Goal: Task Accomplishment & Management: Complete application form

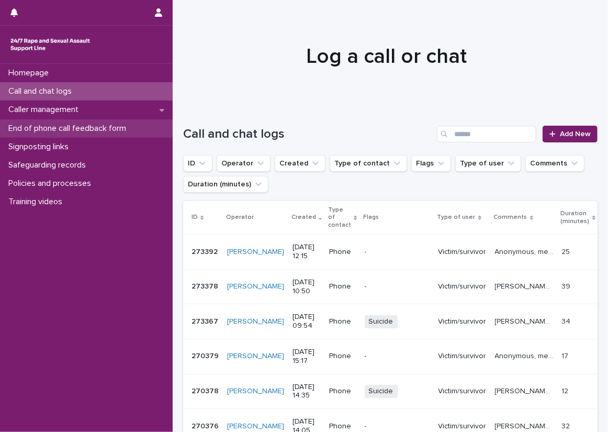
click at [105, 133] on div "End of phone call feedback form" at bounding box center [86, 128] width 173 height 18
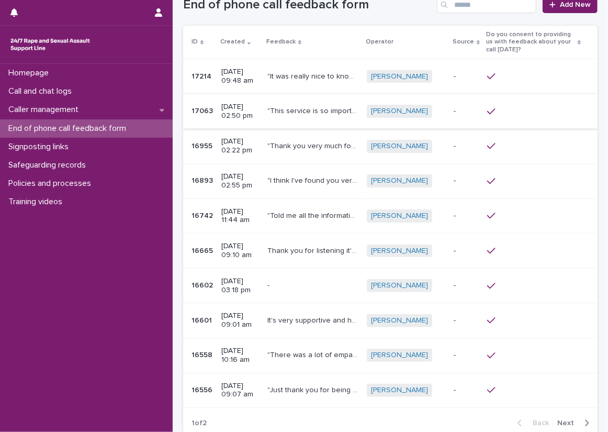
scroll to position [14, 0]
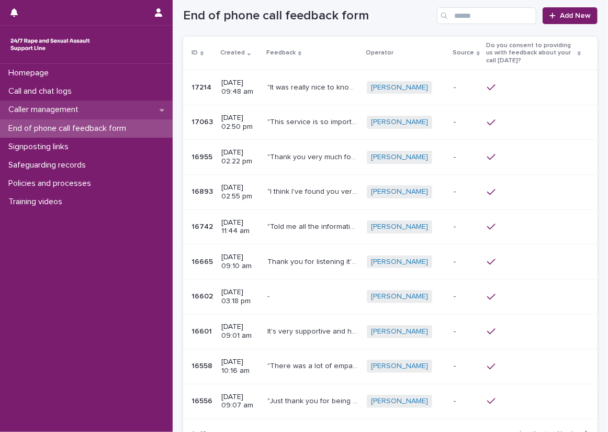
click at [95, 107] on div "Caller management" at bounding box center [86, 109] width 173 height 18
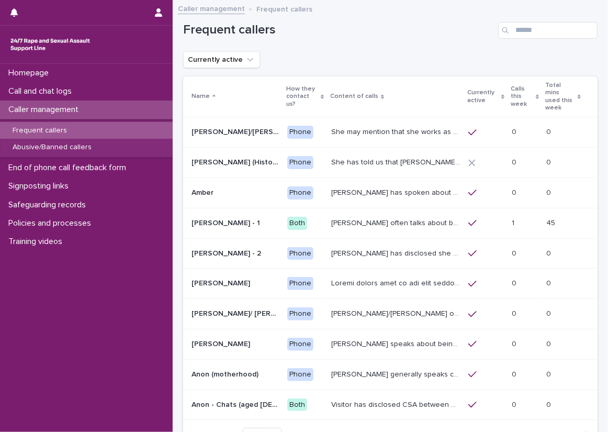
click at [511, 88] on p "Calls this week" at bounding box center [522, 96] width 22 height 27
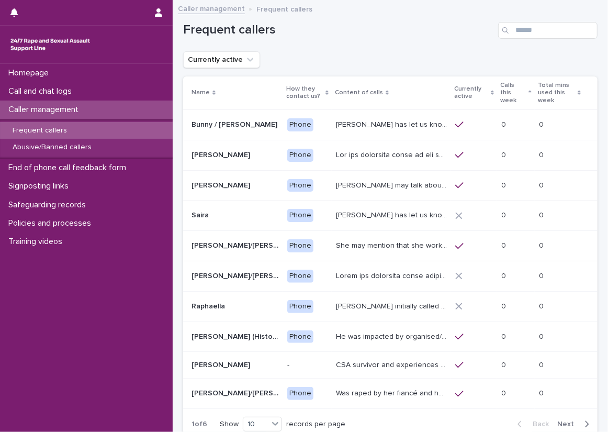
click at [506, 88] on p "Calls this week" at bounding box center [513, 93] width 26 height 27
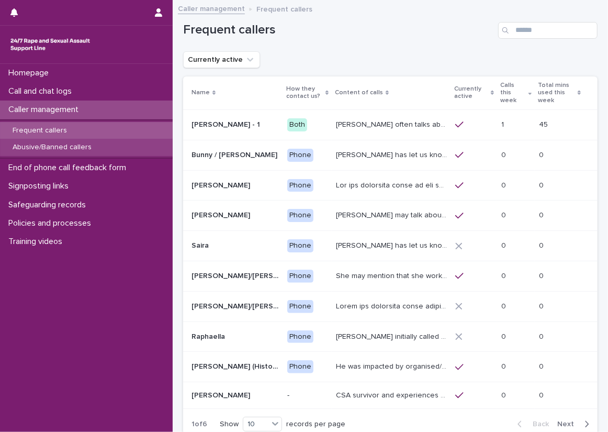
click at [80, 139] on div "Abusive/Banned callers" at bounding box center [86, 147] width 173 height 17
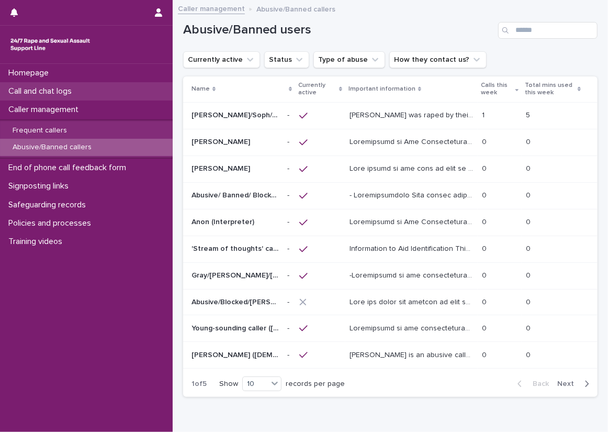
click at [107, 84] on div "Call and chat logs" at bounding box center [86, 91] width 173 height 18
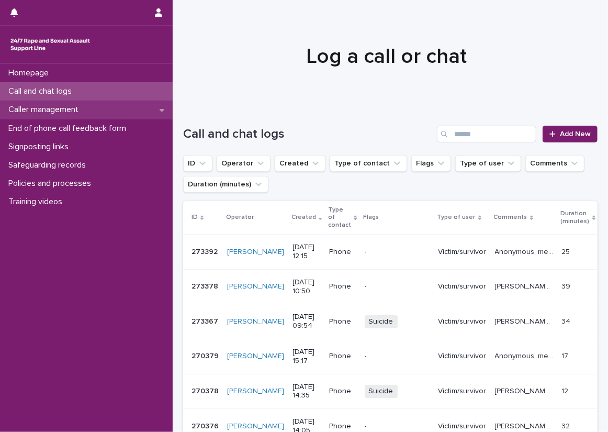
click at [143, 105] on div "Caller management" at bounding box center [86, 109] width 173 height 18
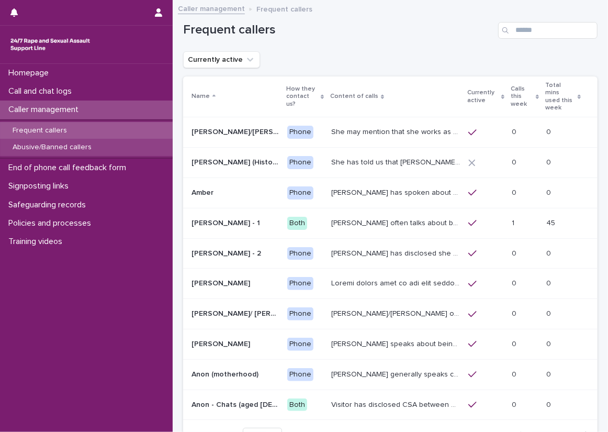
click at [143, 141] on div "Abusive/Banned callers" at bounding box center [86, 147] width 173 height 17
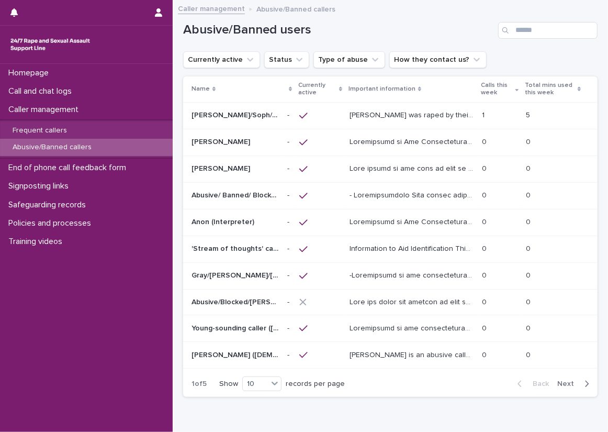
click at [565, 383] on span "Next" at bounding box center [568, 383] width 23 height 7
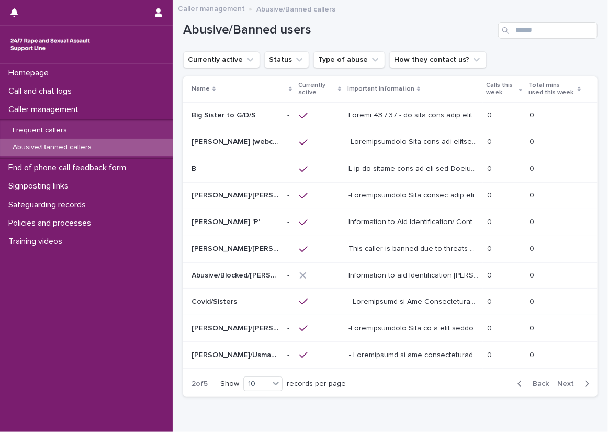
click at [565, 383] on span "Next" at bounding box center [568, 383] width 23 height 7
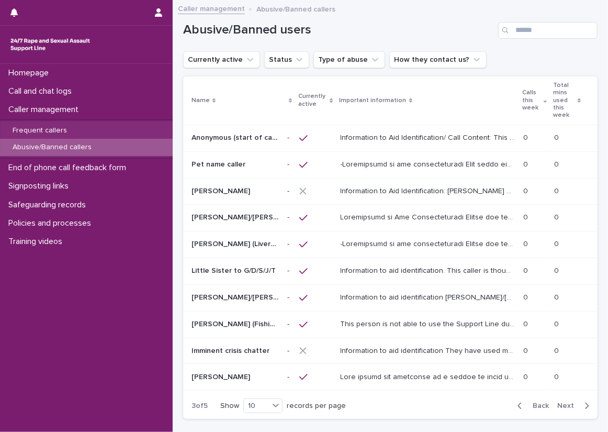
click at [565, 402] on span "Next" at bounding box center [568, 405] width 23 height 7
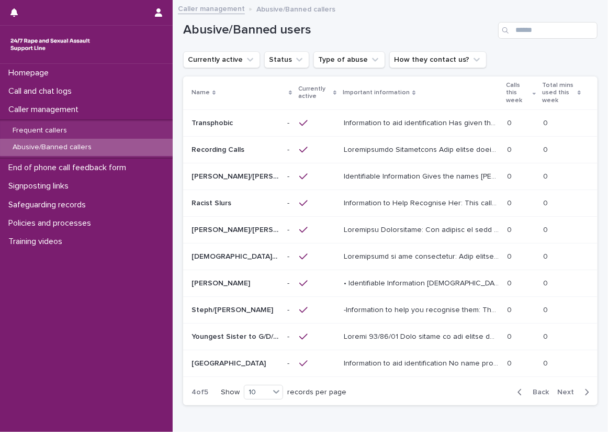
click at [565, 388] on span "Next" at bounding box center [568, 391] width 23 height 7
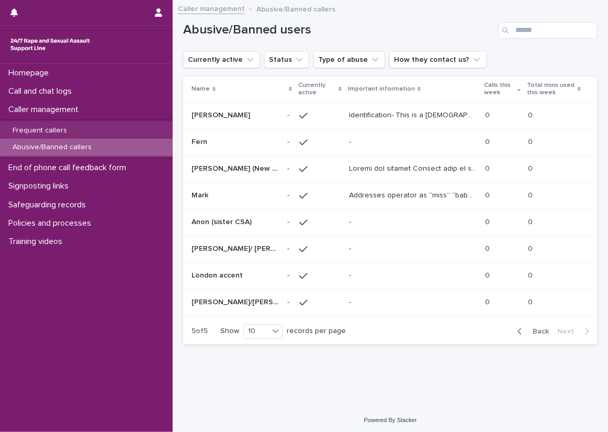
click at [226, 247] on p "[PERSON_NAME]/ [PERSON_NAME]/ [PERSON_NAME]/ [PERSON_NAME]" at bounding box center [235, 247] width 89 height 11
click at [283, 303] on td "- -" at bounding box center [289, 302] width 12 height 27
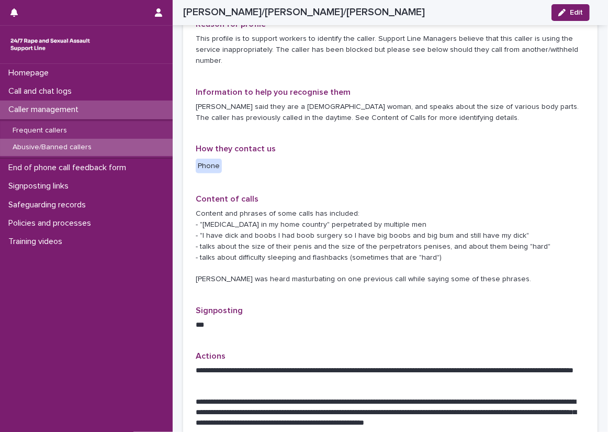
scroll to position [262, 0]
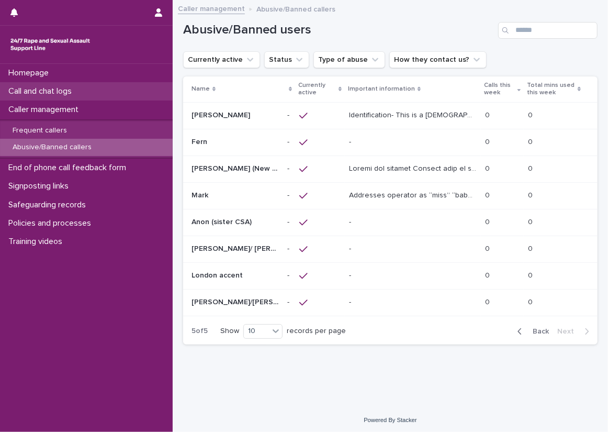
click at [118, 95] on div "Call and chat logs" at bounding box center [86, 91] width 173 height 18
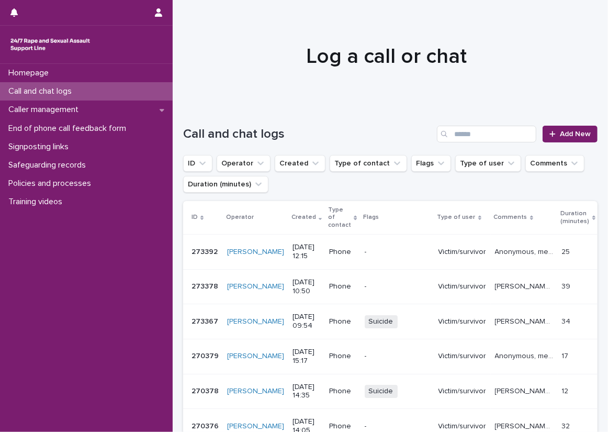
click at [152, 90] on div "Call and chat logs" at bounding box center [86, 91] width 173 height 18
click at [543, 136] on link "Add New" at bounding box center [570, 134] width 55 height 17
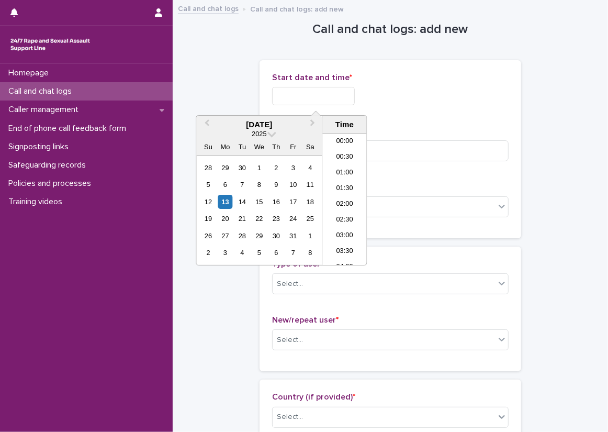
click at [299, 93] on input "text" at bounding box center [313, 96] width 83 height 18
click at [345, 197] on li "13:00" at bounding box center [344, 199] width 44 height 16
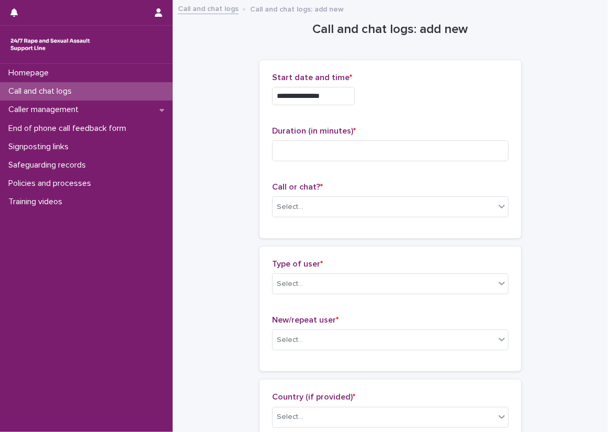
click at [327, 97] on input "**********" at bounding box center [313, 96] width 83 height 18
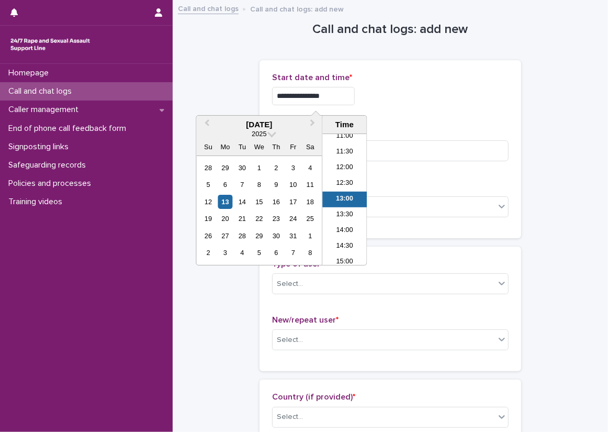
click at [335, 92] on input "**********" at bounding box center [313, 96] width 83 height 18
type input "**********"
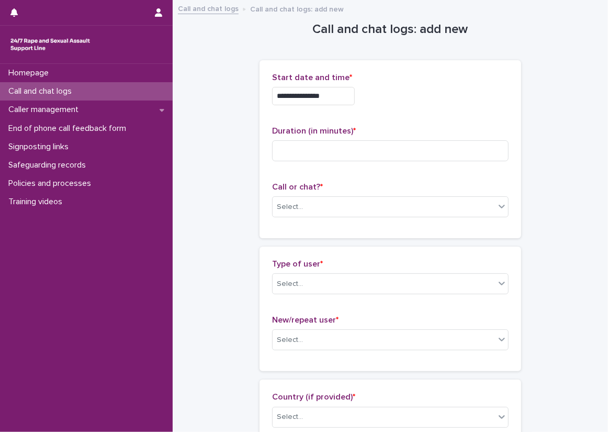
click at [442, 85] on div "**********" at bounding box center [390, 93] width 236 height 41
click at [286, 148] on input at bounding box center [390, 150] width 236 height 21
type input "*"
click at [296, 195] on div "Call or chat? * Select..." at bounding box center [390, 203] width 236 height 43
click at [297, 198] on div "Select..." at bounding box center [384, 206] width 222 height 17
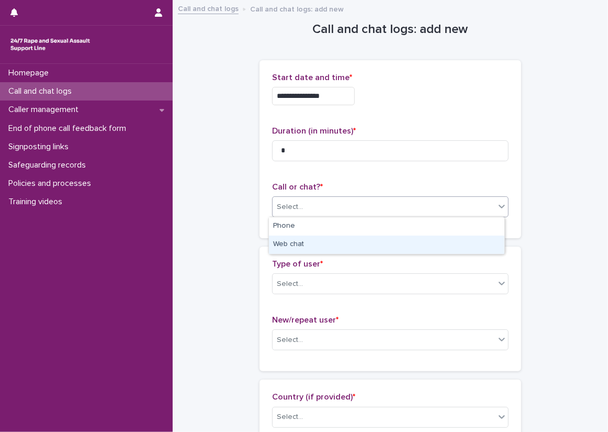
click at [308, 247] on div "Web chat" at bounding box center [386, 244] width 235 height 18
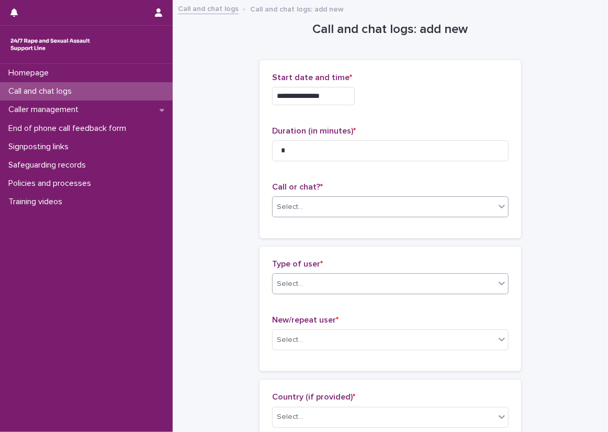
click at [309, 286] on div "Select..." at bounding box center [384, 283] width 222 height 17
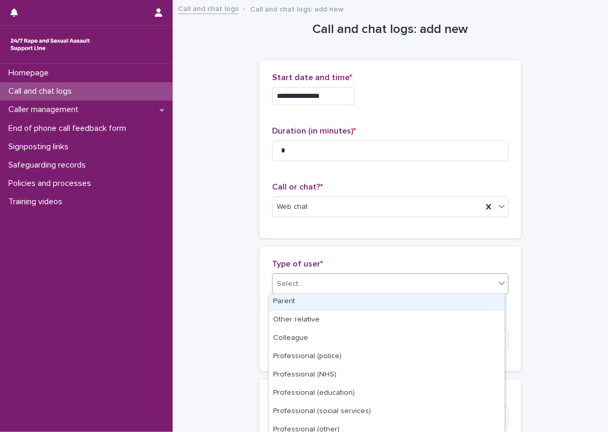
scroll to position [137, 0]
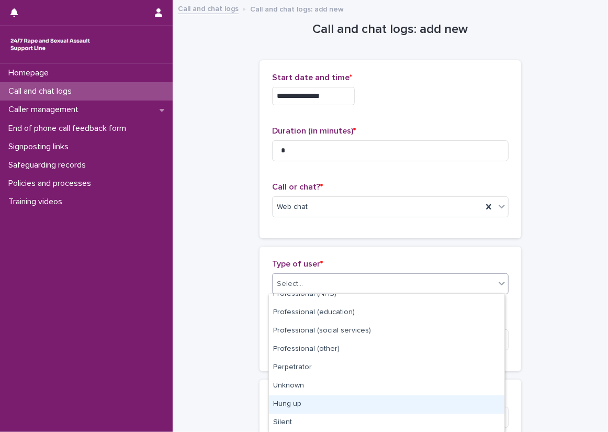
click at [321, 403] on div "Hung up" at bounding box center [386, 404] width 235 height 18
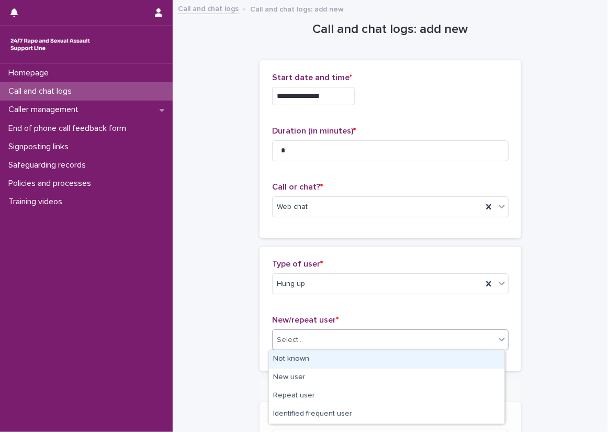
click at [306, 339] on div "Select..." at bounding box center [384, 339] width 222 height 17
click at [314, 362] on div "Not known" at bounding box center [386, 359] width 235 height 18
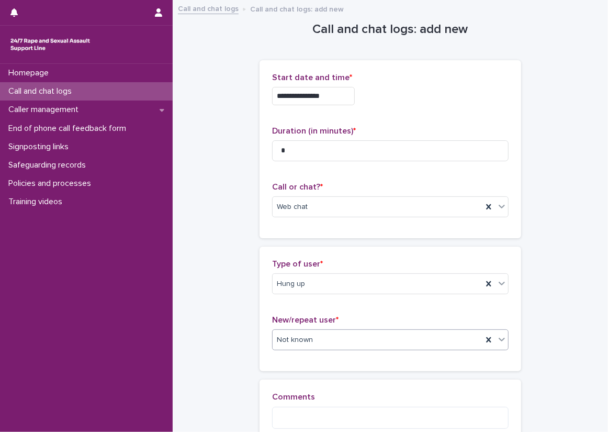
click at [250, 357] on div "**********" at bounding box center [390, 238] width 414 height 474
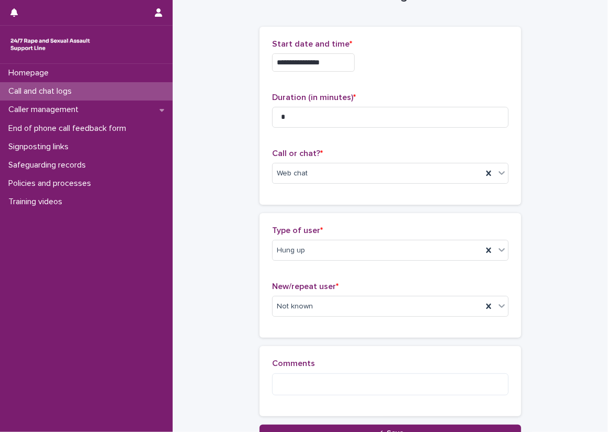
scroll to position [52, 0]
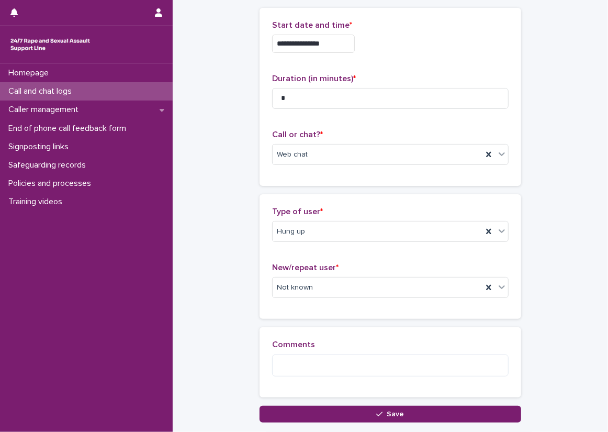
click at [209, 182] on div "**********" at bounding box center [390, 186] width 414 height 474
click at [570, 174] on div "**********" at bounding box center [390, 186] width 414 height 474
click at [224, 384] on div "**********" at bounding box center [390, 186] width 414 height 474
click at [348, 230] on div "Hung up" at bounding box center [378, 231] width 210 height 17
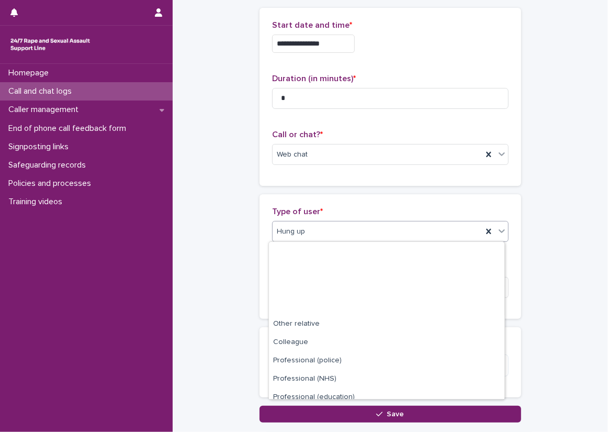
scroll to position [118, 0]
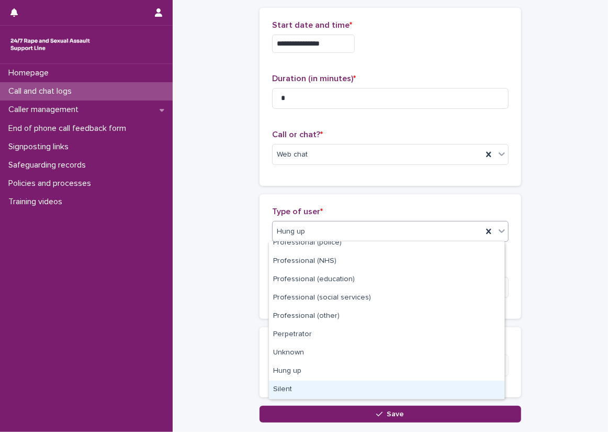
click at [301, 381] on div "Silent" at bounding box center [386, 389] width 235 height 18
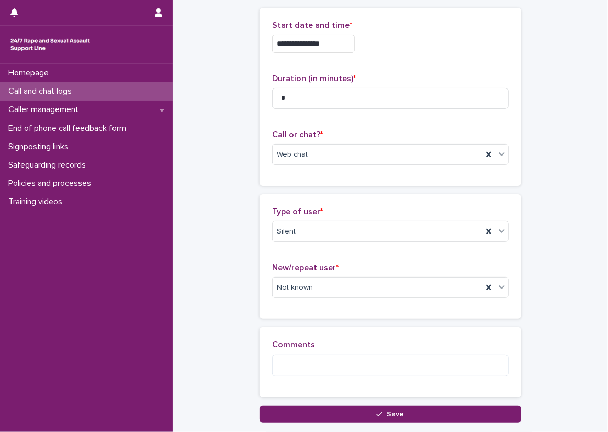
click at [227, 279] on div "**********" at bounding box center [390, 186] width 414 height 474
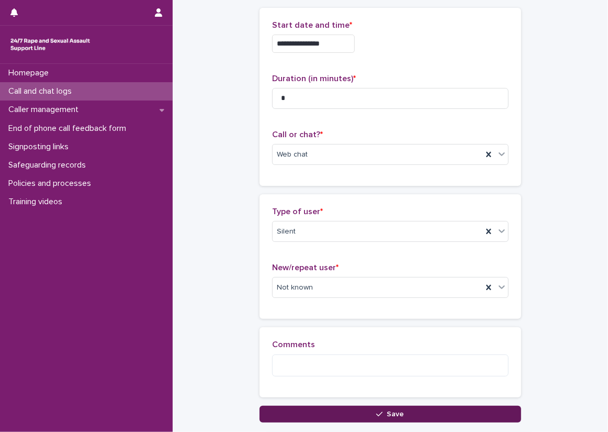
click at [375, 406] on button "Save" at bounding box center [391, 413] width 262 height 17
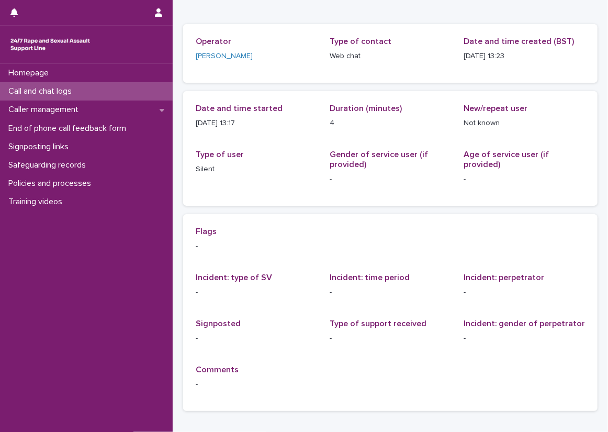
scroll to position [54, 0]
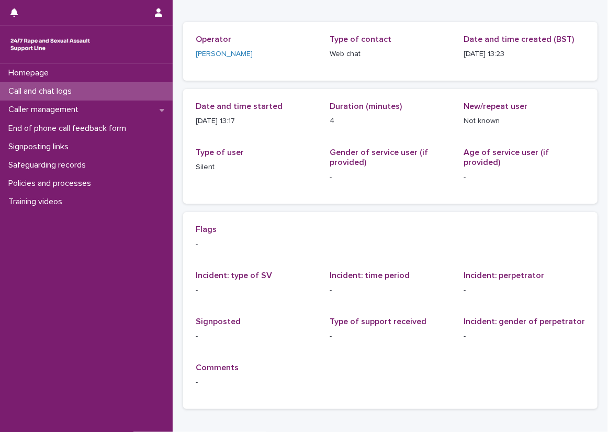
click at [176, 204] on div "Loading... Saving… Loading... Saving… [DATE] 12:23:23+00:00 [DATE] 13:23 Sorry,…" at bounding box center [390, 208] width 435 height 523
click at [126, 86] on div "Call and chat logs" at bounding box center [86, 91] width 173 height 18
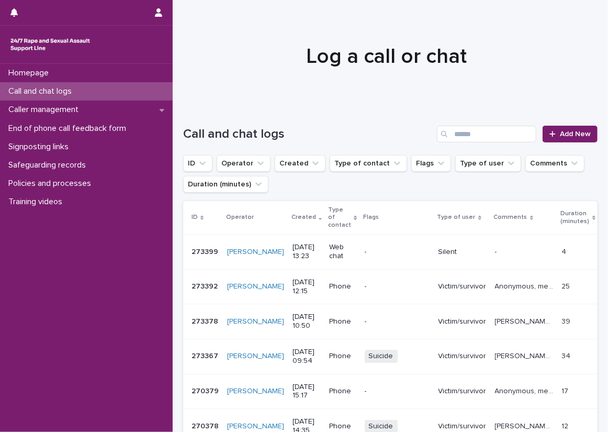
click at [192, 117] on div "Call and chat logs Add New" at bounding box center [390, 130] width 414 height 50
click at [191, 120] on div "Call and chat logs Add New" at bounding box center [390, 130] width 414 height 50
click at [118, 103] on div "Caller management" at bounding box center [86, 109] width 173 height 18
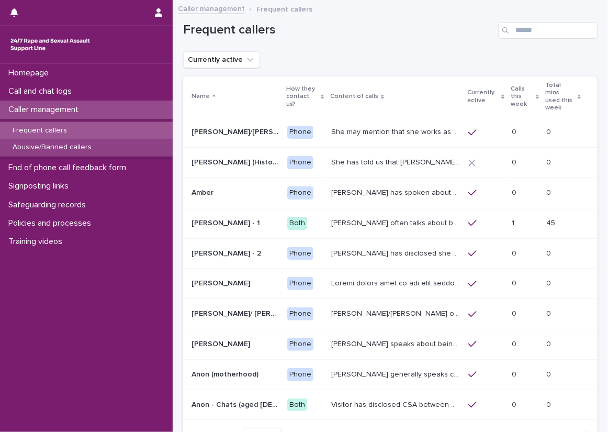
click at [125, 148] on div "Abusive/Banned callers" at bounding box center [86, 147] width 173 height 17
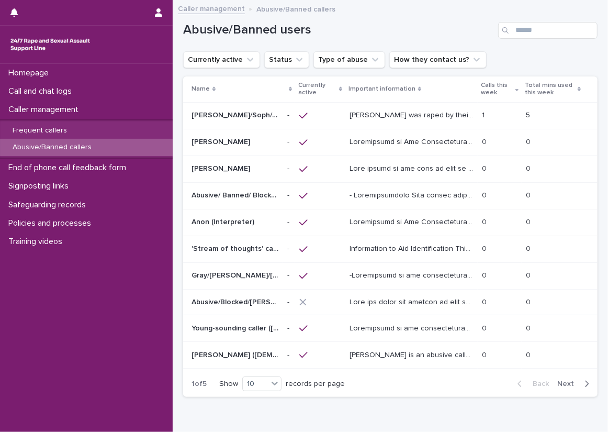
click at [568, 380] on span "Next" at bounding box center [568, 383] width 23 height 7
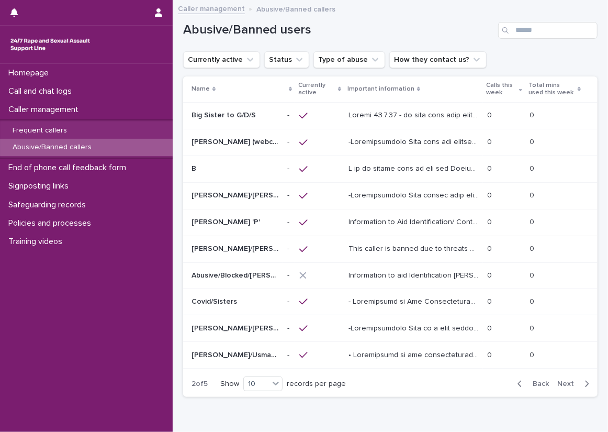
click at [397, 137] on p at bounding box center [414, 141] width 132 height 11
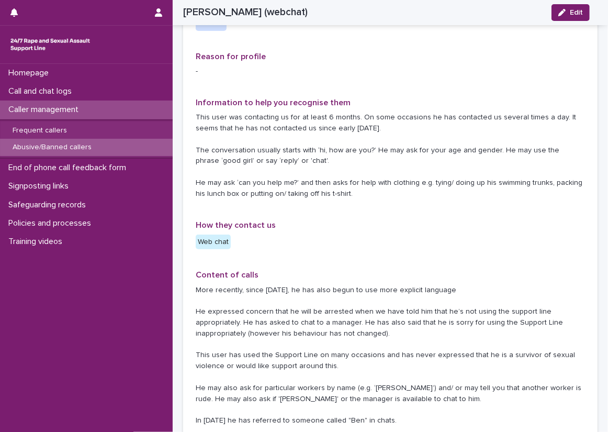
scroll to position [262, 0]
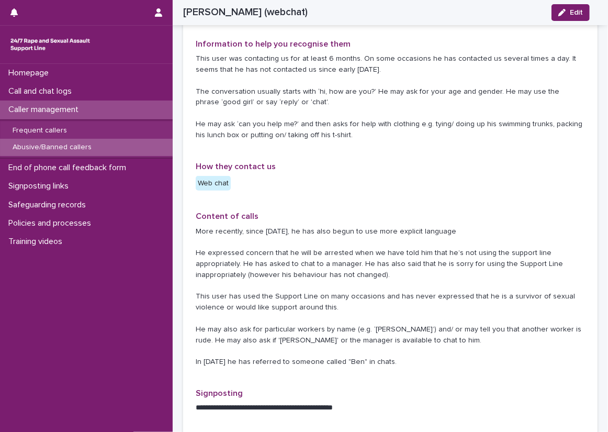
click at [302, 176] on p "Web chat" at bounding box center [256, 183] width 121 height 15
click at [149, 85] on div "Call and chat logs" at bounding box center [86, 91] width 173 height 18
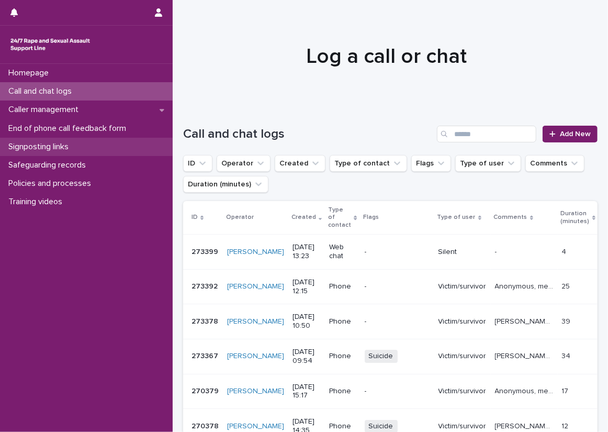
click at [140, 144] on div "Signposting links" at bounding box center [86, 147] width 173 height 18
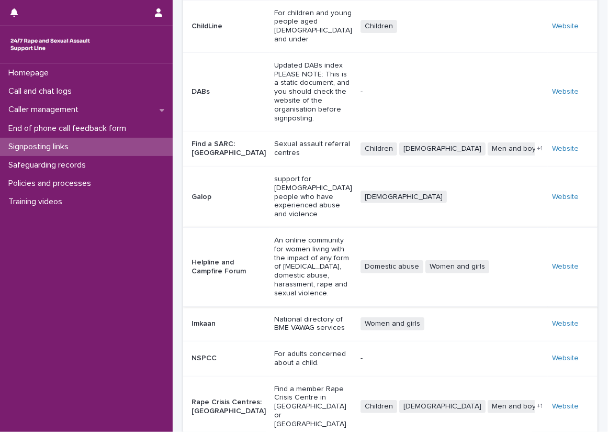
scroll to position [111, 0]
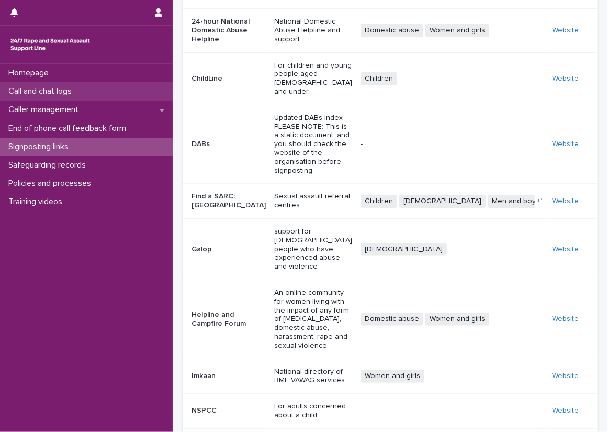
click at [136, 89] on div "Call and chat logs" at bounding box center [86, 91] width 173 height 18
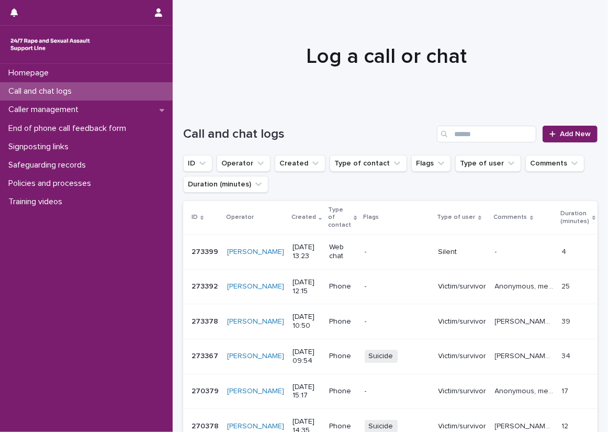
click at [138, 95] on div "Call and chat logs" at bounding box center [86, 91] width 173 height 18
click at [560, 135] on span "Add New" at bounding box center [575, 133] width 31 height 7
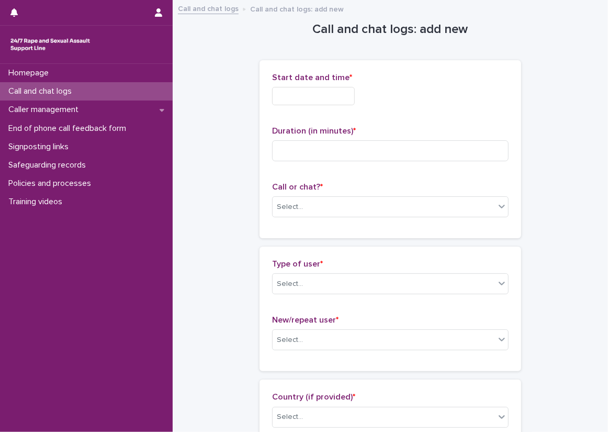
click at [352, 90] on input "text" at bounding box center [313, 96] width 83 height 18
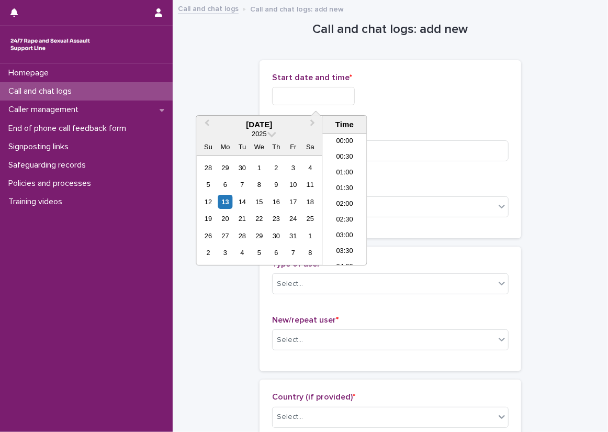
scroll to position [381, 0]
click at [346, 190] on li "13:30" at bounding box center [344, 184] width 44 height 16
type input "**********"
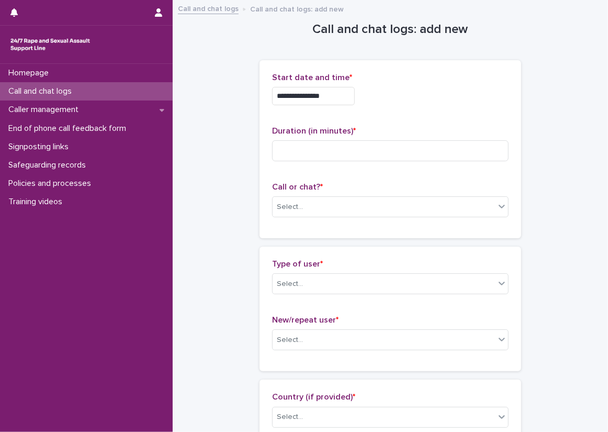
click at [340, 137] on div "Duration (in minutes) *" at bounding box center [390, 147] width 236 height 43
click at [342, 145] on input at bounding box center [390, 150] width 236 height 21
type input "**"
click at [277, 174] on div "**********" at bounding box center [390, 149] width 236 height 153
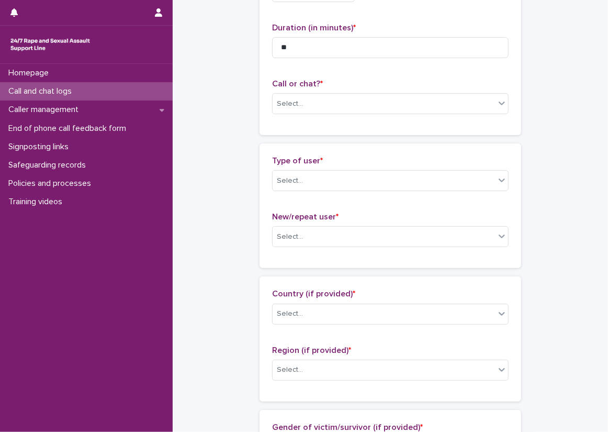
scroll to position [105, 0]
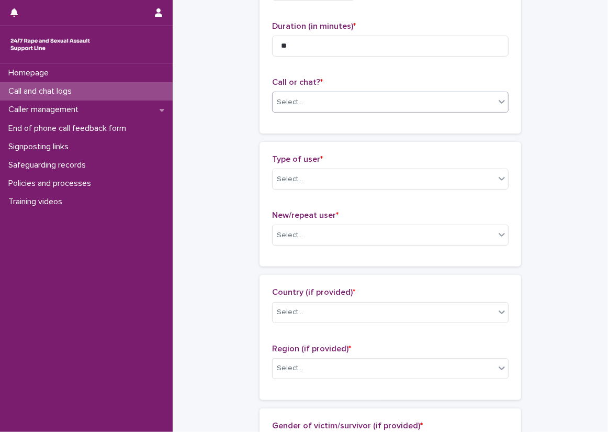
click at [308, 96] on div "Select..." at bounding box center [384, 102] width 222 height 17
drag, startPoint x: 316, startPoint y: 130, endPoint x: 319, endPoint y: 137, distance: 7.8
click at [319, 137] on div "Web chat" at bounding box center [386, 140] width 235 height 18
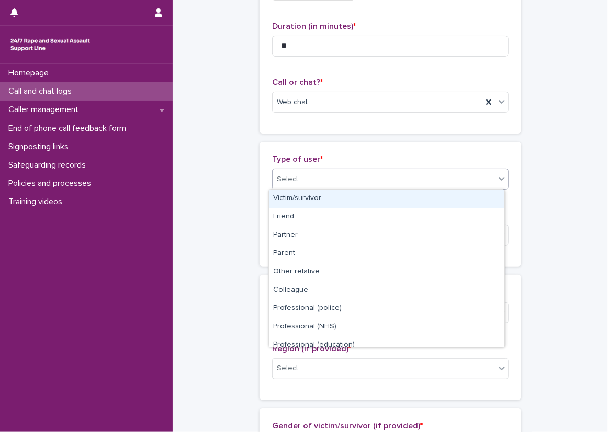
click at [330, 175] on div "Select..." at bounding box center [384, 179] width 222 height 17
click at [340, 196] on div "Victim/survivor" at bounding box center [386, 198] width 235 height 18
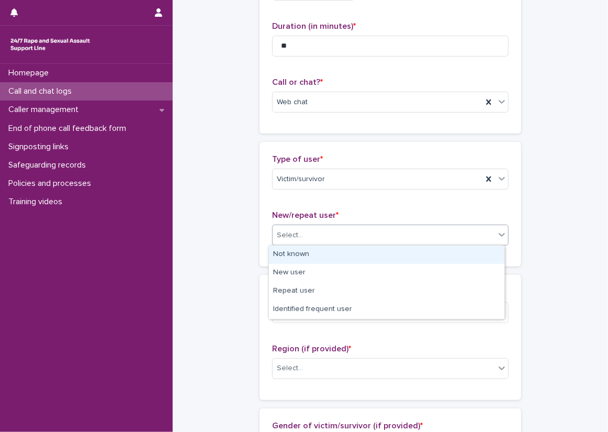
drag, startPoint x: 326, startPoint y: 228, endPoint x: 320, endPoint y: 238, distance: 11.3
click at [324, 229] on div "Select..." at bounding box center [384, 235] width 222 height 17
click at [308, 256] on div "Not known" at bounding box center [386, 254] width 235 height 18
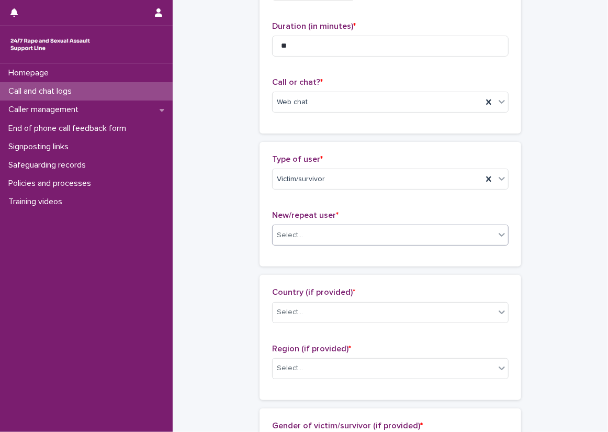
click at [267, 266] on div "Loading... Saving… Type of user * Victim/survivor New/repeat user * option Not …" at bounding box center [391, 208] width 262 height 133
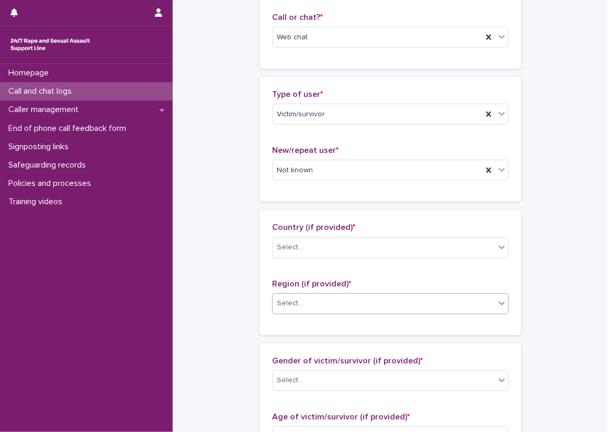
scroll to position [314, 0]
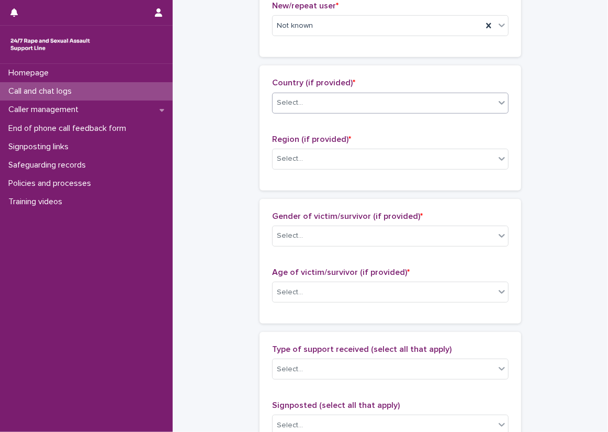
click at [305, 99] on div "Select..." at bounding box center [384, 102] width 222 height 17
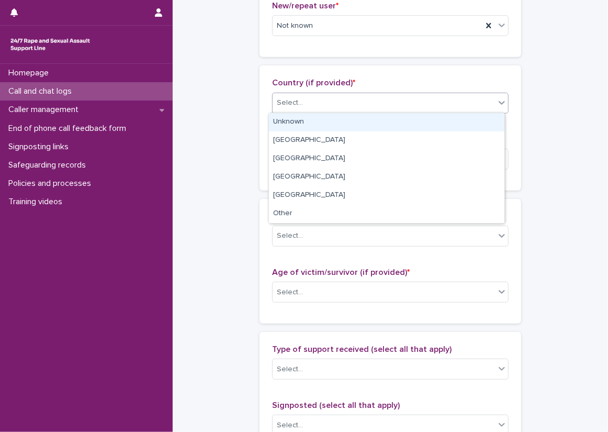
click at [323, 120] on div "Unknown" at bounding box center [386, 122] width 235 height 18
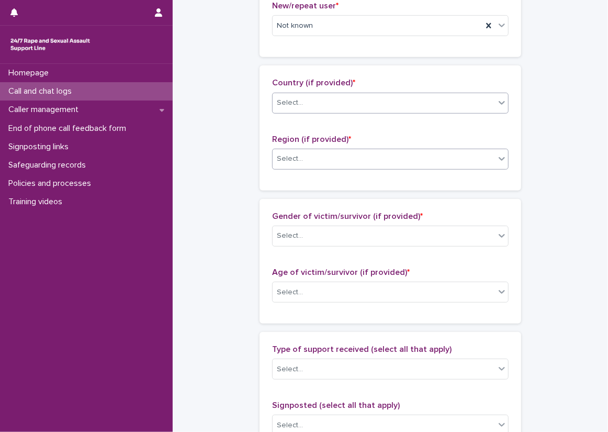
click at [330, 153] on div "Select..." at bounding box center [384, 158] width 222 height 17
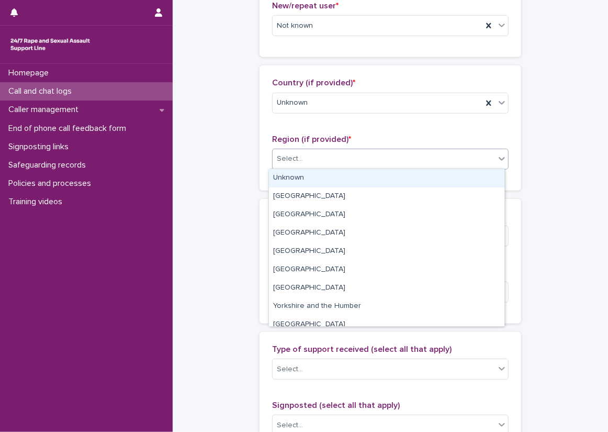
click at [330, 176] on div "Unknown" at bounding box center [386, 178] width 235 height 18
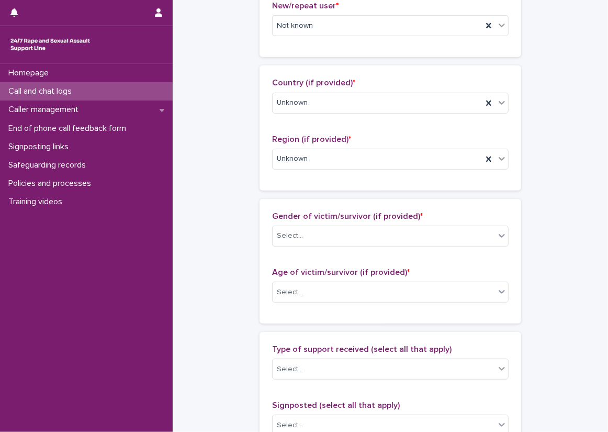
click at [309, 193] on div "Loading... Saving… Country (if provided) * Unknown Region (if provided) * Unkno…" at bounding box center [391, 131] width 262 height 133
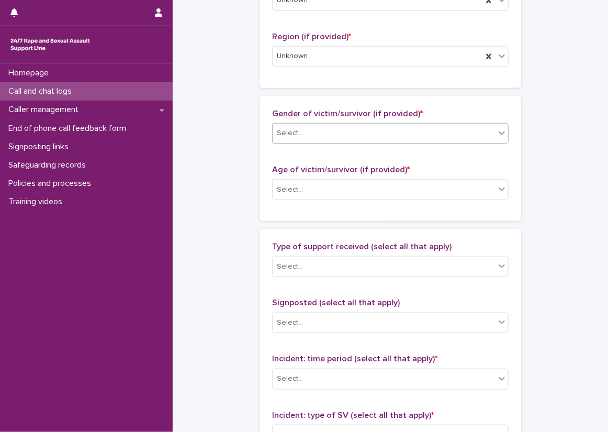
scroll to position [419, 0]
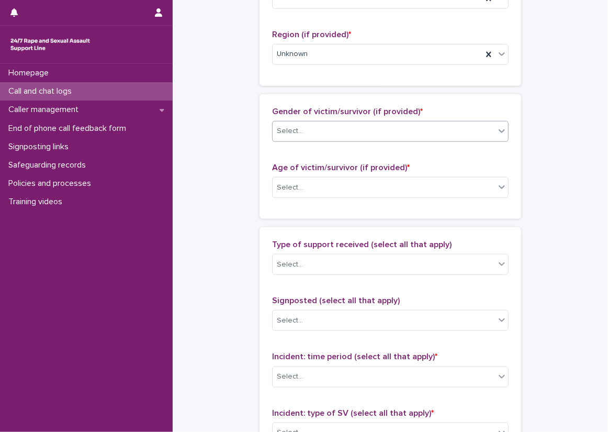
click at [307, 128] on div "Select..." at bounding box center [384, 130] width 222 height 17
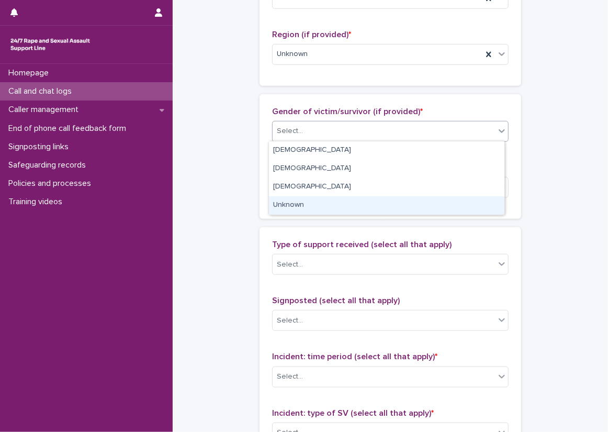
click at [325, 204] on div "Unknown" at bounding box center [386, 205] width 235 height 18
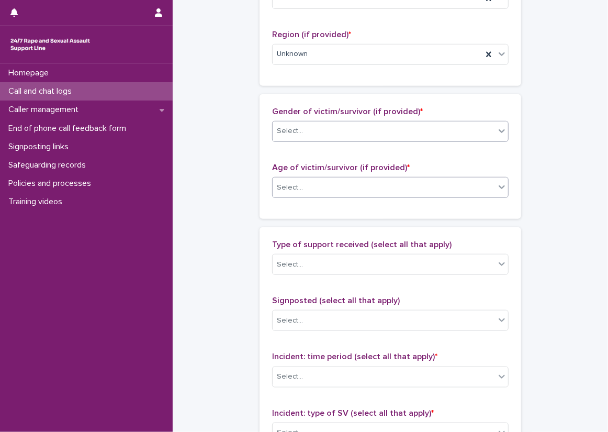
click at [321, 186] on div "Select..." at bounding box center [384, 187] width 222 height 17
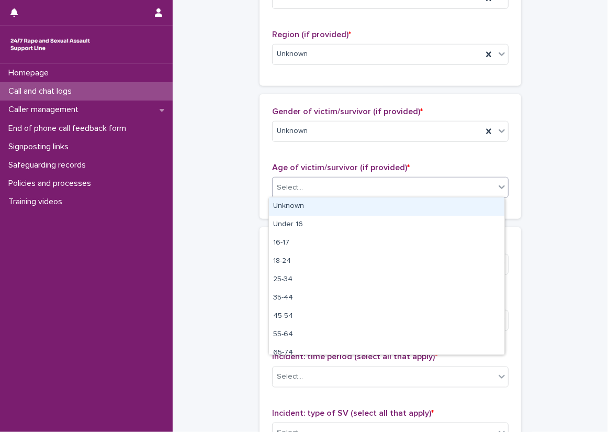
click at [321, 206] on div "Unknown" at bounding box center [386, 206] width 235 height 18
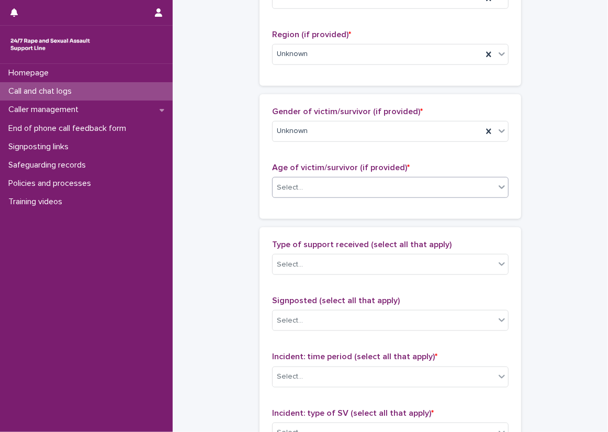
click at [241, 223] on div "**********" at bounding box center [390, 148] width 414 height 1133
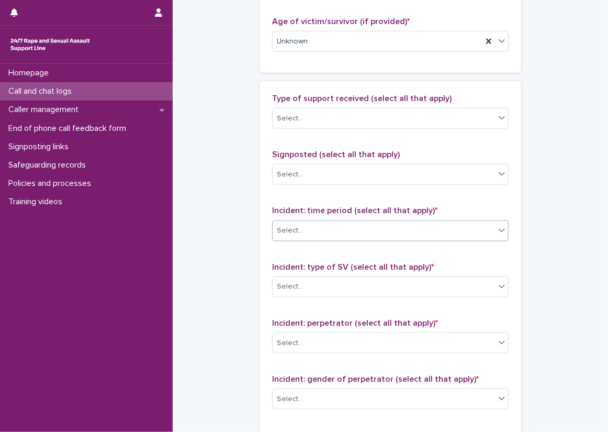
scroll to position [576, 0]
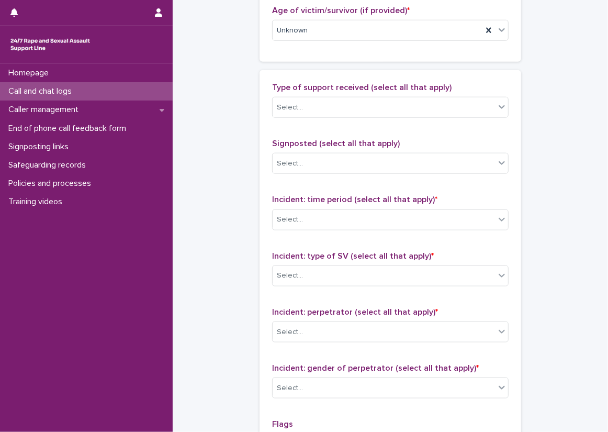
click at [319, 117] on div "Type of support received (select all that apply) Select..." at bounding box center [390, 104] width 236 height 43
click at [326, 112] on div "Select..." at bounding box center [384, 107] width 222 height 17
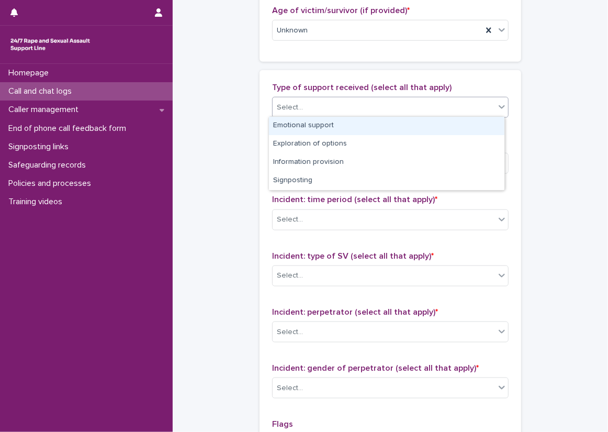
click at [329, 123] on div "Emotional support" at bounding box center [386, 126] width 235 height 18
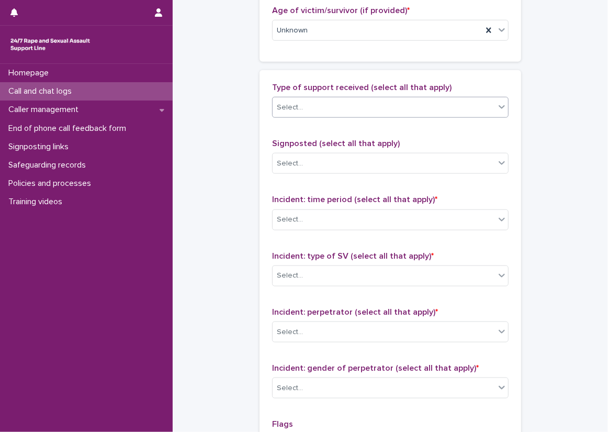
click at [379, 111] on div "Select..." at bounding box center [384, 107] width 222 height 17
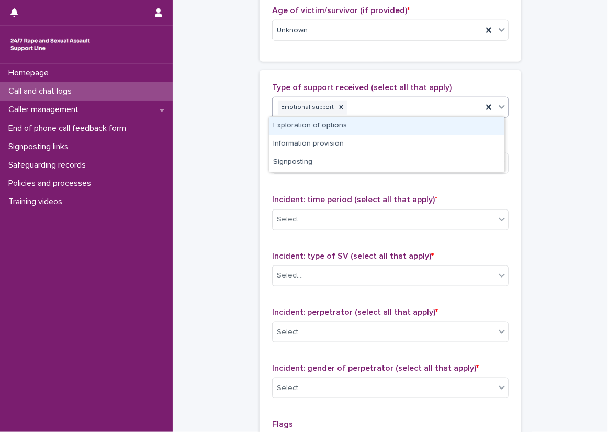
click at [382, 126] on div "Exploration of options" at bounding box center [386, 126] width 235 height 18
click at [418, 113] on div "Emotional support" at bounding box center [378, 107] width 210 height 18
click at [418, 127] on div "Information provision" at bounding box center [386, 126] width 235 height 18
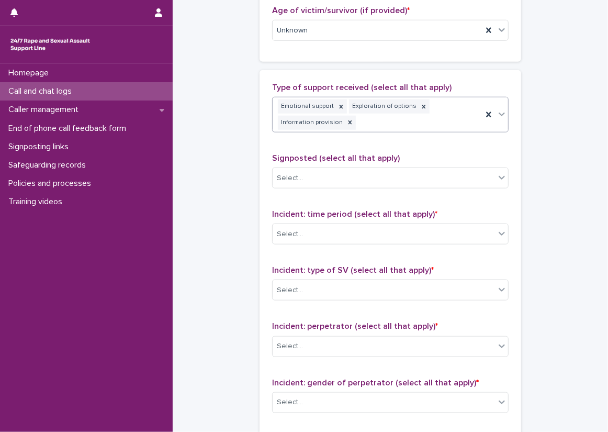
click at [399, 143] on div "Type of support received (select all that apply) option Information provision, …" at bounding box center [390, 309] width 236 height 452
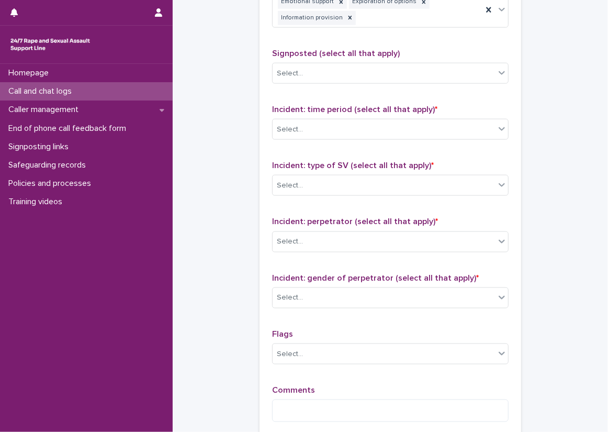
scroll to position [733, 0]
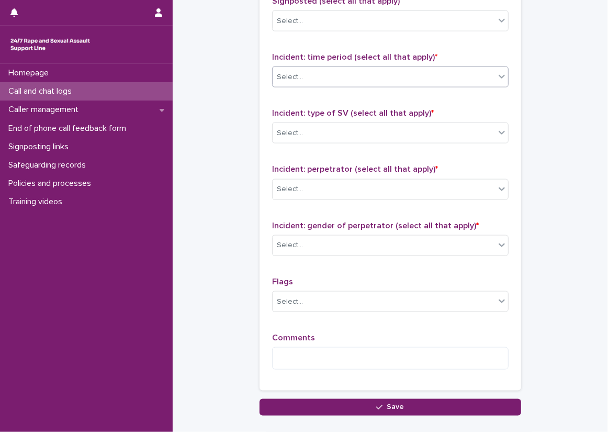
click at [376, 74] on div "Select..." at bounding box center [384, 77] width 222 height 17
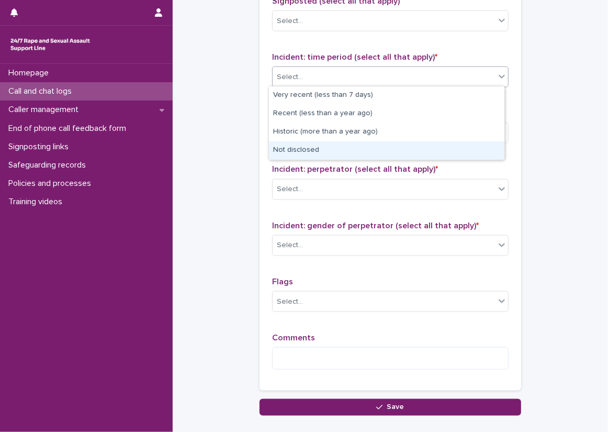
click at [351, 153] on div "Not disclosed" at bounding box center [386, 150] width 235 height 18
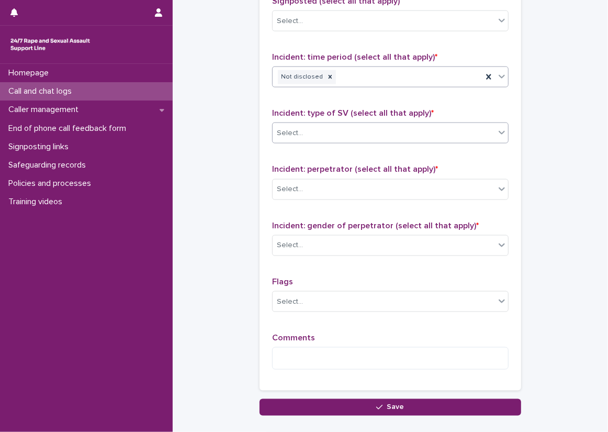
click at [346, 125] on div "Select..." at bounding box center [384, 133] width 222 height 17
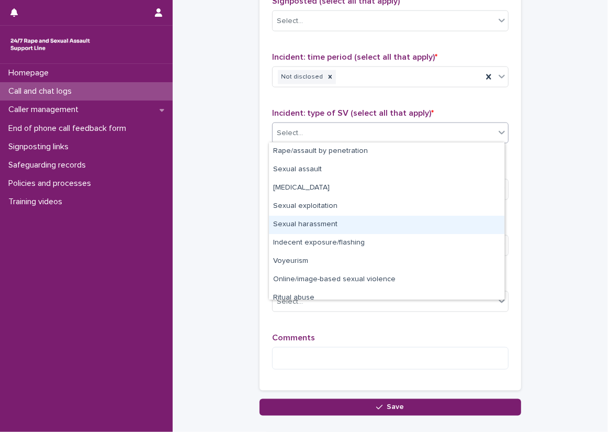
scroll to position [26, 0]
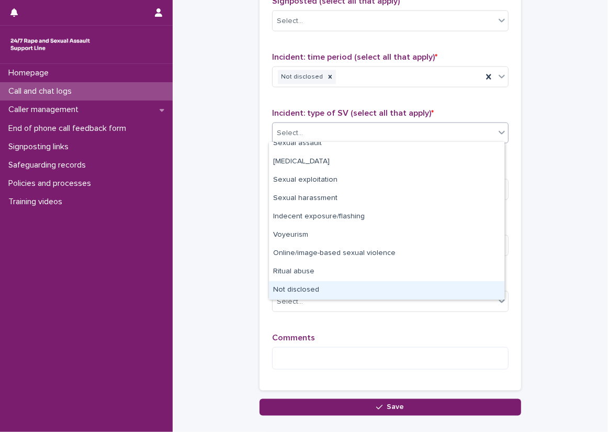
click at [322, 285] on div "Not disclosed" at bounding box center [386, 290] width 235 height 18
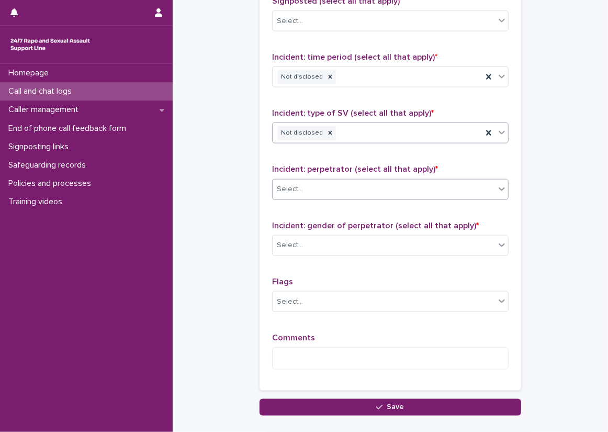
click at [315, 181] on div "Select..." at bounding box center [384, 189] width 222 height 17
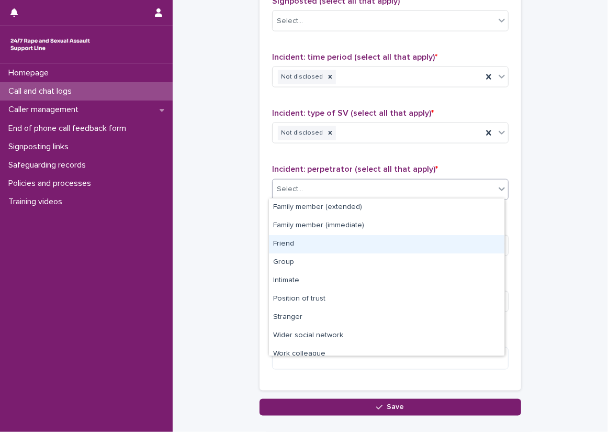
click at [323, 245] on div "Friend" at bounding box center [386, 244] width 235 height 18
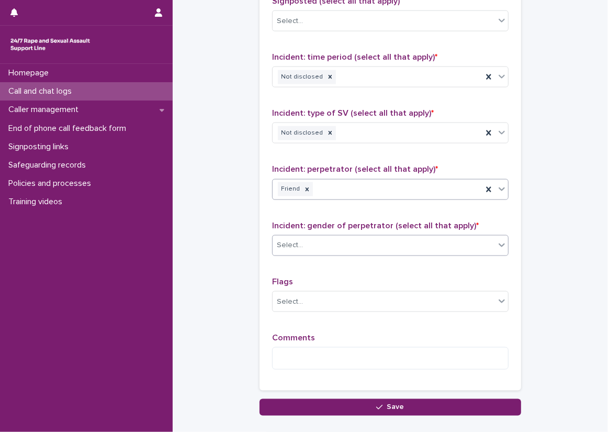
click at [323, 247] on div "Select..." at bounding box center [384, 244] width 222 height 17
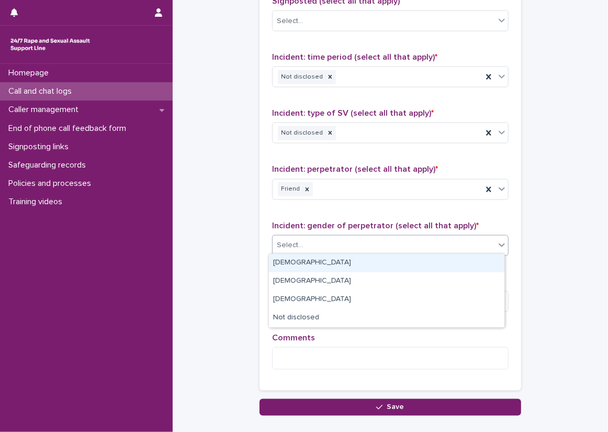
click at [317, 264] on div "[DEMOGRAPHIC_DATA]" at bounding box center [386, 263] width 235 height 18
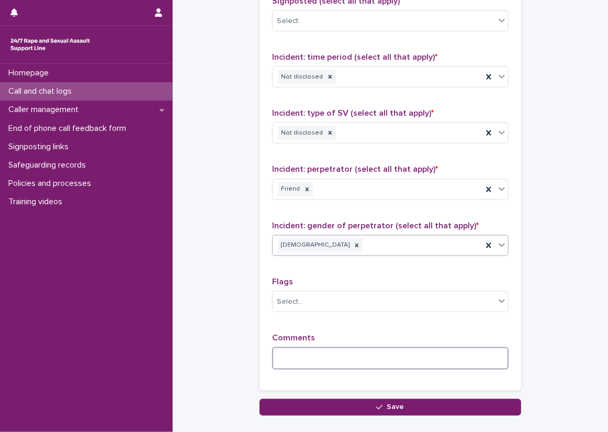
click at [329, 352] on textarea at bounding box center [390, 358] width 236 height 22
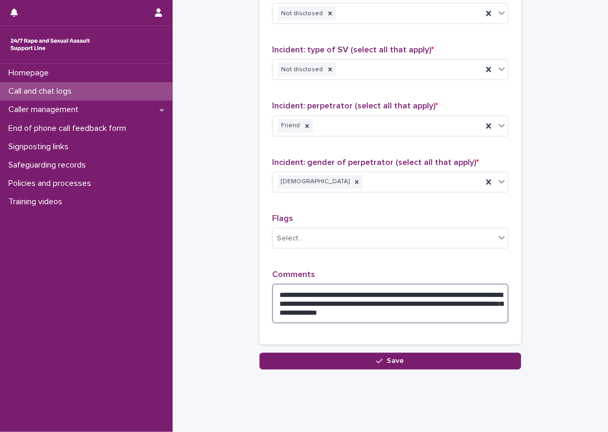
type textarea "**********"
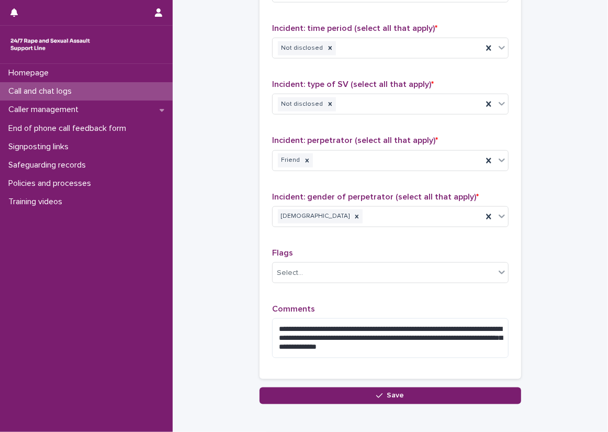
scroll to position [764, 0]
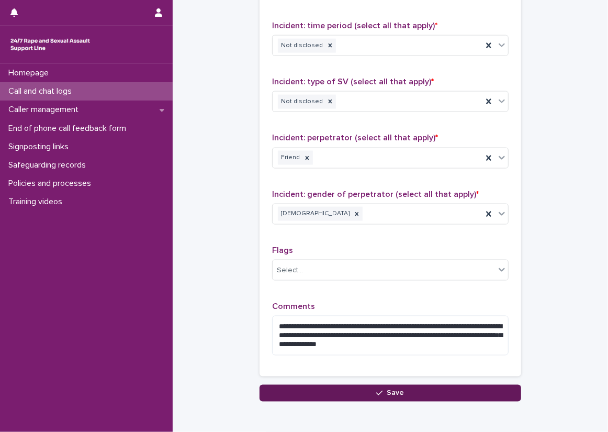
click at [432, 390] on button "Save" at bounding box center [391, 393] width 262 height 17
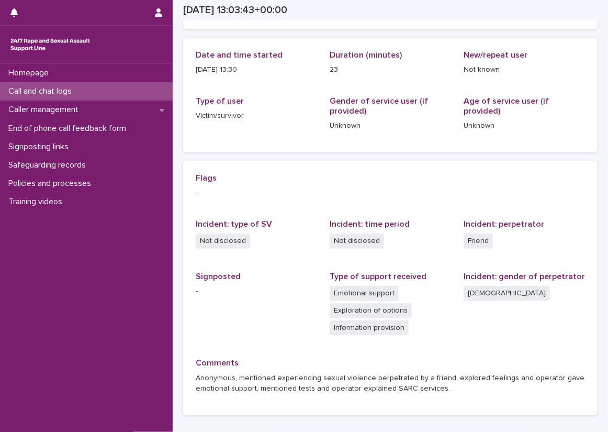
scroll to position [113, 0]
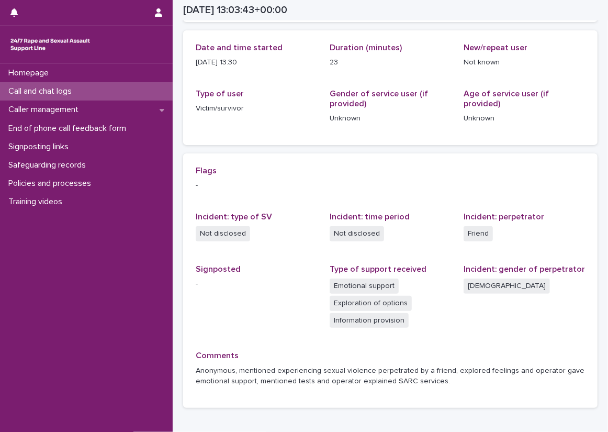
click at [70, 91] on p "Call and chat logs" at bounding box center [42, 91] width 76 height 10
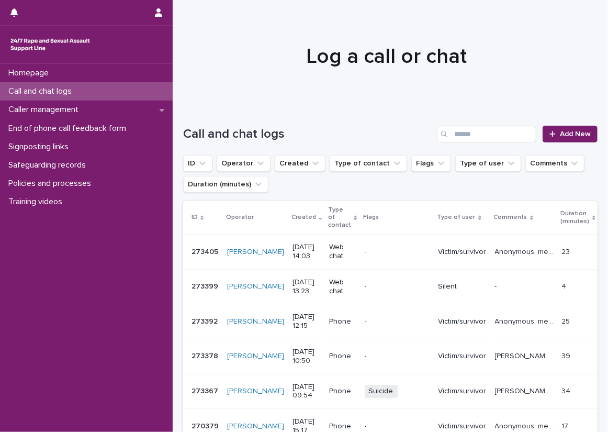
click at [175, 155] on div "Loading... Saving… Loading... Saving… Call and chat logs Add New ID Operator Cr…" at bounding box center [390, 388] width 435 height 567
click at [400, 118] on div "Call and chat logs Add New" at bounding box center [390, 130] width 414 height 50
click at [549, 133] on icon at bounding box center [552, 133] width 6 height 7
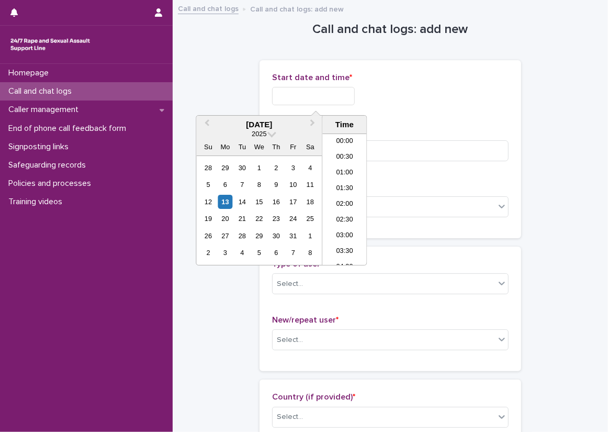
click at [322, 95] on input "text" at bounding box center [313, 96] width 83 height 18
click at [341, 208] on li "14:30" at bounding box center [344, 216] width 44 height 16
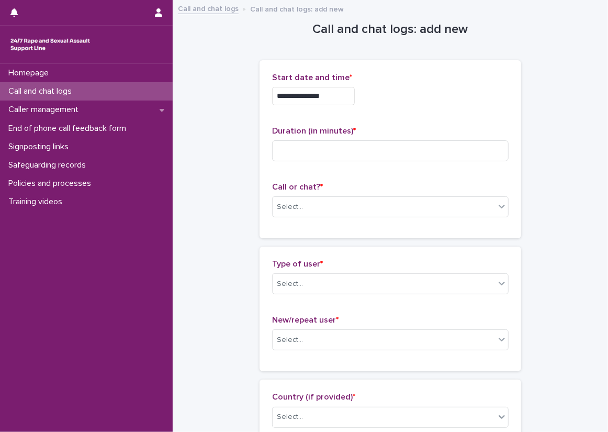
click at [342, 87] on input "**********" at bounding box center [313, 96] width 83 height 18
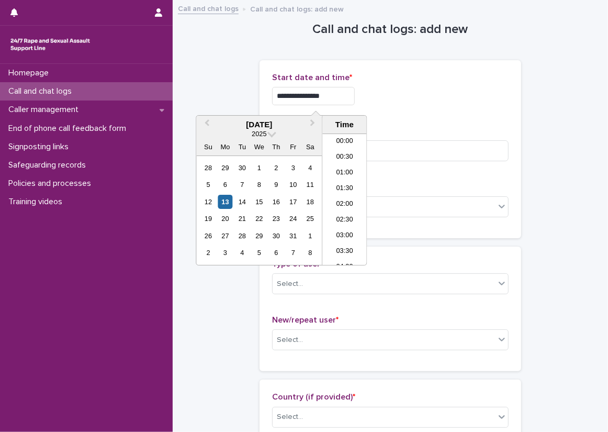
scroll to position [397, 0]
type input "**********"
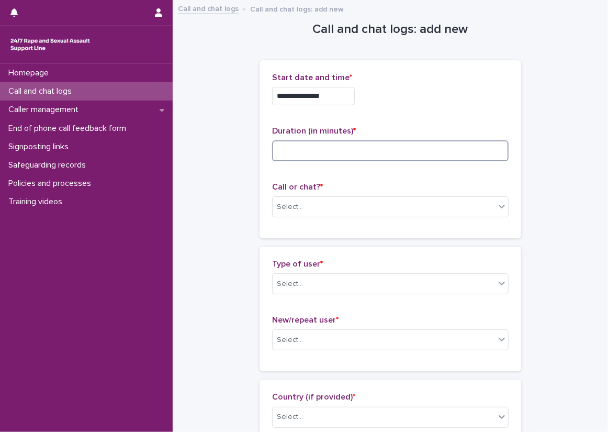
click at [441, 141] on input at bounding box center [390, 150] width 236 height 21
type input "*"
click at [415, 202] on div "Select..." at bounding box center [384, 206] width 222 height 17
click at [375, 280] on div "Select..." at bounding box center [384, 283] width 222 height 17
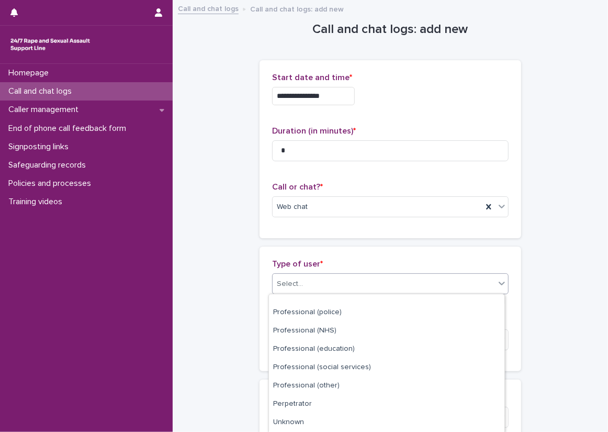
scroll to position [137, 0]
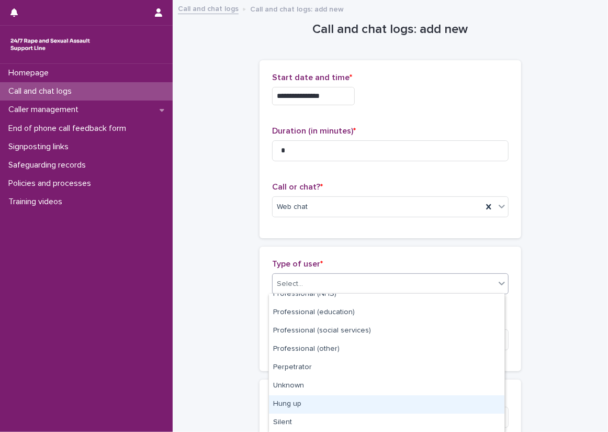
drag, startPoint x: 310, startPoint y: 418, endPoint x: 315, endPoint y: 400, distance: 18.5
click at [315, 400] on div "Hung up" at bounding box center [386, 404] width 235 height 18
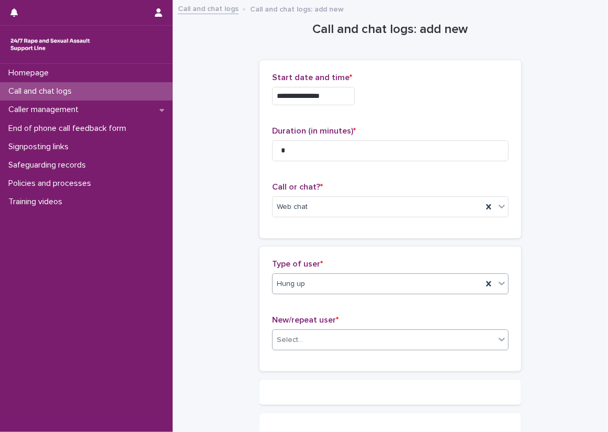
click at [313, 337] on div "Select..." at bounding box center [384, 339] width 222 height 17
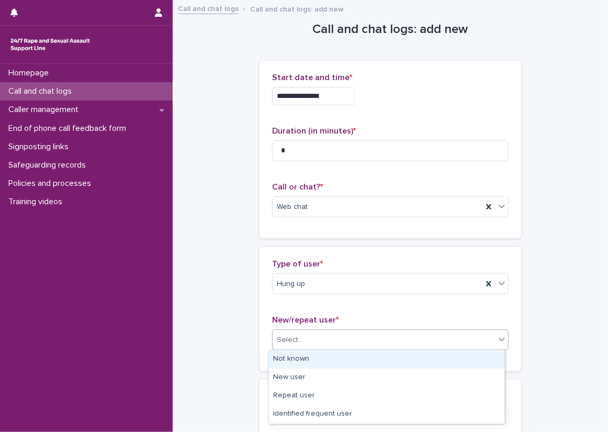
click at [300, 355] on div "Not known" at bounding box center [386, 359] width 235 height 18
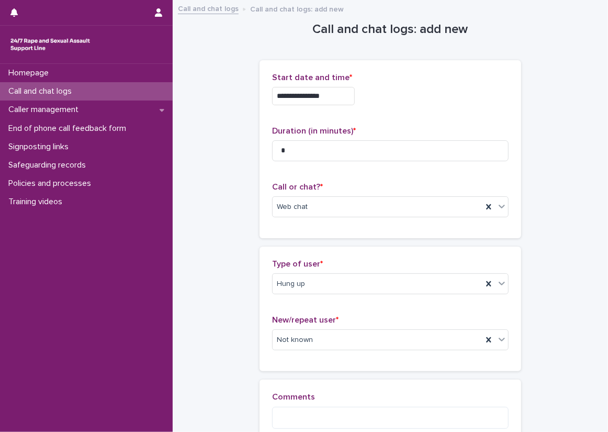
click at [248, 353] on div "**********" at bounding box center [390, 238] width 414 height 474
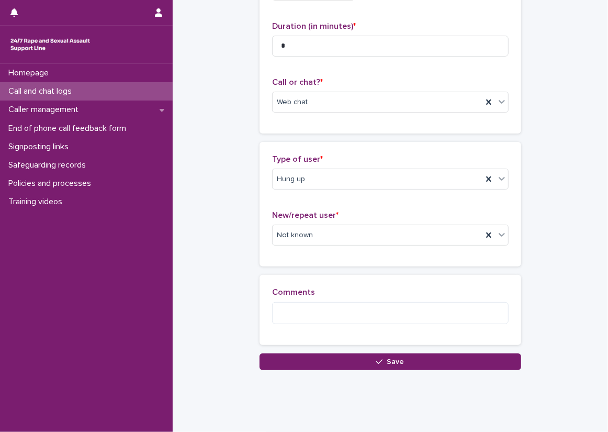
scroll to position [52, 0]
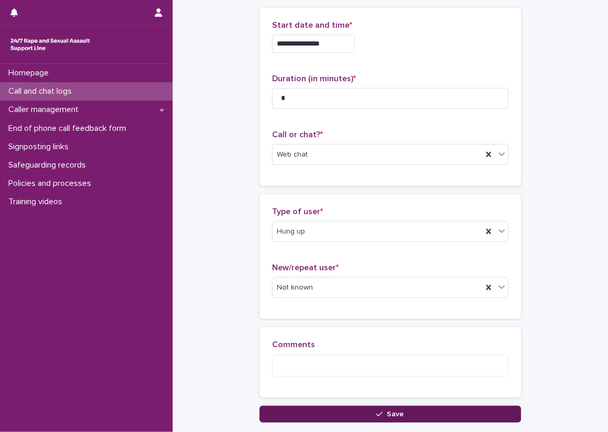
click at [348, 420] on button "Save" at bounding box center [391, 413] width 262 height 17
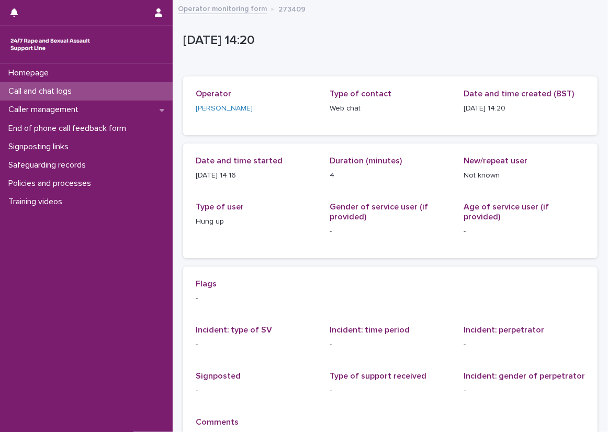
click at [147, 92] on div "Call and chat logs" at bounding box center [86, 91] width 173 height 18
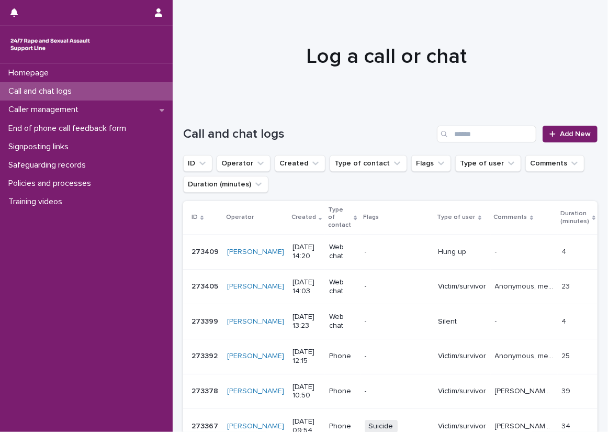
click at [469, 234] on td "Hung up" at bounding box center [462, 251] width 57 height 35
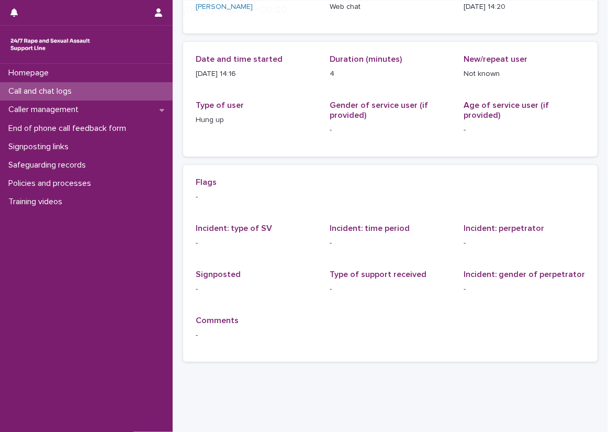
scroll to position [105, 0]
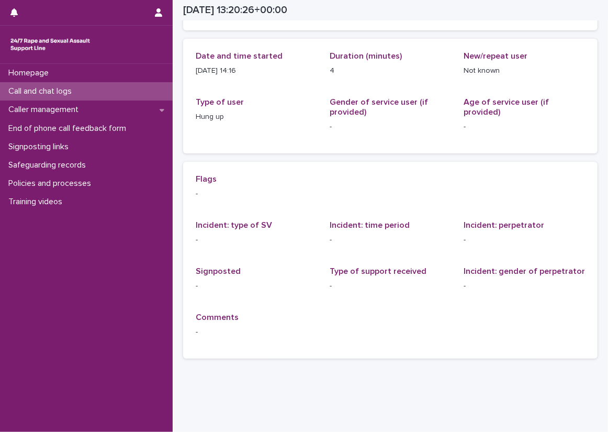
click at [104, 92] on div "Call and chat logs" at bounding box center [86, 91] width 173 height 18
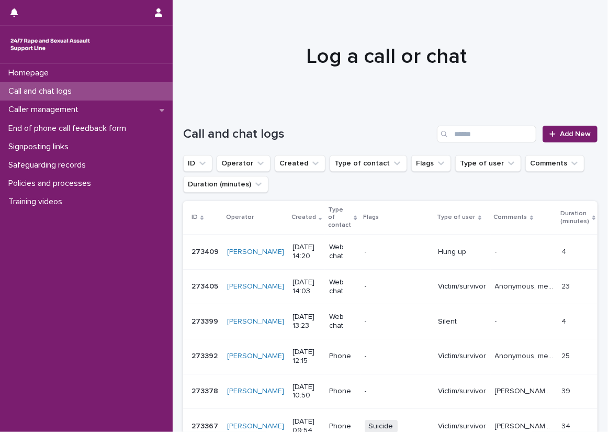
click at [192, 120] on div "Call and chat logs Add New" at bounding box center [390, 130] width 414 height 50
click at [152, 178] on div "Policies and processes" at bounding box center [86, 183] width 173 height 18
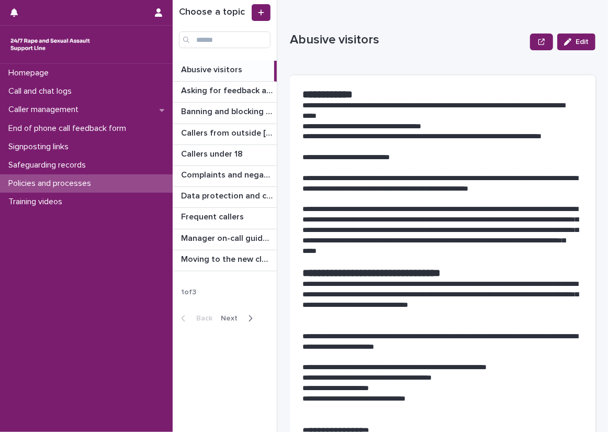
click at [244, 320] on div "button" at bounding box center [248, 317] width 9 height 9
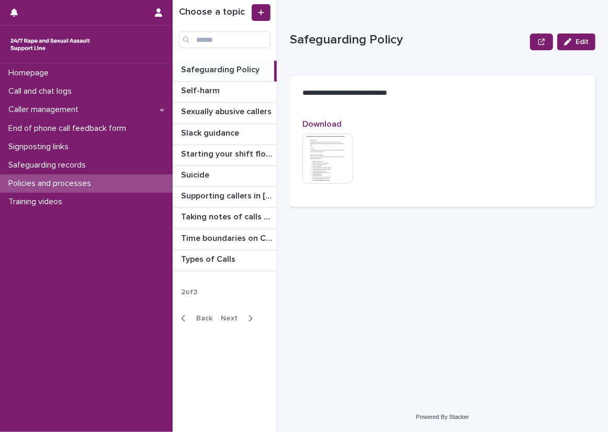
click at [244, 320] on div "button" at bounding box center [248, 317] width 9 height 9
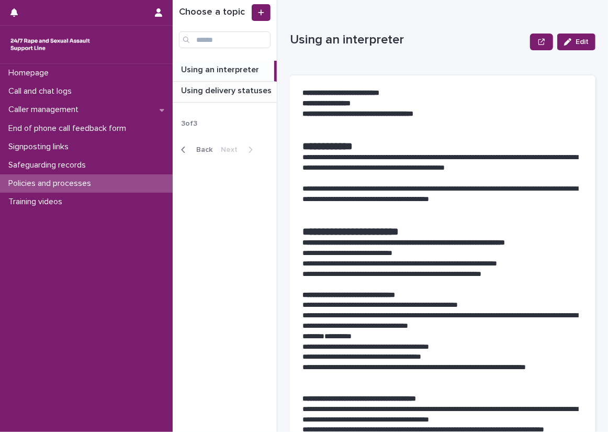
click at [211, 98] on div "Using delivery statuses Using delivery statuses" at bounding box center [225, 92] width 104 height 20
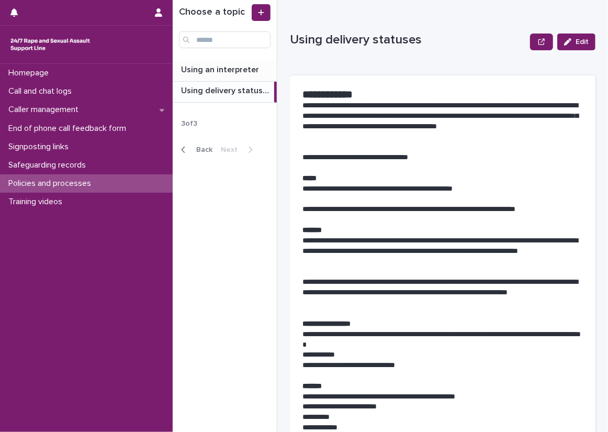
click at [209, 63] on p "Using an interpreter" at bounding box center [221, 69] width 80 height 12
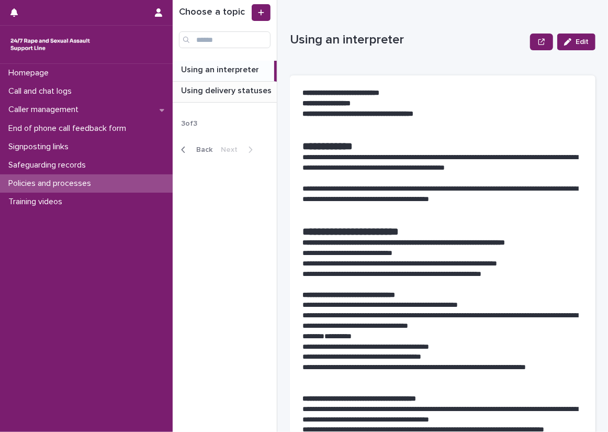
click at [211, 88] on p "Using delivery statuses" at bounding box center [227, 90] width 93 height 12
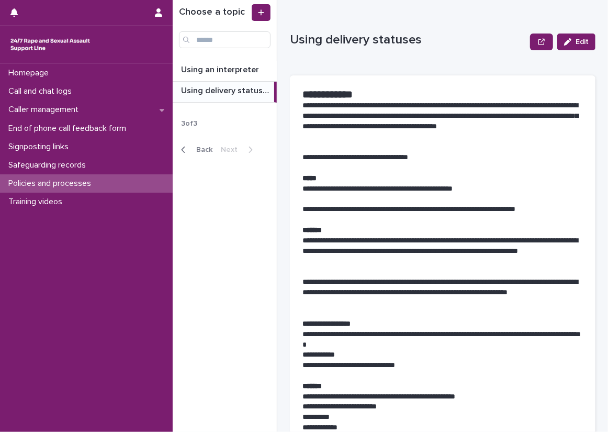
click at [211, 149] on span "Back" at bounding box center [201, 149] width 22 height 7
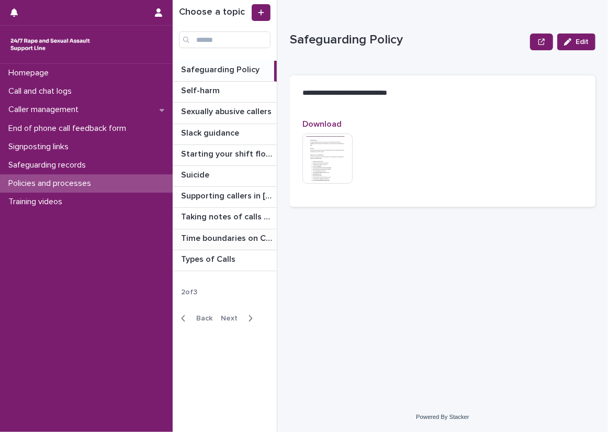
click at [239, 243] on div "Time boundaries on Calls and Chats Time boundaries on Calls and Chats" at bounding box center [225, 239] width 104 height 20
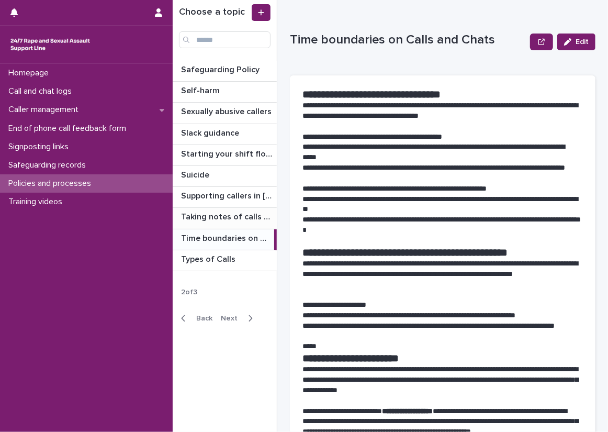
click at [244, 222] on div "Taking notes of calls and chats Taking notes of calls and chats" at bounding box center [225, 218] width 104 height 20
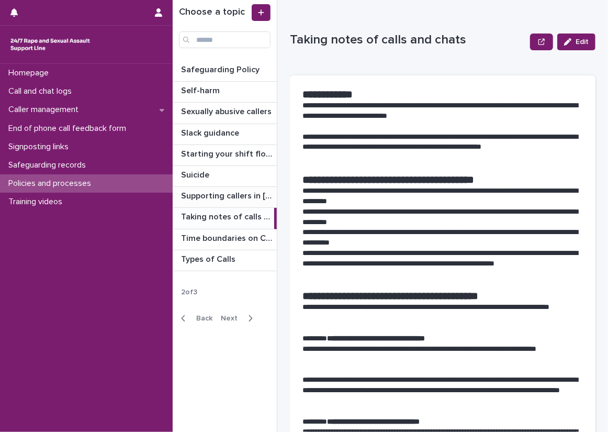
click at [230, 189] on p "Supporting callers in [GEOGRAPHIC_DATA]" at bounding box center [228, 195] width 94 height 12
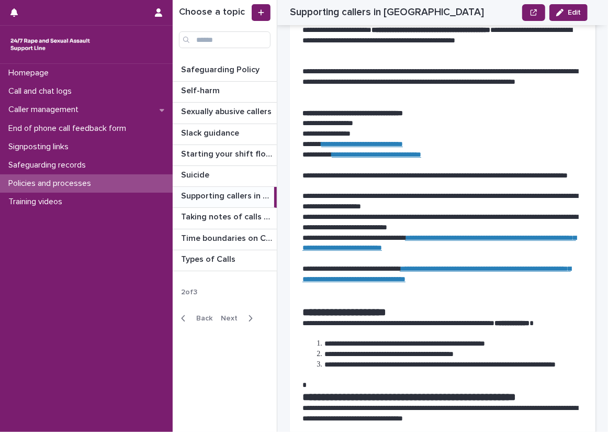
scroll to position [105, 0]
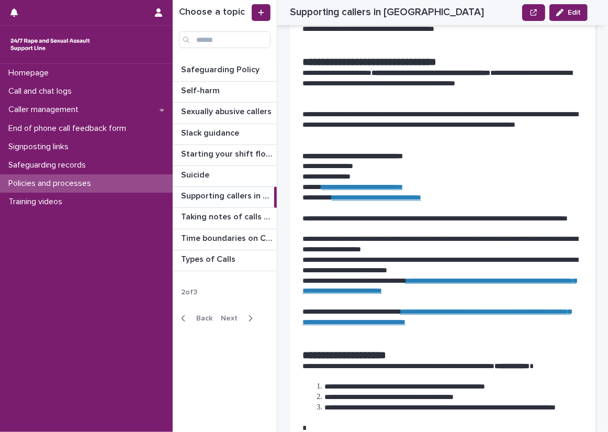
scroll to position [0, 0]
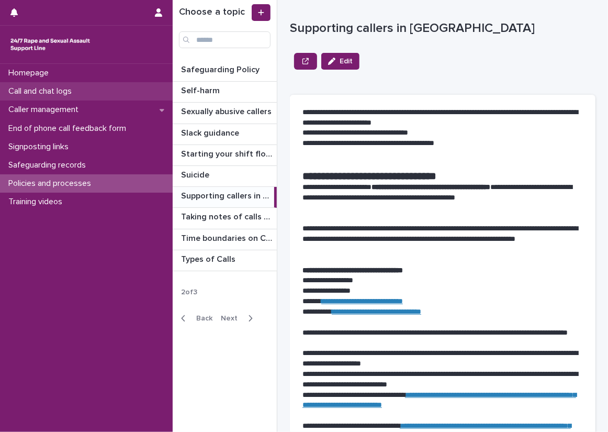
click at [132, 88] on div "Call and chat logs" at bounding box center [86, 91] width 173 height 18
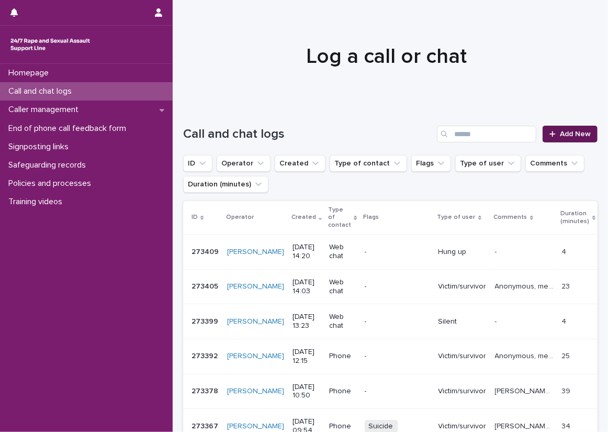
click at [566, 134] on span "Add New" at bounding box center [575, 133] width 31 height 7
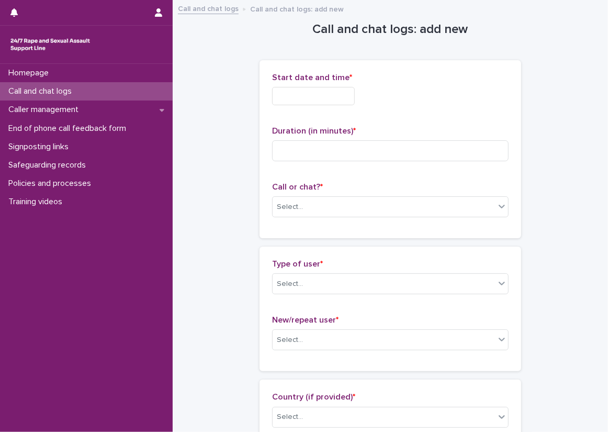
click at [301, 89] on input "text" at bounding box center [313, 96] width 83 height 18
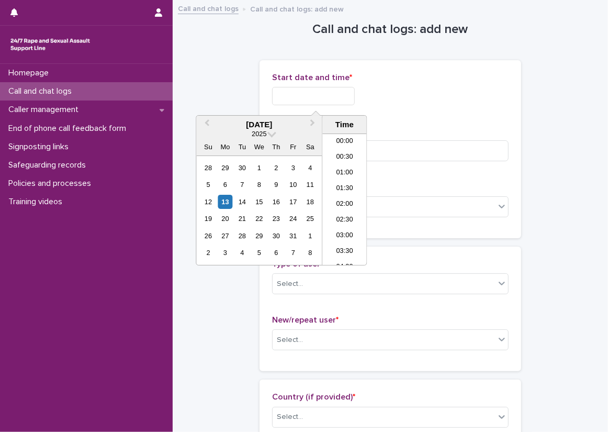
scroll to position [413, 0]
click at [338, 180] on li "14:30" at bounding box center [344, 184] width 44 height 16
click at [339, 99] on input "**********" at bounding box center [313, 96] width 83 height 18
type input "**********"
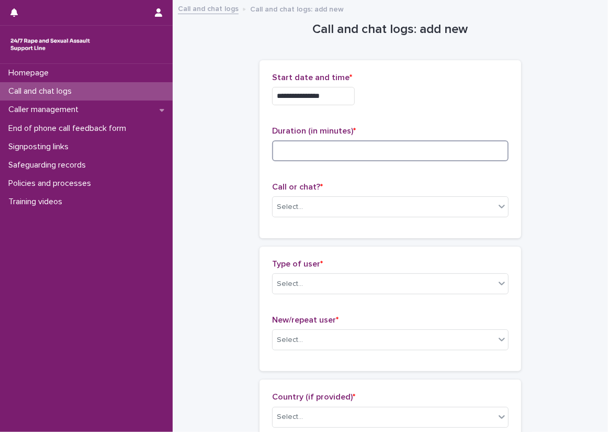
click at [423, 141] on input at bounding box center [390, 150] width 236 height 21
type input "**"
click at [373, 199] on div "Select..." at bounding box center [384, 206] width 222 height 17
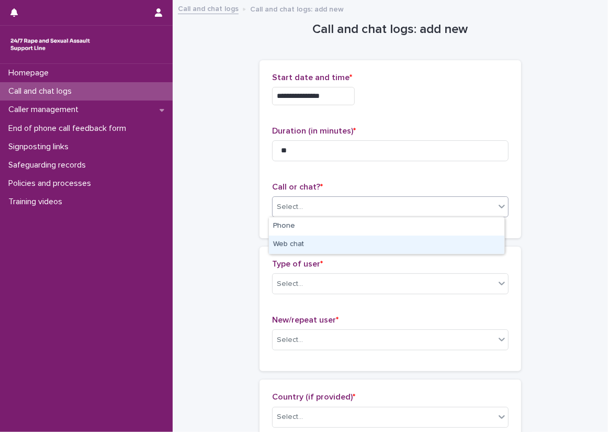
click at [296, 236] on div "Web chat" at bounding box center [386, 244] width 235 height 18
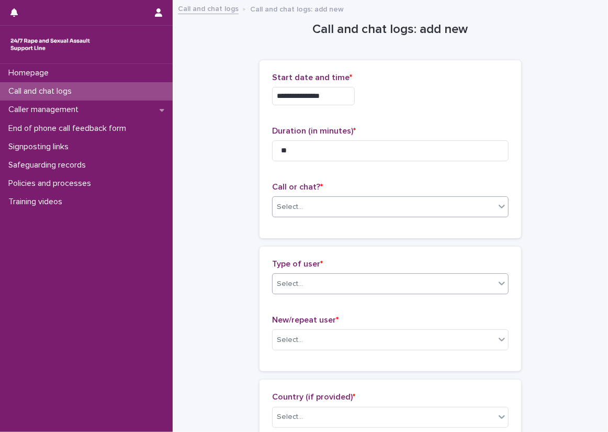
click at [324, 287] on div "Select..." at bounding box center [384, 283] width 222 height 17
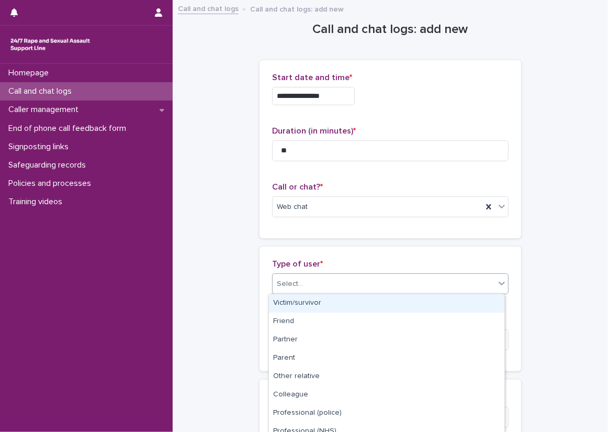
click at [315, 308] on div "Victim/survivor" at bounding box center [386, 303] width 235 height 18
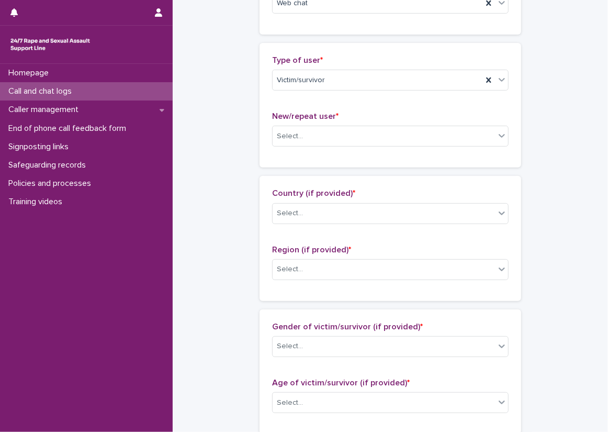
scroll to position [262, 0]
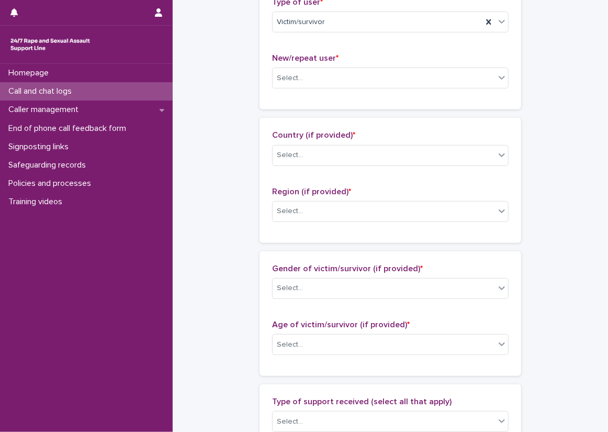
click at [317, 54] on span "New/repeat user *" at bounding box center [305, 58] width 66 height 8
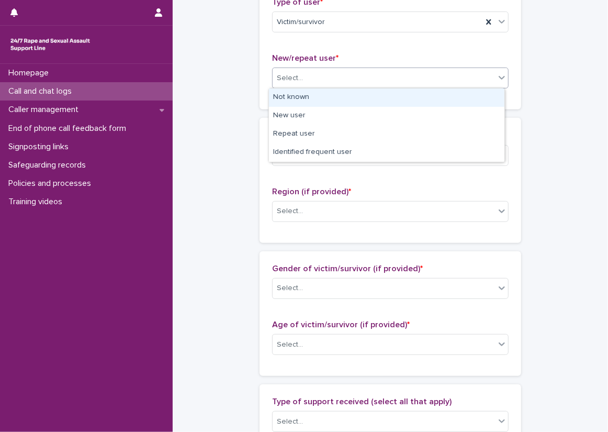
click at [326, 75] on div "Select..." at bounding box center [384, 78] width 222 height 17
click at [327, 100] on div "Not known" at bounding box center [386, 97] width 235 height 18
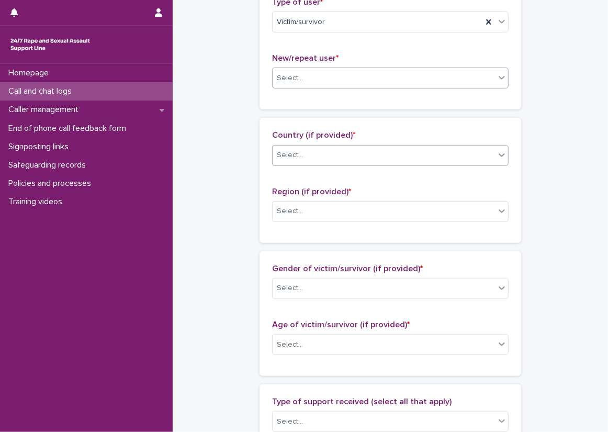
click at [325, 152] on div "Select..." at bounding box center [384, 155] width 222 height 17
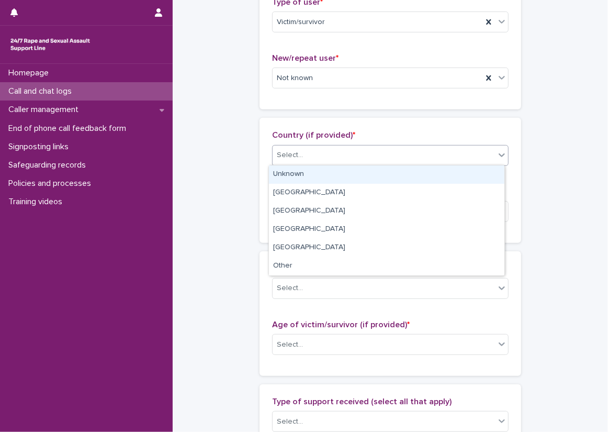
click at [326, 173] on div "Unknown" at bounding box center [386, 174] width 235 height 18
click at [321, 201] on div "Select..." at bounding box center [390, 211] width 236 height 21
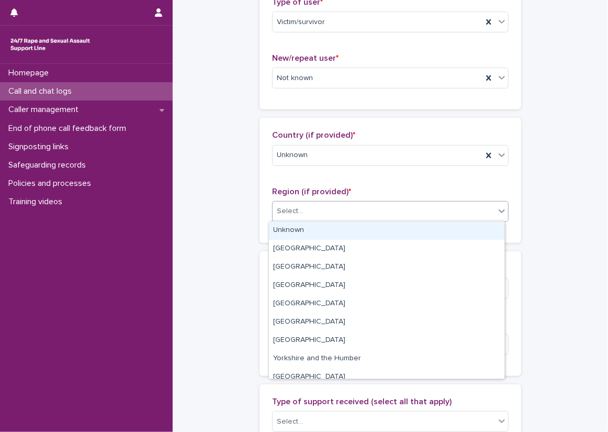
drag, startPoint x: 314, startPoint y: 215, endPoint x: 310, endPoint y: 222, distance: 7.7
click at [312, 218] on div "Select..." at bounding box center [384, 210] width 222 height 17
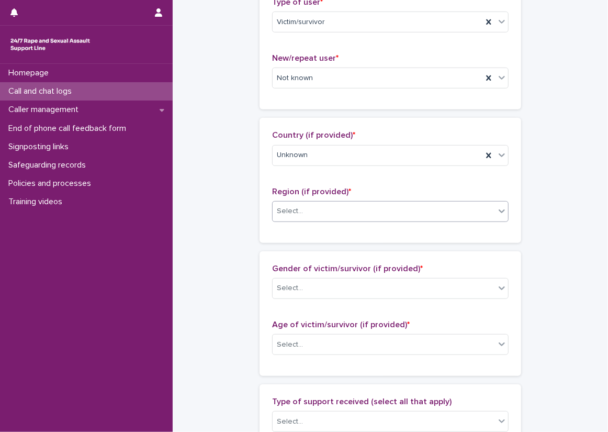
click at [308, 206] on div "Select..." at bounding box center [384, 210] width 222 height 17
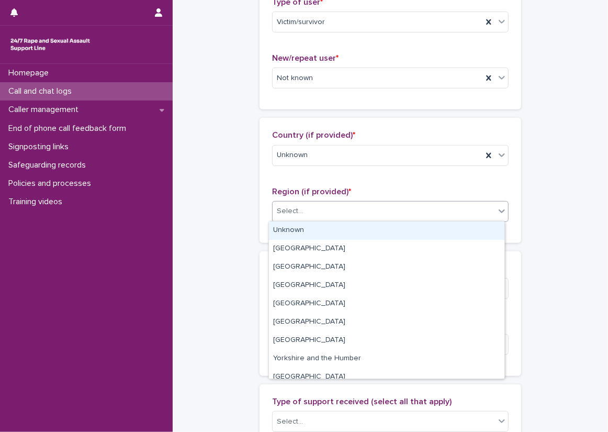
click at [299, 230] on div "Unknown" at bounding box center [386, 230] width 235 height 18
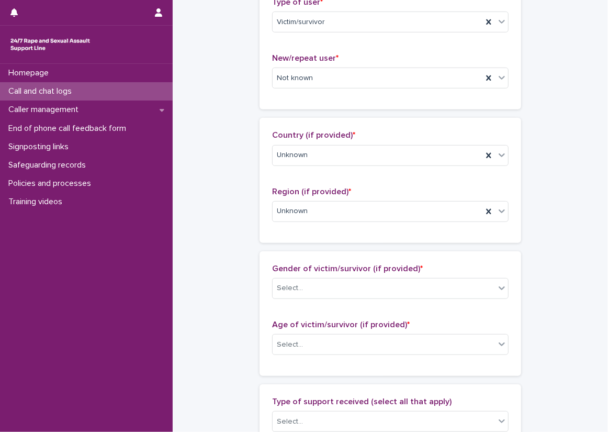
click at [241, 235] on div "**********" at bounding box center [390, 305] width 414 height 1133
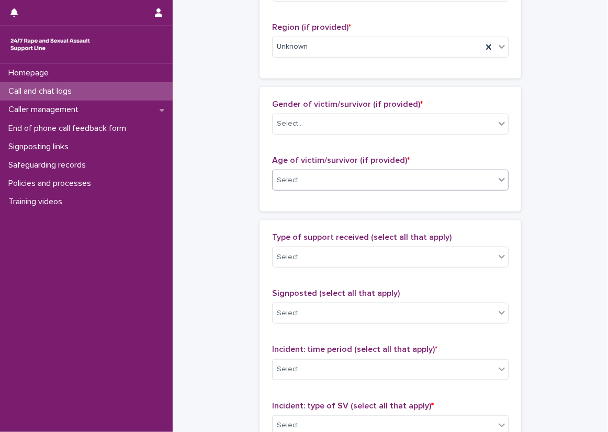
scroll to position [471, 0]
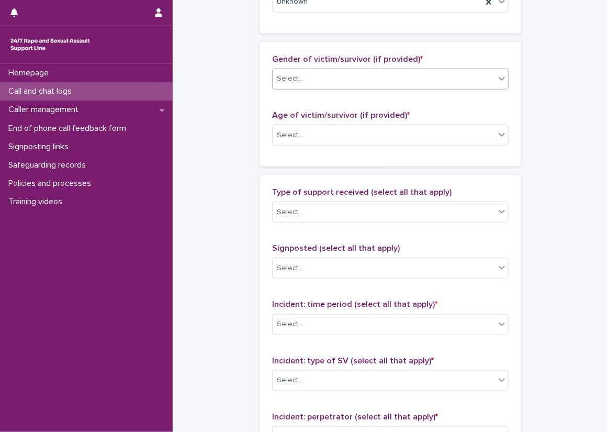
click at [303, 83] on div "Select..." at bounding box center [384, 78] width 222 height 17
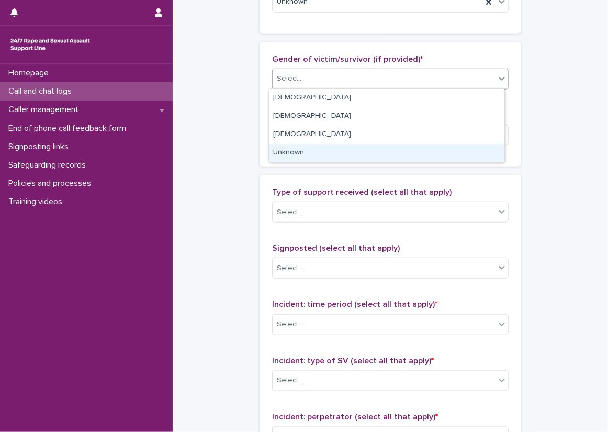
click at [306, 147] on div "Unknown" at bounding box center [386, 153] width 235 height 18
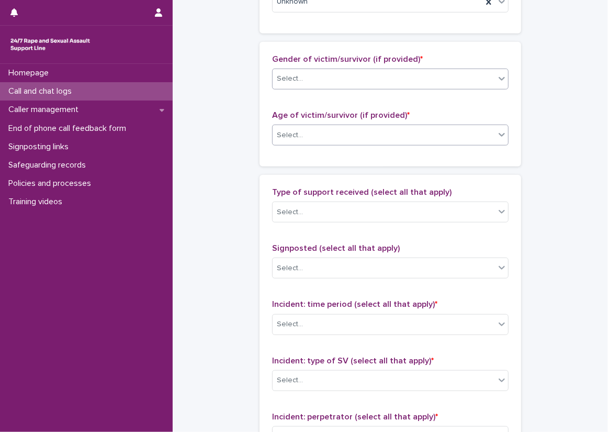
click at [306, 129] on div "Select..." at bounding box center [384, 135] width 222 height 17
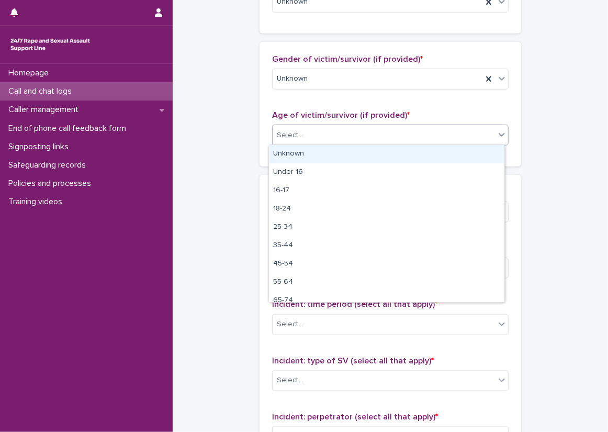
click at [309, 154] on div "Unknown" at bounding box center [386, 154] width 235 height 18
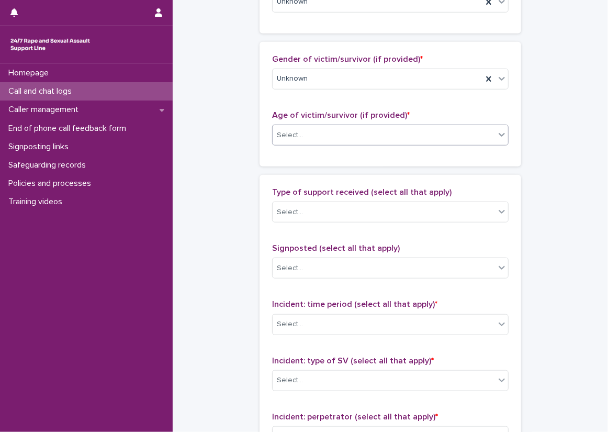
click at [265, 169] on div "Loading... Saving… Gender of victim/survivor (if provided) * Unknown Age of vic…" at bounding box center [391, 108] width 262 height 133
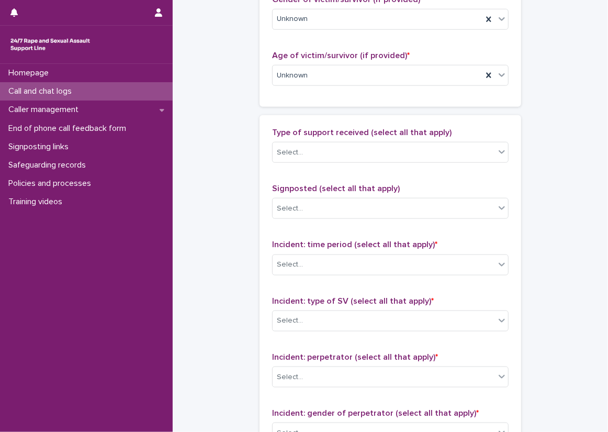
scroll to position [576, 0]
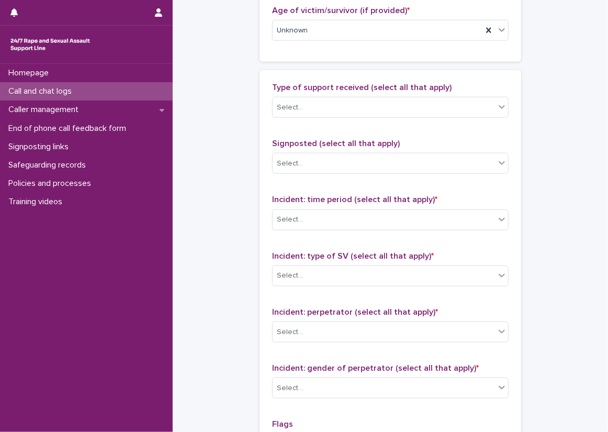
click at [282, 117] on div "Type of support received (select all that apply) Select..." at bounding box center [390, 104] width 236 height 43
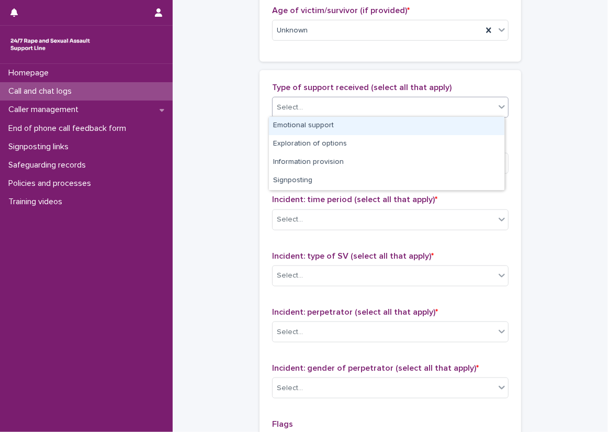
click at [283, 108] on div "Select..." at bounding box center [290, 107] width 26 height 11
click at [290, 132] on div "Emotional support" at bounding box center [386, 126] width 235 height 18
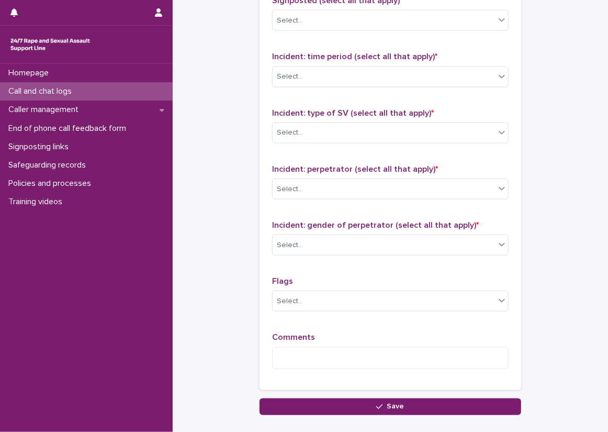
scroll to position [733, 0]
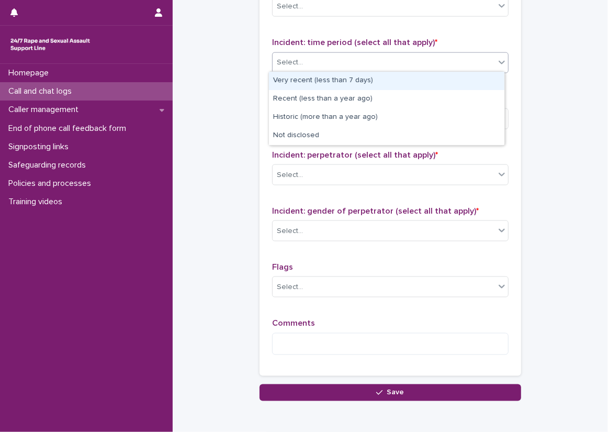
click at [304, 58] on div "Select..." at bounding box center [384, 62] width 222 height 17
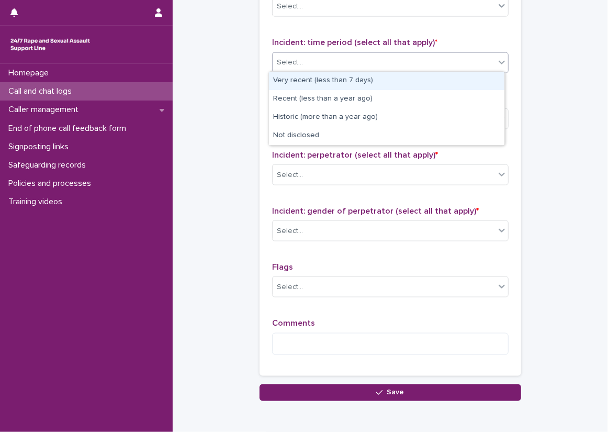
click at [304, 69] on div "Select..." at bounding box center [384, 62] width 222 height 17
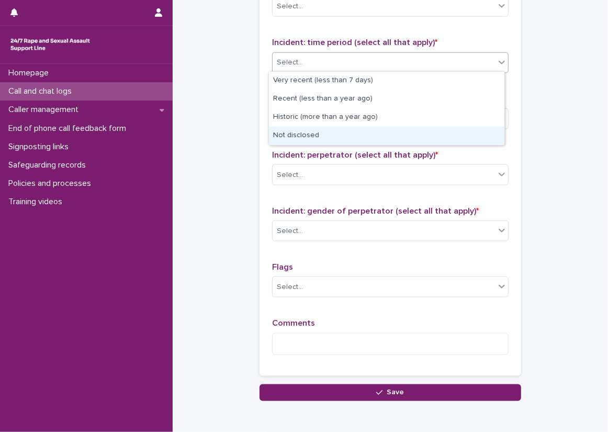
click at [312, 138] on div "Not disclosed" at bounding box center [386, 136] width 235 height 18
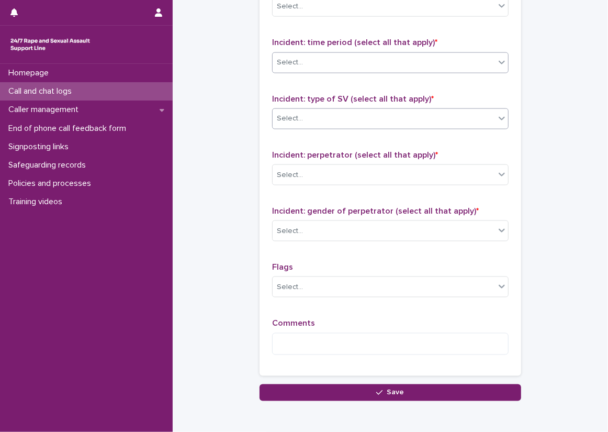
click at [309, 117] on div "Select..." at bounding box center [384, 118] width 222 height 17
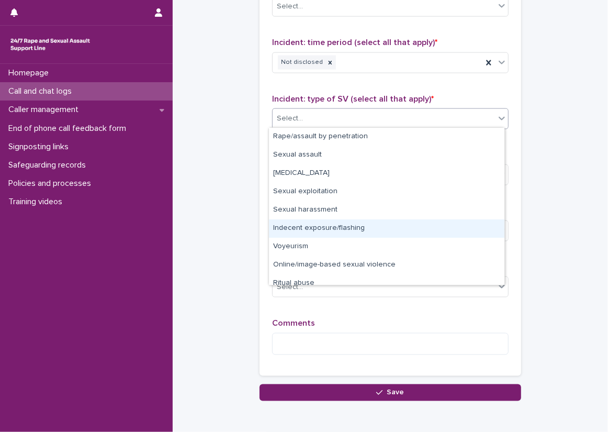
scroll to position [26, 0]
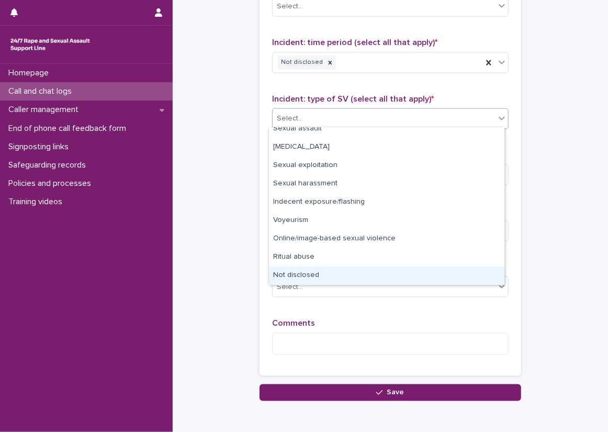
click at [319, 277] on div "Not disclosed" at bounding box center [386, 275] width 235 height 18
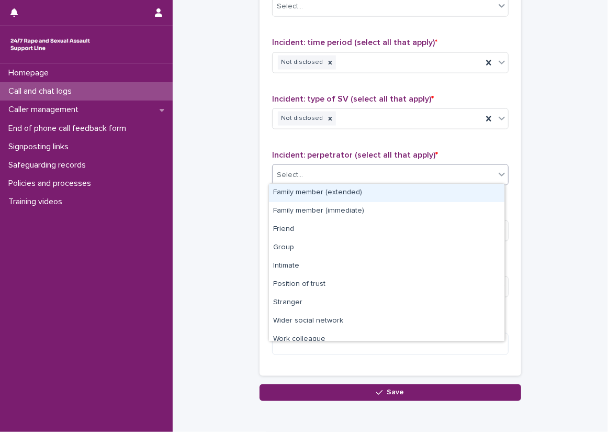
click at [302, 174] on div "Select..." at bounding box center [384, 174] width 222 height 17
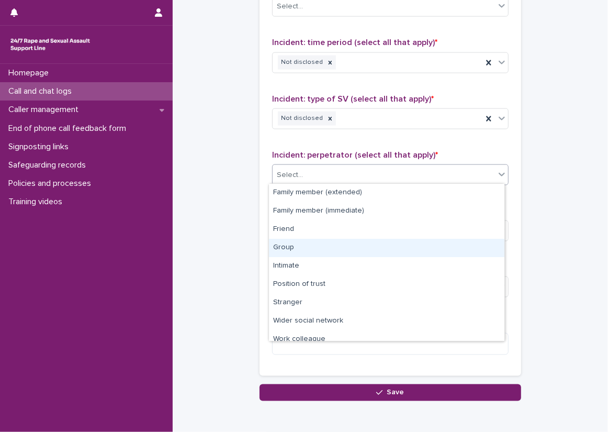
scroll to position [44, 0]
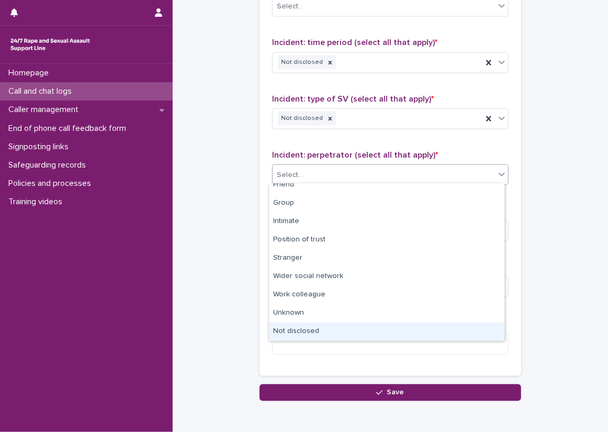
click at [310, 331] on div "Not disclosed" at bounding box center [386, 331] width 235 height 18
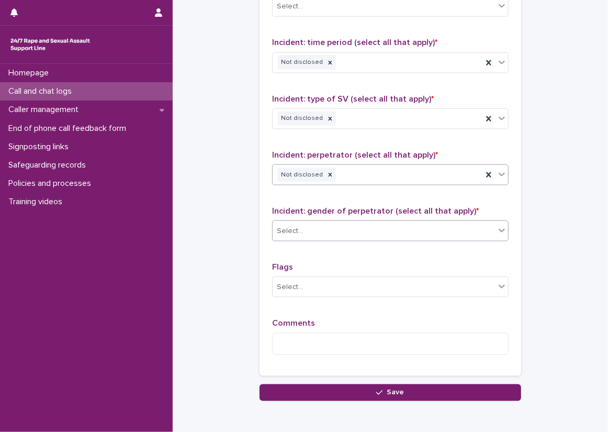
click at [293, 230] on div "Select..." at bounding box center [290, 231] width 26 height 11
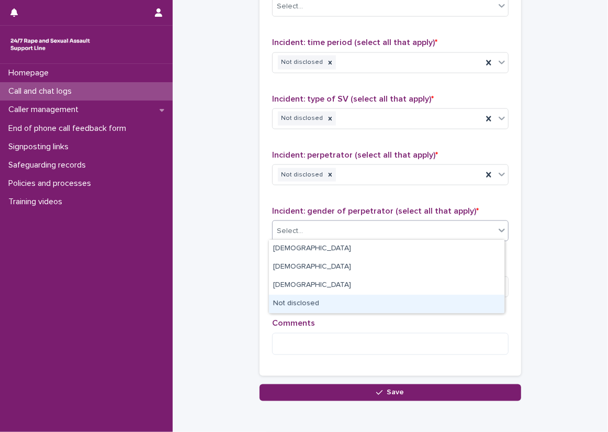
click at [312, 299] on div "Not disclosed" at bounding box center [386, 304] width 235 height 18
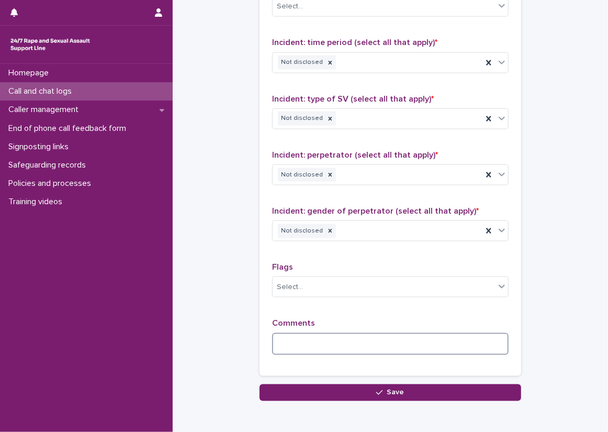
click at [309, 343] on textarea at bounding box center [390, 344] width 236 height 22
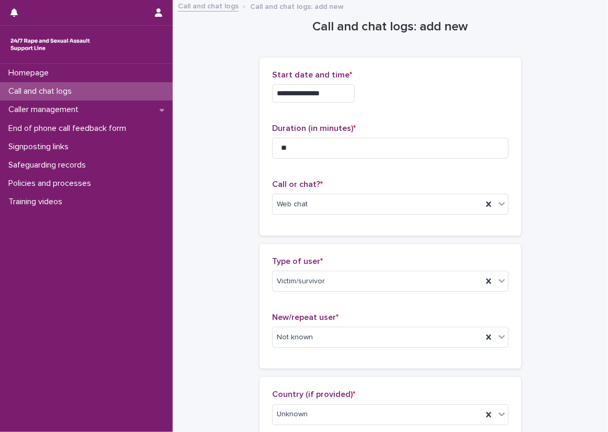
scroll to position [0, 0]
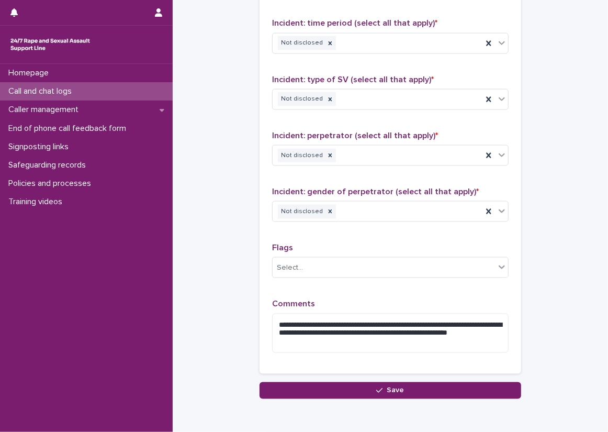
scroll to position [756, 0]
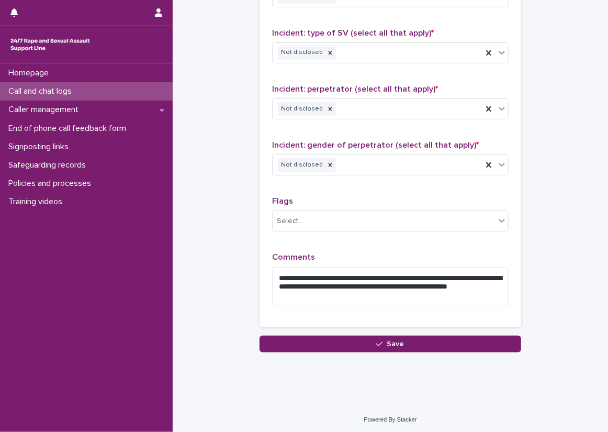
scroll to position [799, 0]
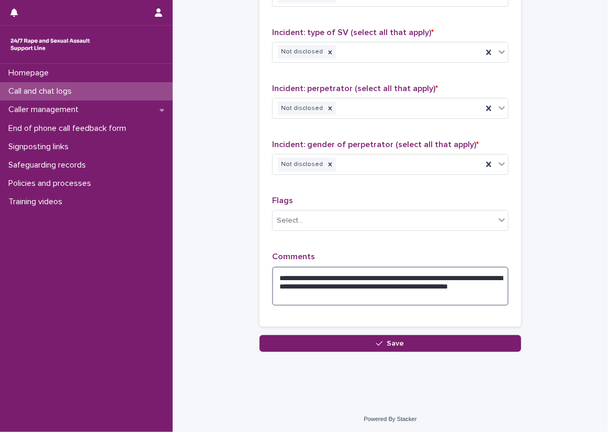
click at [286, 297] on textarea "**********" at bounding box center [390, 286] width 236 height 40
click at [308, 291] on textarea "**********" at bounding box center [390, 286] width 236 height 40
click at [314, 294] on textarea "**********" at bounding box center [390, 286] width 236 height 40
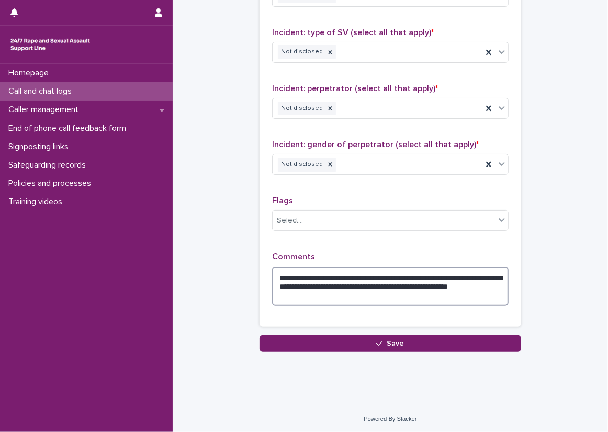
click at [289, 287] on textarea "**********" at bounding box center [390, 286] width 236 height 40
click at [292, 294] on textarea "**********" at bounding box center [390, 286] width 236 height 40
click at [321, 294] on textarea "**********" at bounding box center [390, 286] width 236 height 40
click at [325, 292] on textarea "**********" at bounding box center [390, 286] width 236 height 40
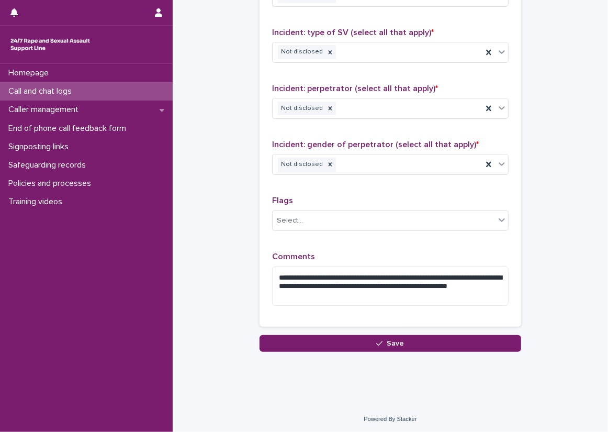
click at [261, 277] on div "**********" at bounding box center [391, 87] width 262 height 480
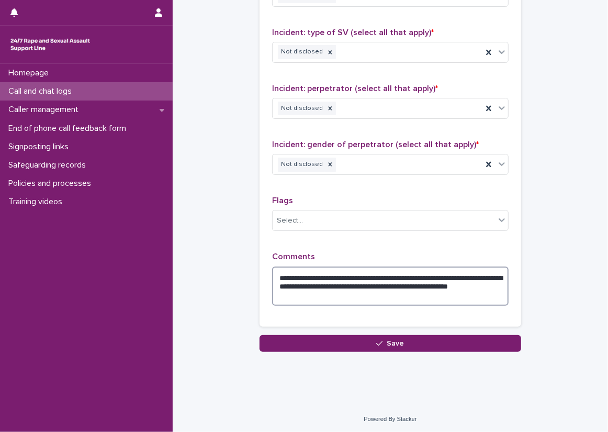
click at [285, 294] on textarea "**********" at bounding box center [390, 286] width 236 height 40
click at [275, 293] on textarea "**********" at bounding box center [390, 286] width 236 height 40
type textarea "**********"
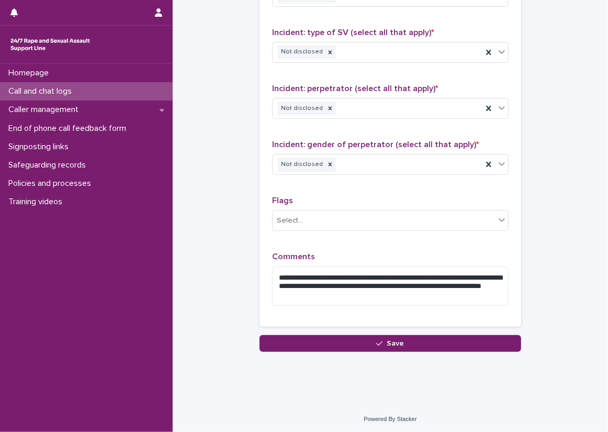
click at [260, 296] on div "**********" at bounding box center [391, 87] width 262 height 480
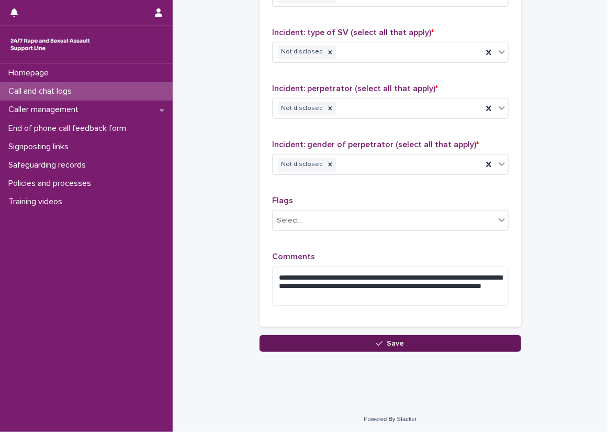
click at [340, 342] on button "Save" at bounding box center [391, 343] width 262 height 17
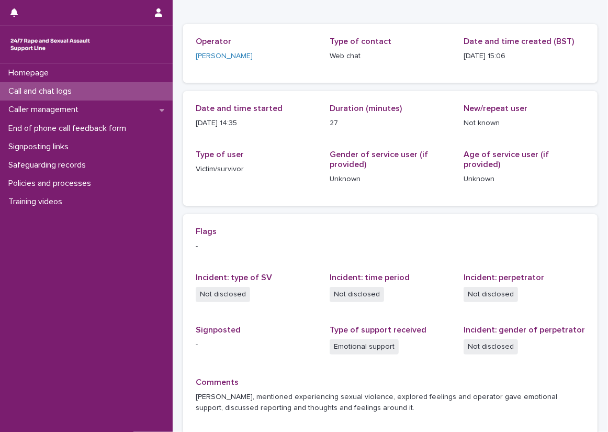
scroll to position [105, 0]
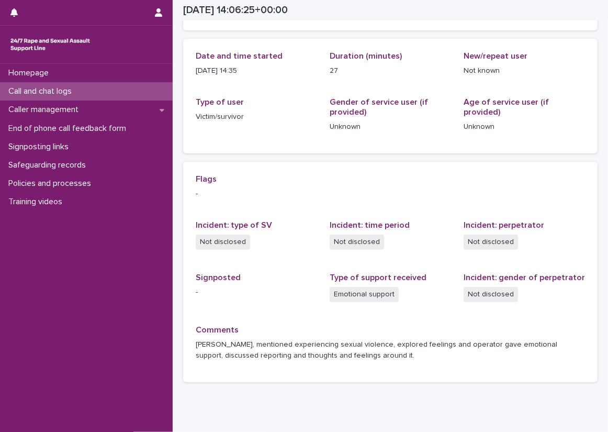
click at [61, 89] on p "Call and chat logs" at bounding box center [42, 91] width 76 height 10
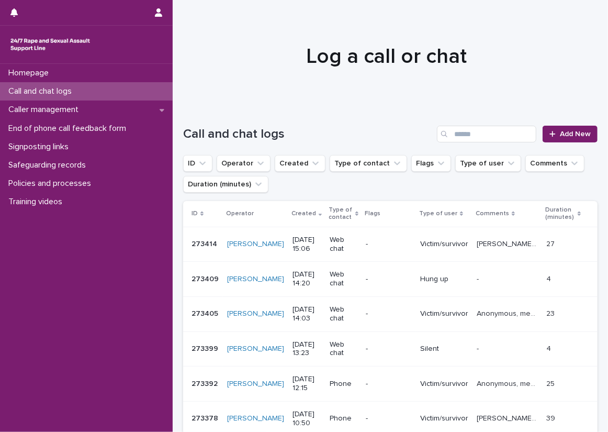
click at [477, 244] on p "[PERSON_NAME], mentioned experiencing sexual violence, explored feelings and op…" at bounding box center [508, 243] width 63 height 11
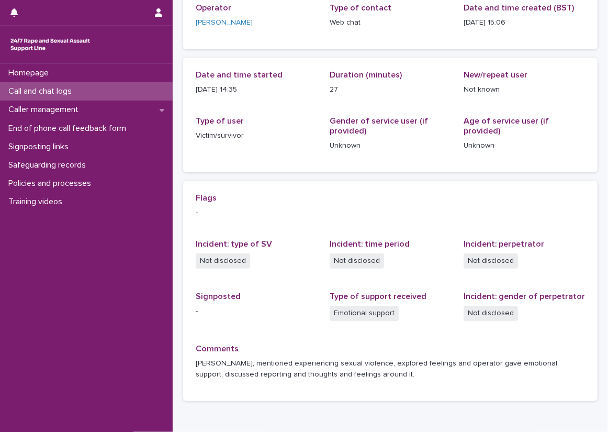
scroll to position [105, 0]
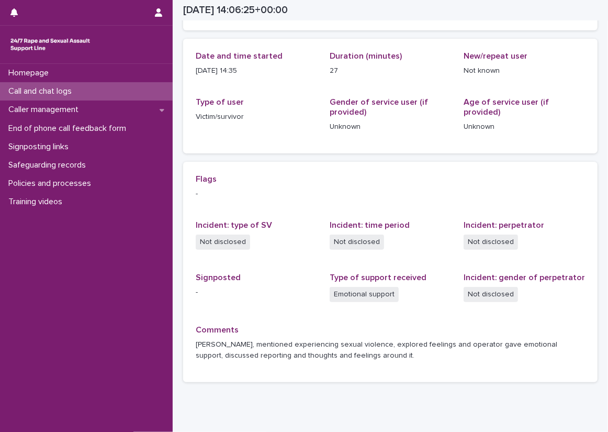
click at [281, 230] on div "Incident: type of SV Not disclosed" at bounding box center [256, 240] width 121 height 40
click at [271, 245] on div "Not disclosed" at bounding box center [256, 242] width 121 height 17
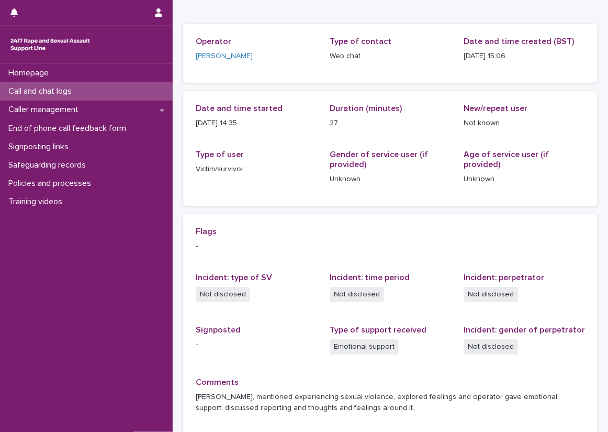
scroll to position [0, 0]
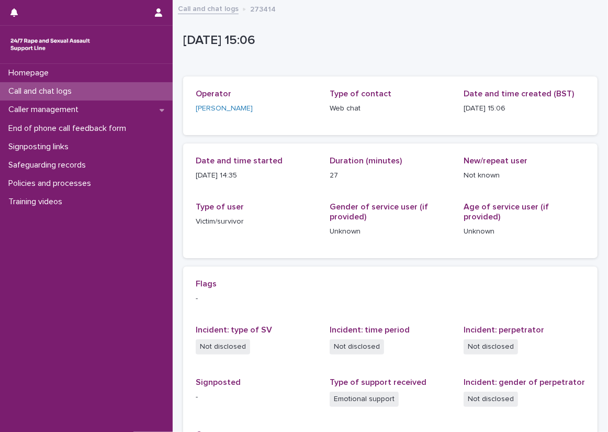
click at [136, 92] on div "Call and chat logs" at bounding box center [86, 91] width 173 height 18
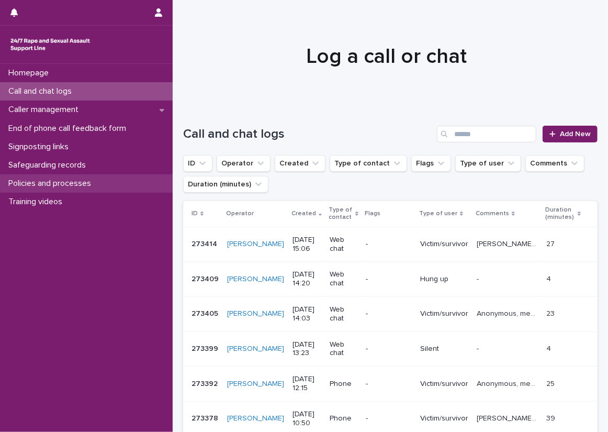
click at [143, 179] on div "Policies and processes" at bounding box center [86, 183] width 173 height 18
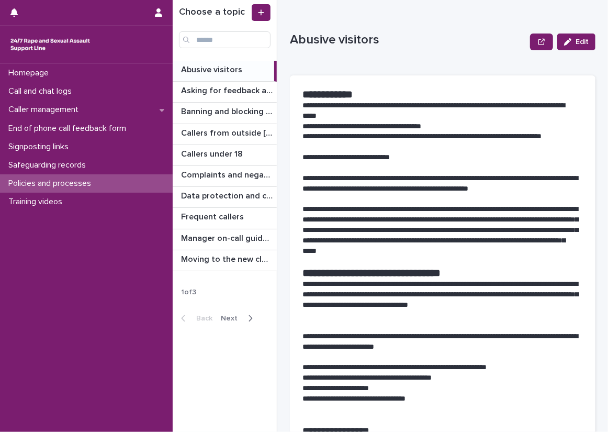
click at [244, 318] on div "button" at bounding box center [248, 317] width 9 height 9
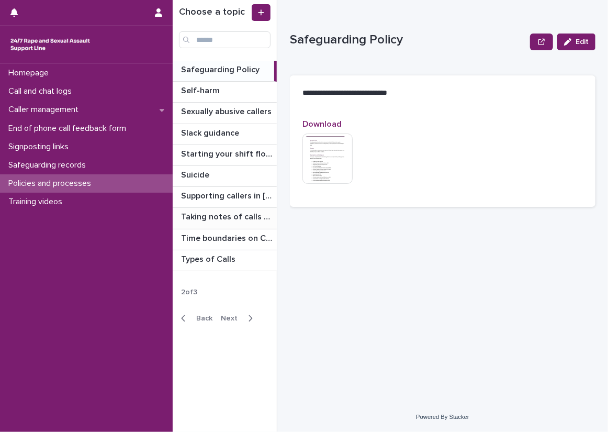
click at [231, 226] on div "Taking notes of calls and chats Taking notes of calls and chats" at bounding box center [225, 218] width 104 height 20
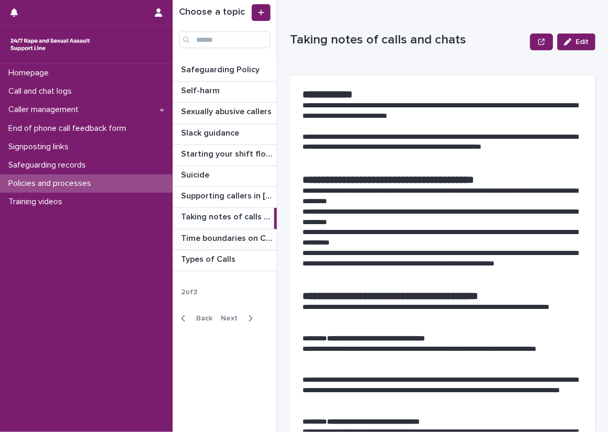
click at [242, 233] on p "Time boundaries on Calls and Chats" at bounding box center [228, 237] width 94 height 12
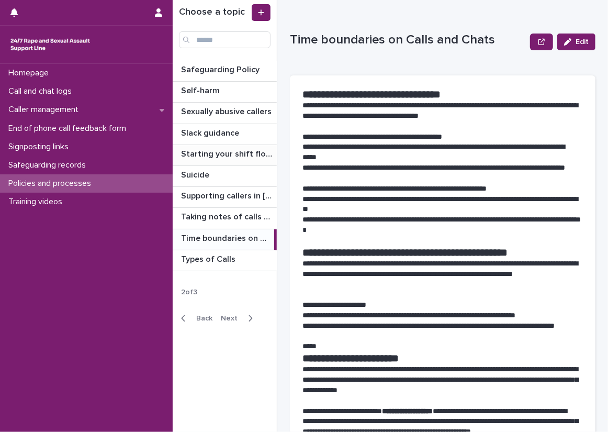
click at [237, 159] on div "Starting your shift flowchart Starting your shift flowchart" at bounding box center [225, 155] width 104 height 20
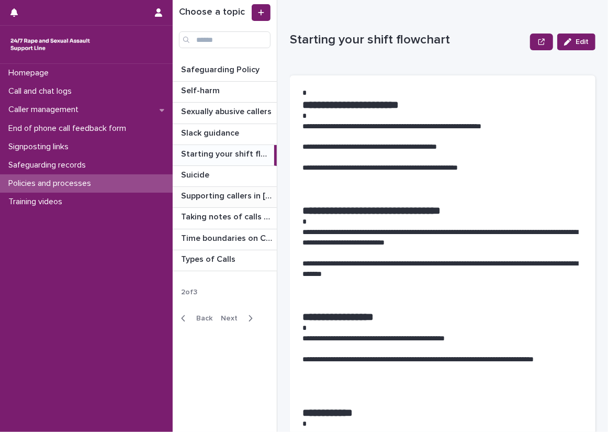
click at [235, 202] on div "Supporting callers in [GEOGRAPHIC_DATA] Supporting callers in [GEOGRAPHIC_DATA]" at bounding box center [225, 197] width 104 height 20
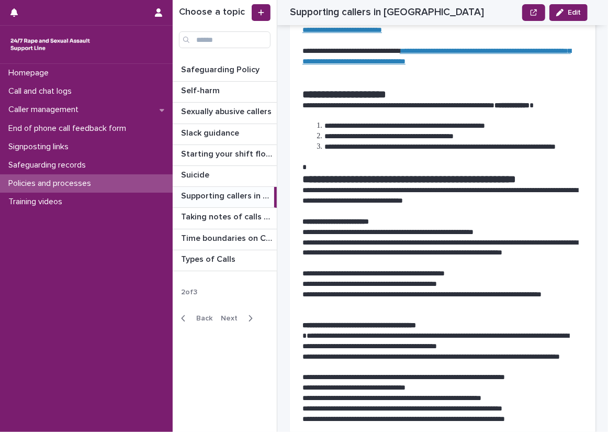
scroll to position [398, 0]
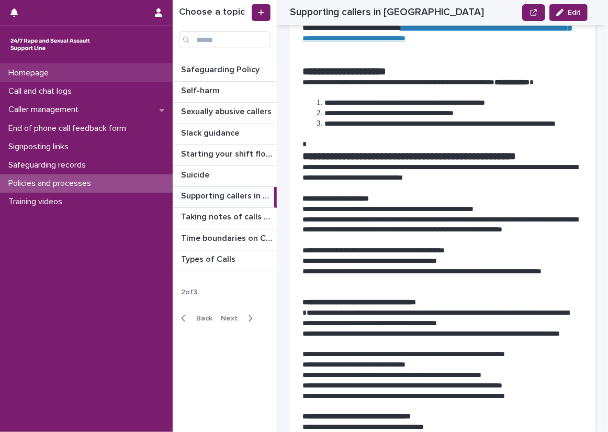
click at [159, 77] on div "Homepage" at bounding box center [86, 73] width 173 height 18
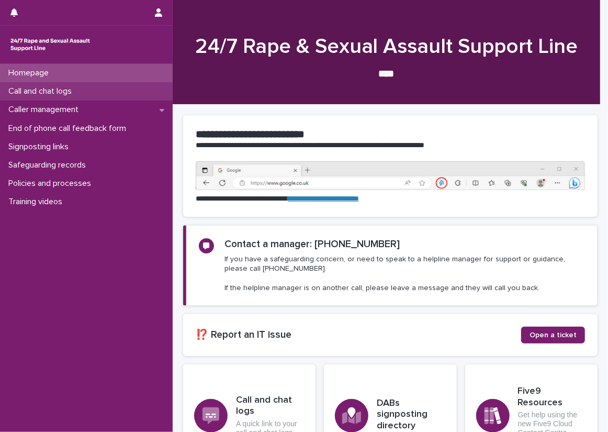
click at [157, 94] on div "Call and chat logs" at bounding box center [86, 91] width 173 height 18
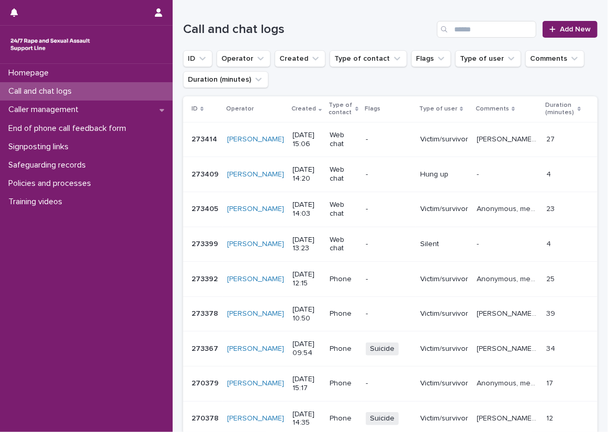
scroll to position [157, 0]
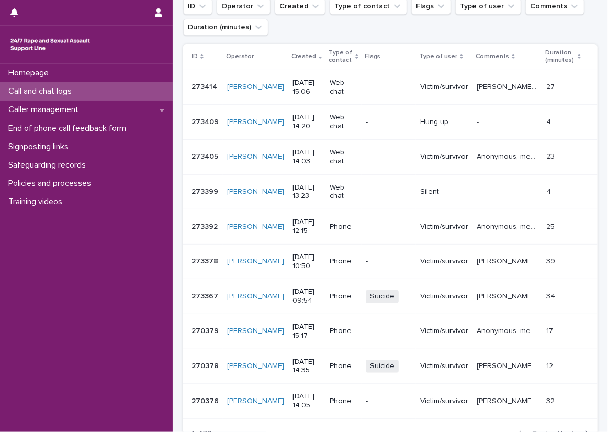
click at [173, 144] on div "Loading... Saving… Loading... Saving… Call and chat logs Add New ID Operator Cr…" at bounding box center [390, 228] width 435 height 560
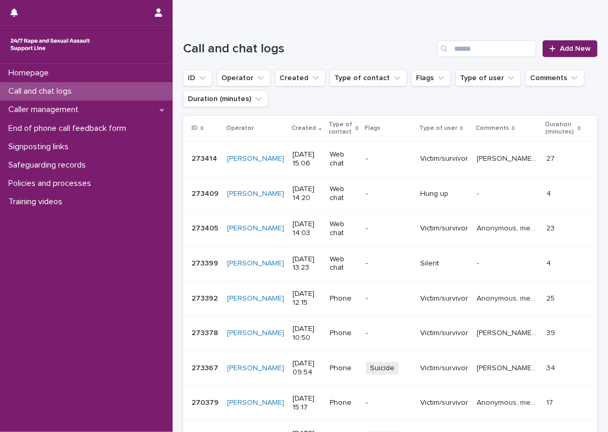
scroll to position [0, 0]
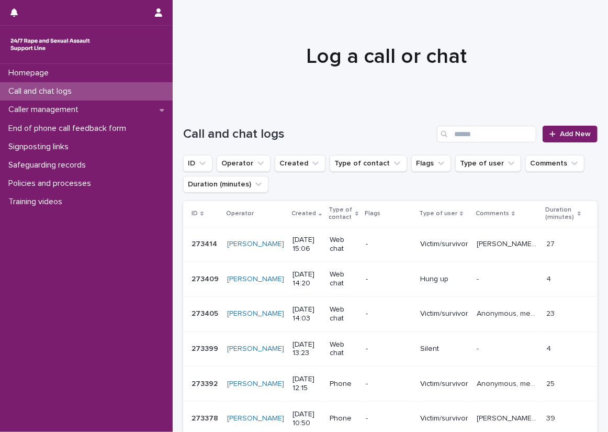
click at [124, 92] on div "Call and chat logs" at bounding box center [86, 91] width 173 height 18
click at [570, 132] on span "Add New" at bounding box center [575, 133] width 31 height 7
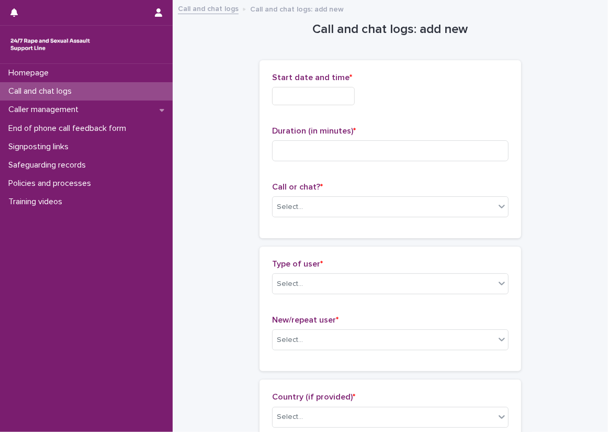
click at [341, 85] on div "Start date and time *" at bounding box center [390, 93] width 236 height 41
click at [346, 89] on input "text" at bounding box center [313, 96] width 83 height 18
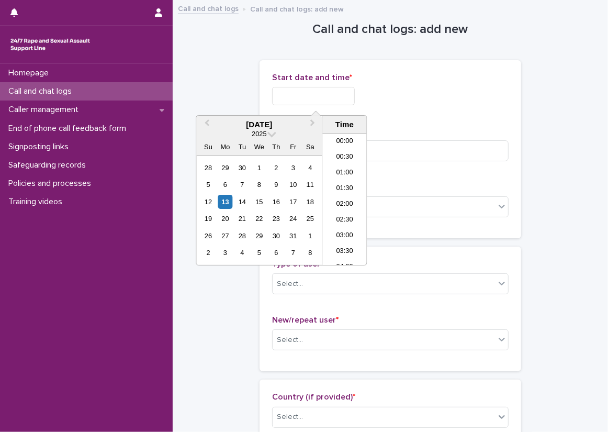
scroll to position [413, 0]
click at [341, 197] on li "15:00" at bounding box center [344, 199] width 44 height 16
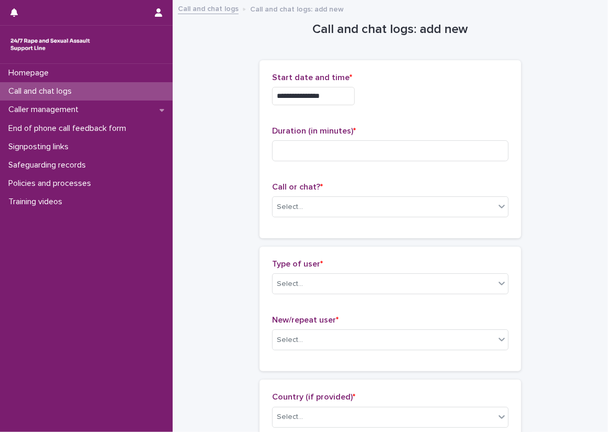
click at [324, 97] on input "**********" at bounding box center [313, 96] width 83 height 18
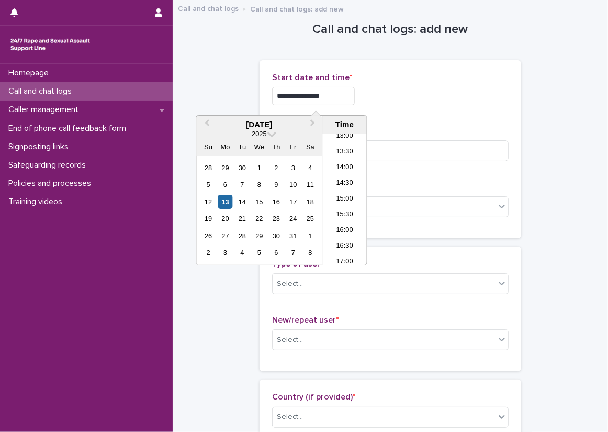
type input "**********"
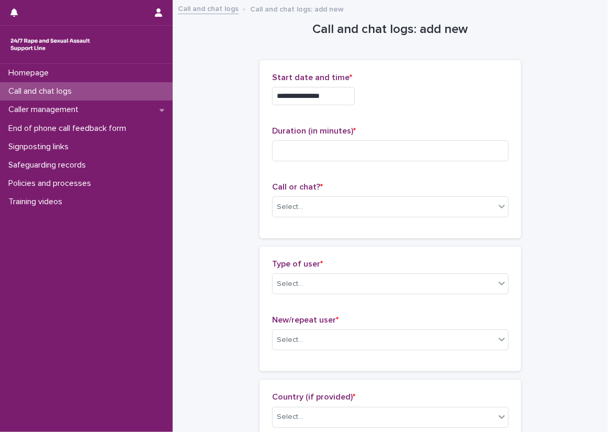
click at [431, 88] on div "**********" at bounding box center [390, 96] width 236 height 18
click at [365, 156] on input at bounding box center [390, 150] width 236 height 21
type input "*"
click at [371, 210] on div "Select..." at bounding box center [384, 206] width 222 height 17
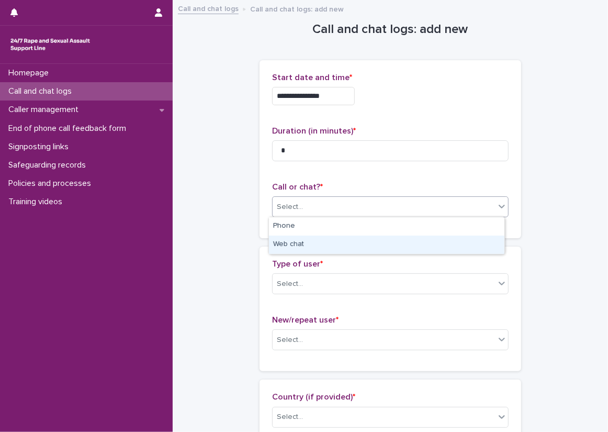
click at [340, 244] on div "Web chat" at bounding box center [386, 244] width 235 height 18
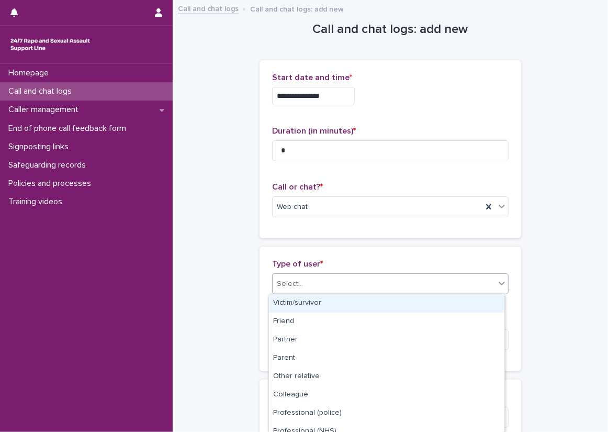
click at [344, 275] on div "Select..." at bounding box center [384, 283] width 222 height 17
click at [336, 302] on div "Victim/survivor" at bounding box center [386, 303] width 235 height 18
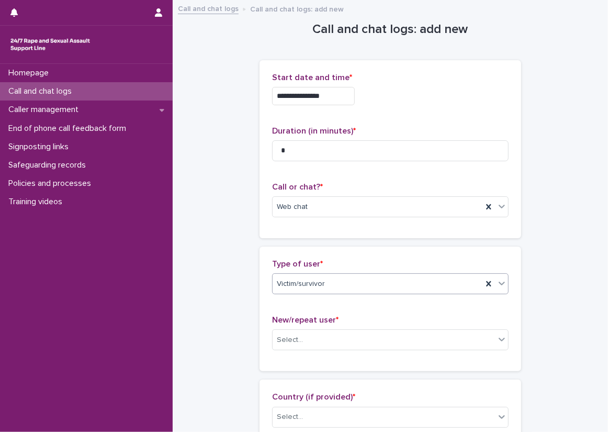
click at [336, 302] on div "Type of user * option Victim/survivor, selected. 0 results available. Select is…" at bounding box center [390, 308] width 236 height 99
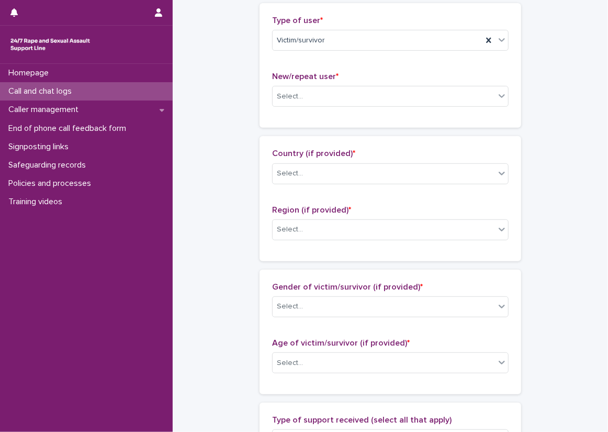
scroll to position [262, 0]
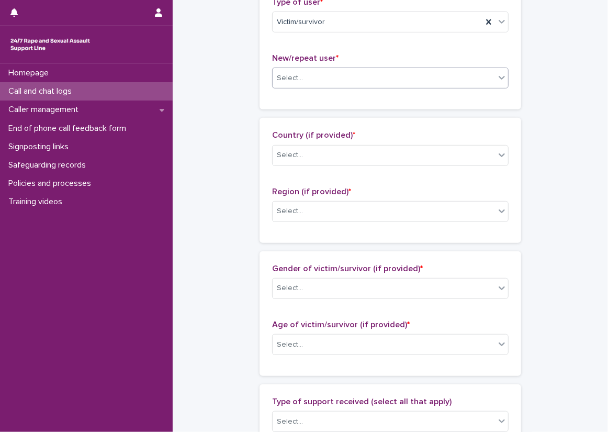
click at [312, 82] on div "Select..." at bounding box center [384, 78] width 222 height 17
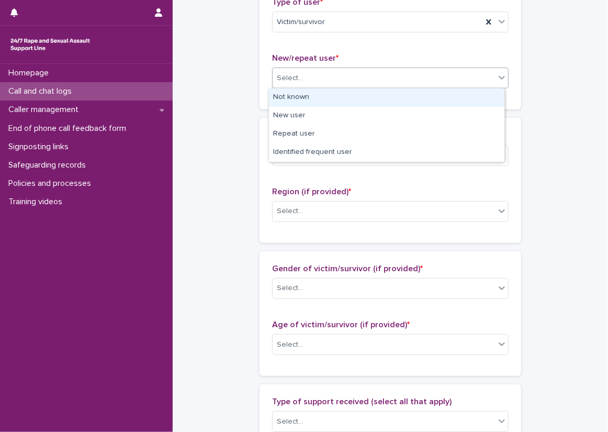
click at [317, 93] on div "Not known" at bounding box center [386, 97] width 235 height 18
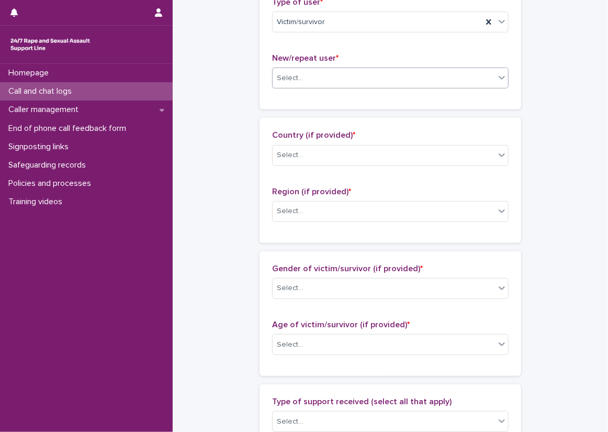
click at [342, 177] on div "Country (if provided) * Select... Region (if provided) * Select..." at bounding box center [390, 179] width 236 height 99
click at [340, 160] on div "Select..." at bounding box center [384, 155] width 222 height 17
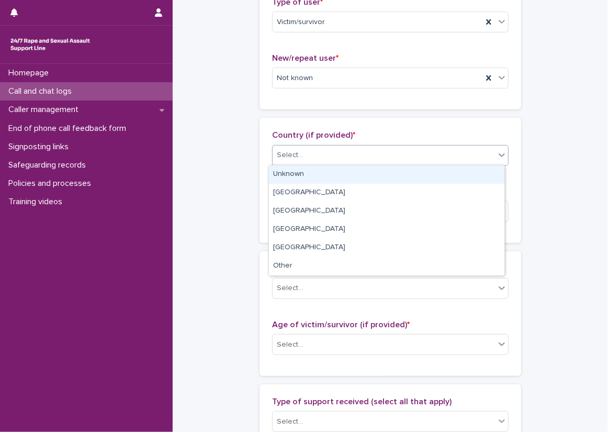
click at [333, 179] on div "Unknown" at bounding box center [386, 174] width 235 height 18
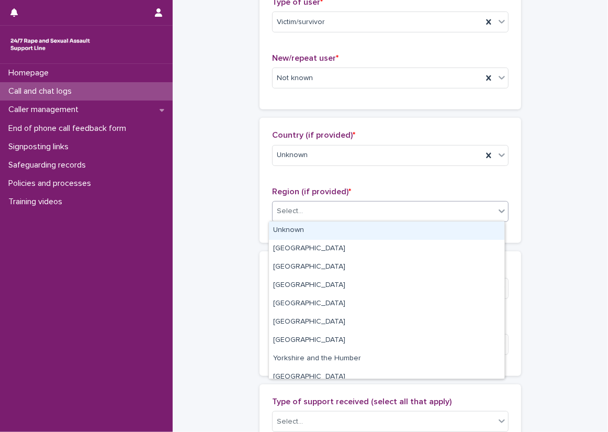
click at [338, 215] on div "Select..." at bounding box center [384, 210] width 222 height 17
click at [339, 233] on div "Unknown" at bounding box center [386, 230] width 235 height 18
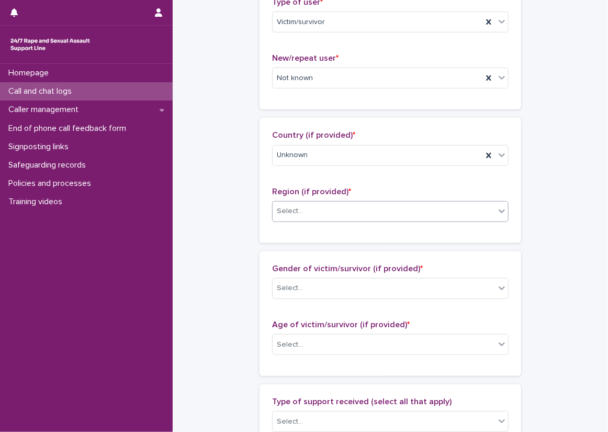
click at [307, 245] on div "Loading... Saving… Country (if provided) * Unknown Region (if provided) * optio…" at bounding box center [391, 184] width 262 height 133
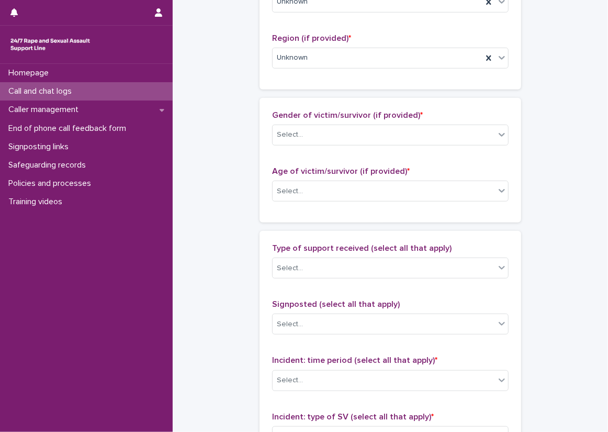
scroll to position [419, 0]
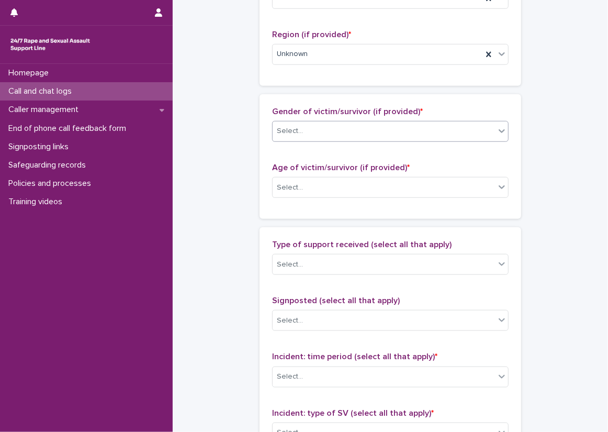
click at [300, 138] on div "Select..." at bounding box center [384, 130] width 222 height 17
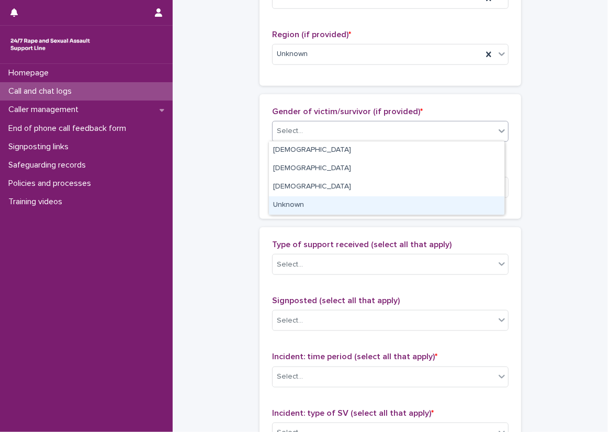
click at [304, 206] on div "Unknown" at bounding box center [386, 205] width 235 height 18
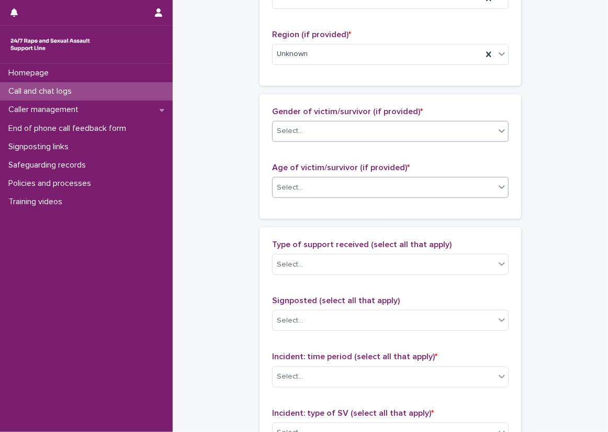
click at [305, 177] on div "Select..." at bounding box center [390, 187] width 236 height 21
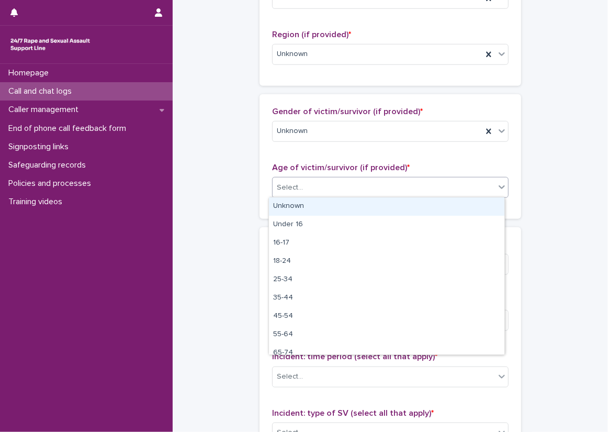
click at [304, 202] on div "Unknown" at bounding box center [386, 206] width 235 height 18
click at [272, 215] on div "Gender of victim/survivor (if provided) * Unknown Age of victim/survivor (if pr…" at bounding box center [391, 156] width 262 height 125
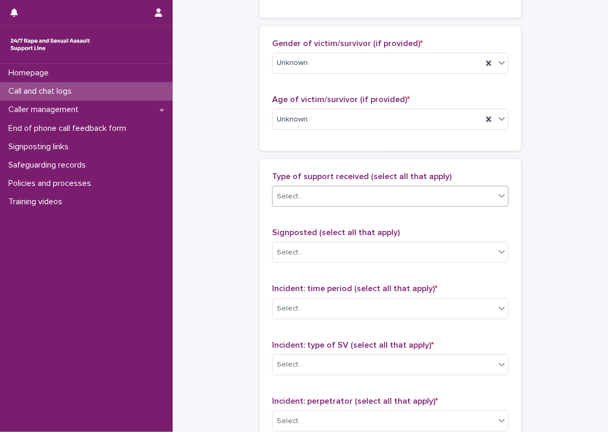
scroll to position [576, 0]
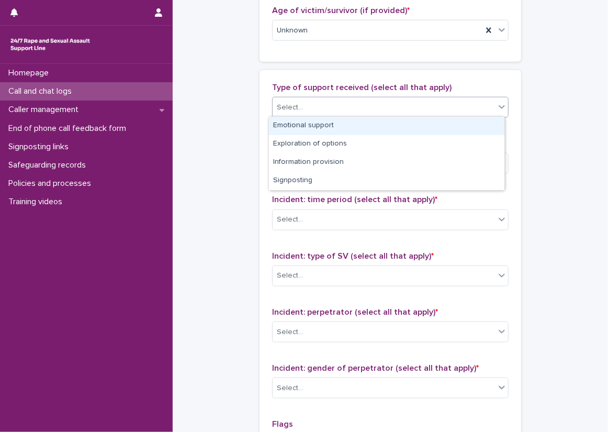
click at [321, 99] on div "Select..." at bounding box center [384, 107] width 222 height 17
click at [323, 122] on div "Emotional support" at bounding box center [386, 126] width 235 height 18
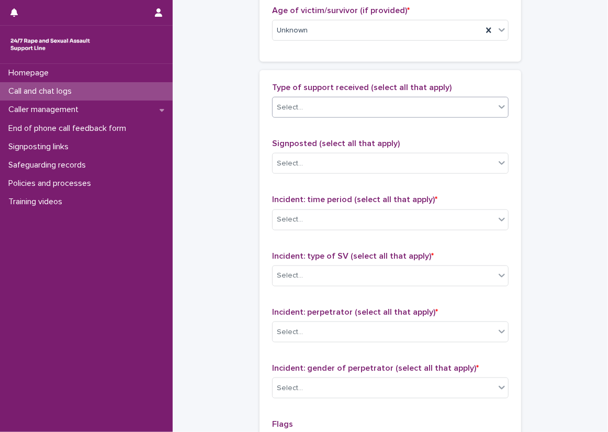
click at [347, 129] on div "Type of support received (select all that apply) option Emotional support, sele…" at bounding box center [390, 301] width 236 height 437
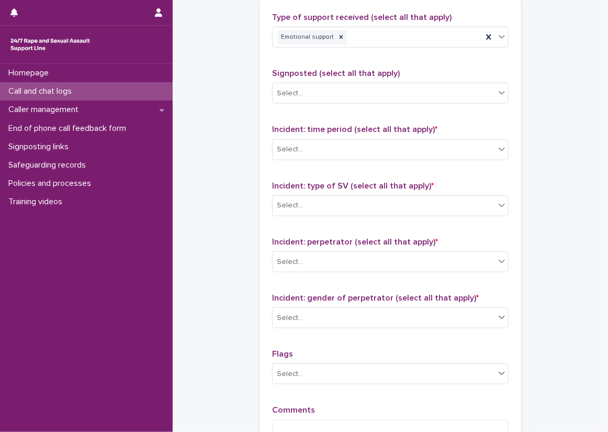
scroll to position [733, 0]
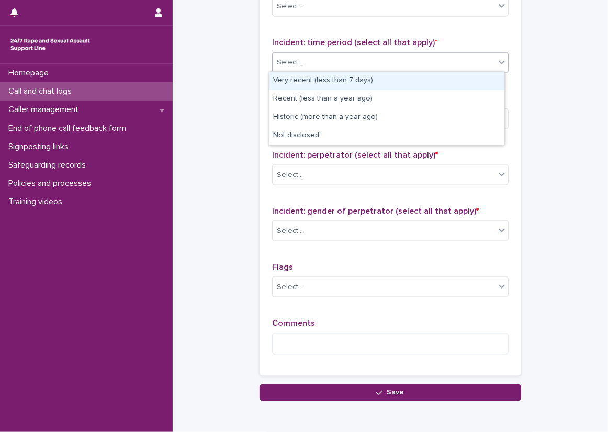
click at [326, 58] on div "Select..." at bounding box center [384, 62] width 222 height 17
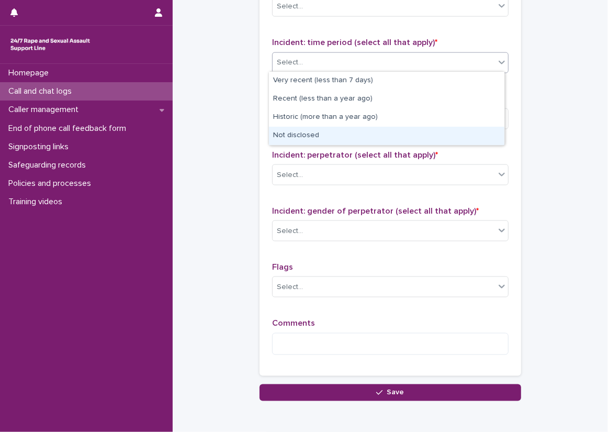
click at [330, 133] on div "Not disclosed" at bounding box center [386, 136] width 235 height 18
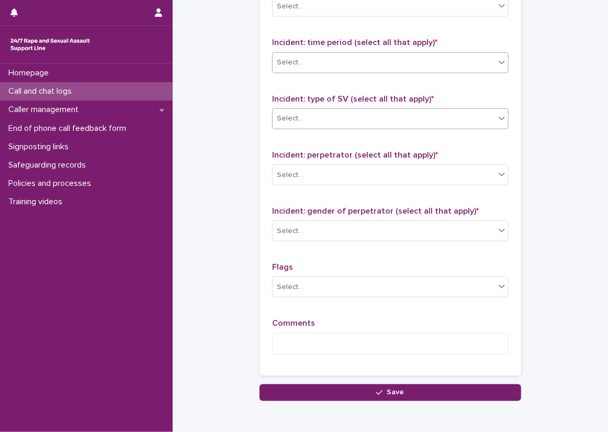
click at [329, 110] on div "Select..." at bounding box center [384, 118] width 222 height 17
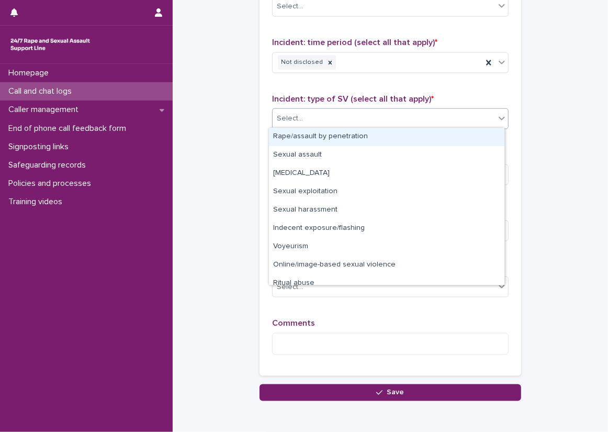
click at [331, 140] on div "Rape/assault by penetration" at bounding box center [386, 137] width 235 height 18
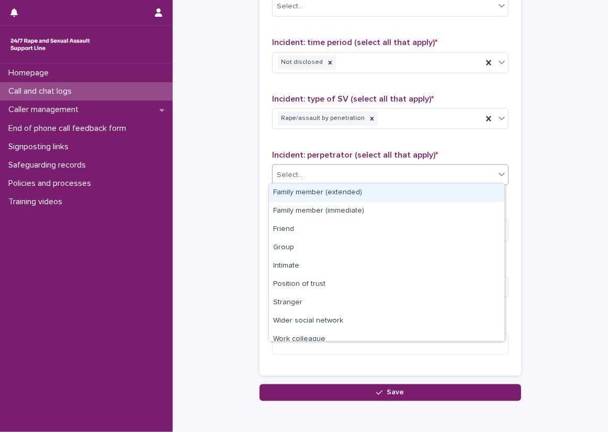
click at [351, 179] on div "Select..." at bounding box center [384, 174] width 222 height 17
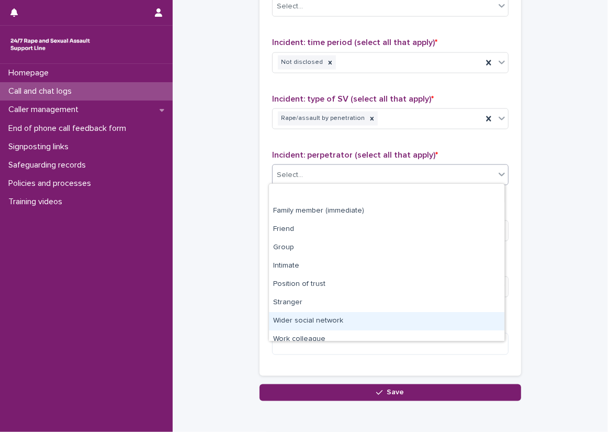
scroll to position [44, 0]
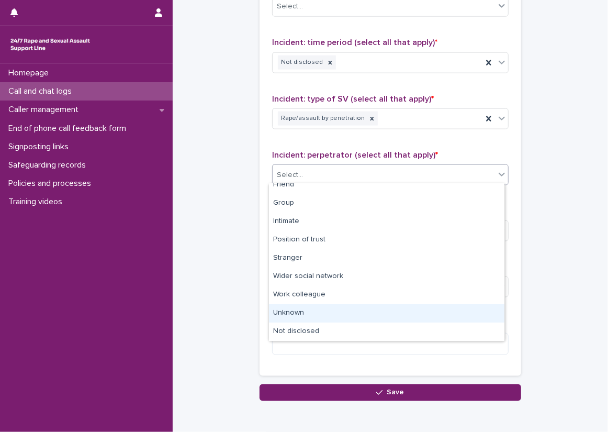
click at [346, 319] on div "Unknown" at bounding box center [386, 313] width 235 height 18
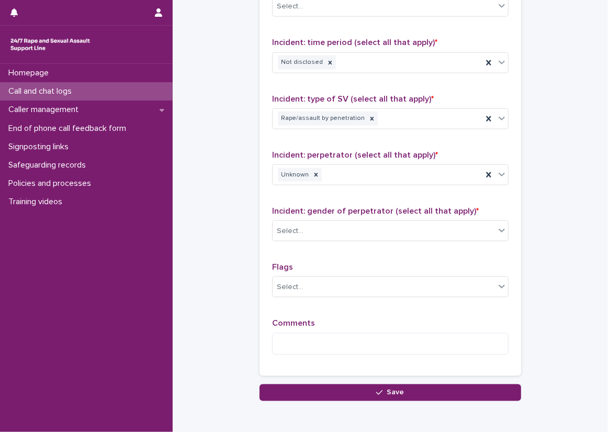
drag, startPoint x: 346, startPoint y: 322, endPoint x: 350, endPoint y: 328, distance: 7.3
click at [350, 328] on div "Comments" at bounding box center [390, 340] width 236 height 45
click at [310, 168] on div at bounding box center [316, 175] width 12 height 14
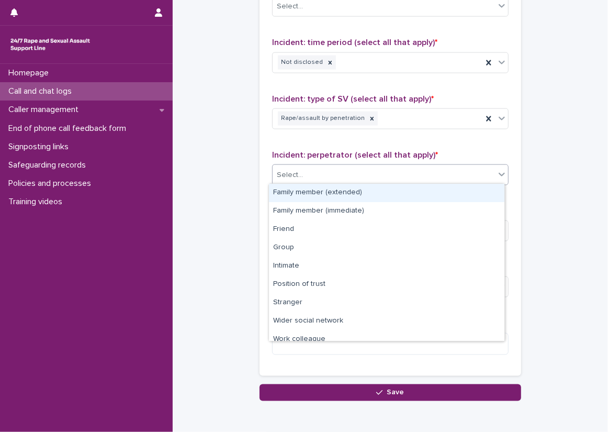
click at [322, 172] on div "Select..." at bounding box center [384, 174] width 222 height 17
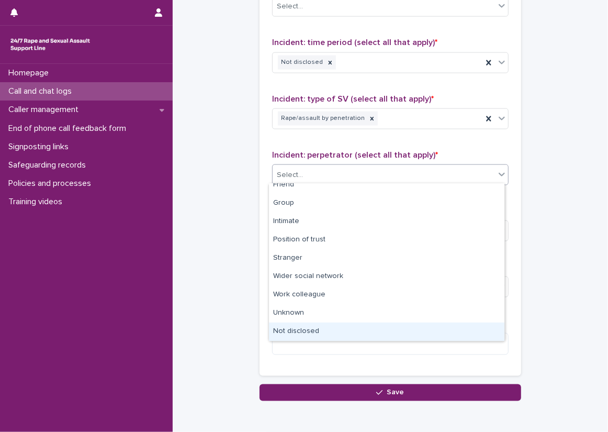
click at [358, 324] on div "Not disclosed" at bounding box center [386, 331] width 235 height 18
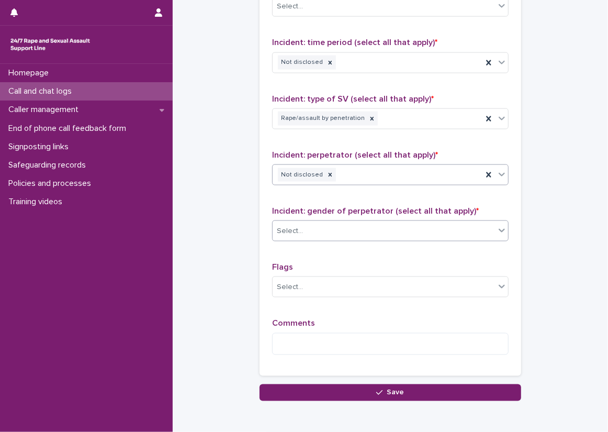
click at [332, 234] on div "Select..." at bounding box center [384, 230] width 222 height 17
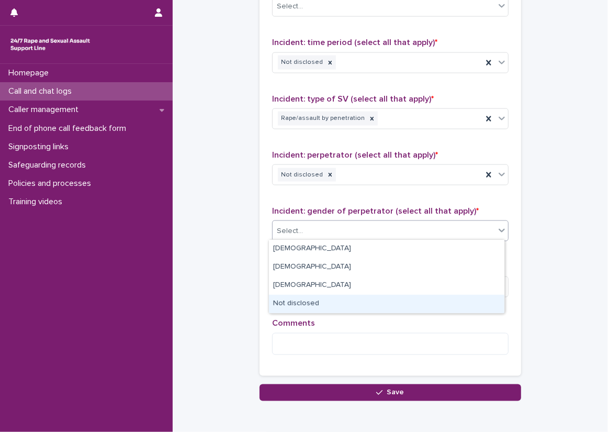
click at [331, 298] on div "Not disclosed" at bounding box center [386, 304] width 235 height 18
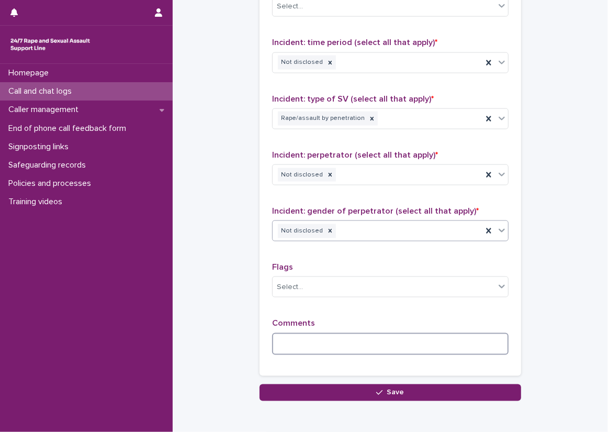
click at [316, 336] on textarea at bounding box center [390, 344] width 236 height 22
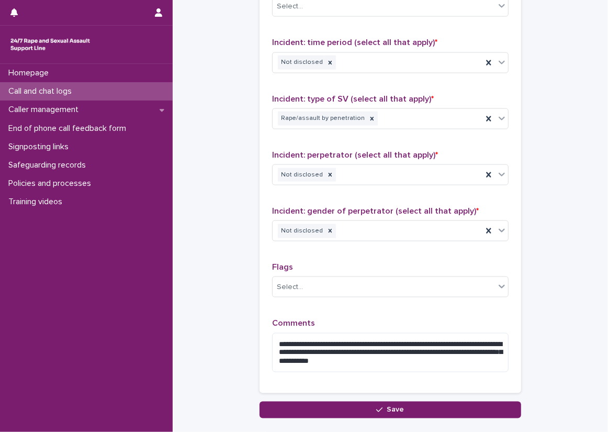
click at [293, 319] on span "Comments" at bounding box center [293, 323] width 43 height 8
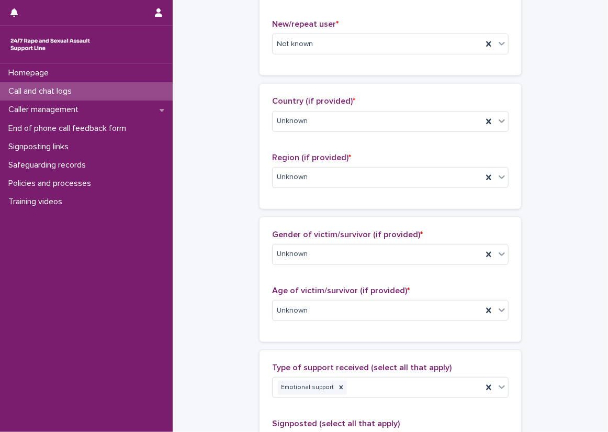
scroll to position [157, 0]
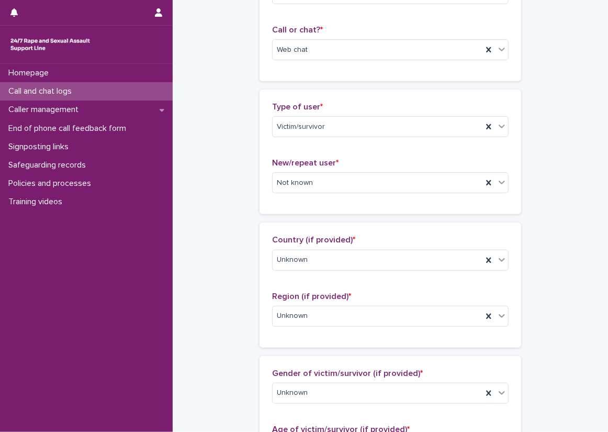
click at [245, 133] on div "**********" at bounding box center [390, 419] width 414 height 1150
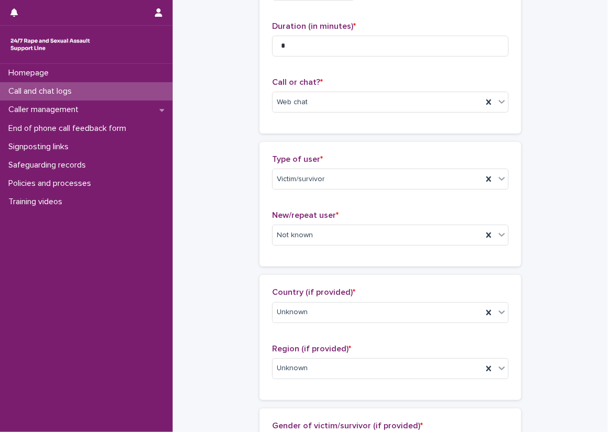
scroll to position [52, 0]
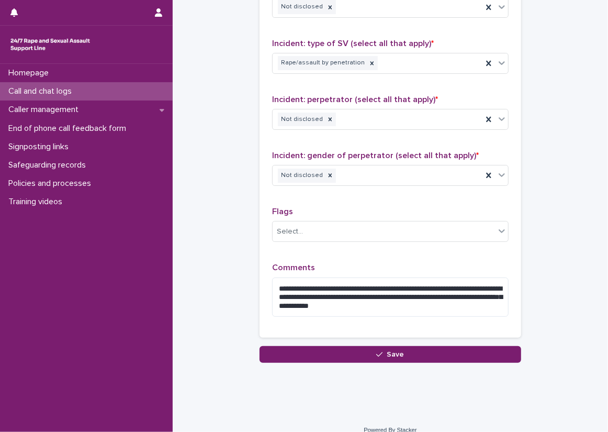
scroll to position [799, 0]
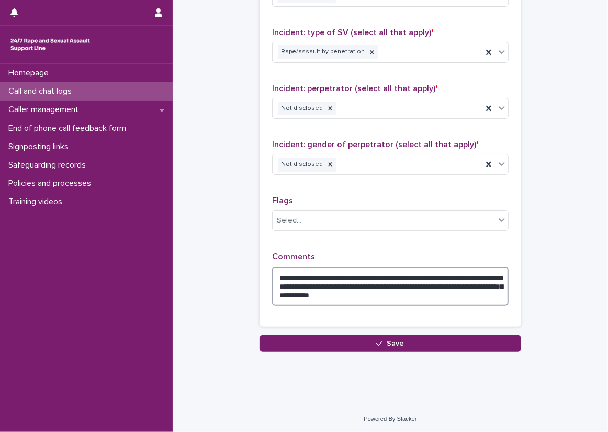
drag, startPoint x: 398, startPoint y: 291, endPoint x: 385, endPoint y: 284, distance: 14.3
click at [385, 284] on textarea "**********" at bounding box center [390, 286] width 236 height 40
click at [401, 292] on textarea "**********" at bounding box center [390, 286] width 236 height 40
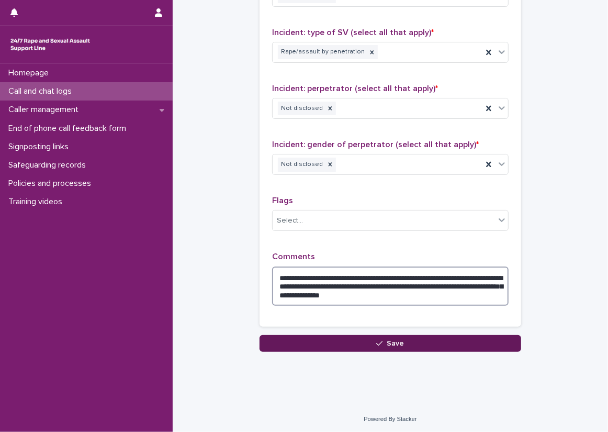
type textarea "**********"
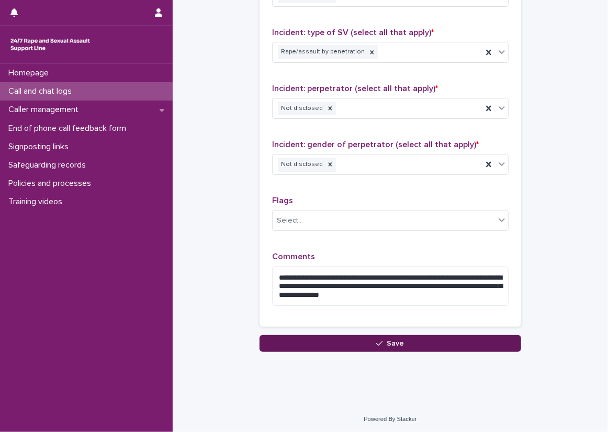
click at [416, 348] on button "Save" at bounding box center [391, 343] width 262 height 17
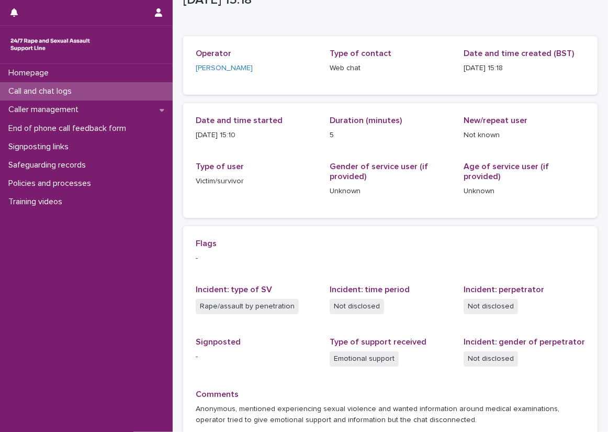
scroll to position [93, 0]
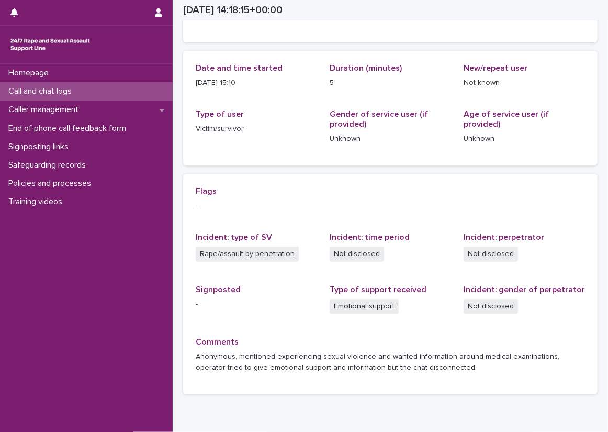
click at [140, 91] on div "Call and chat logs" at bounding box center [86, 91] width 173 height 18
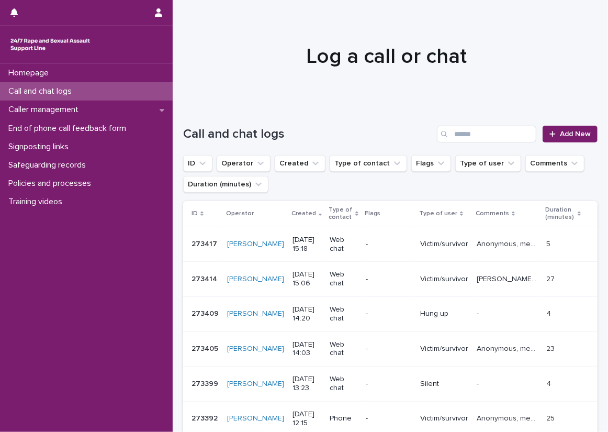
click at [151, 92] on div "Call and chat logs" at bounding box center [86, 91] width 173 height 18
click at [558, 139] on link "Add New" at bounding box center [570, 134] width 55 height 17
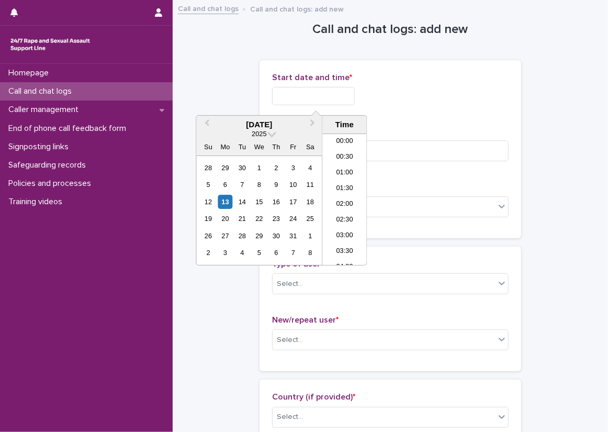
click at [285, 95] on input "text" at bounding box center [313, 96] width 83 height 18
click at [348, 200] on li "15:00" at bounding box center [344, 199] width 44 height 16
click at [342, 95] on input "**********" at bounding box center [313, 96] width 83 height 18
type input "**********"
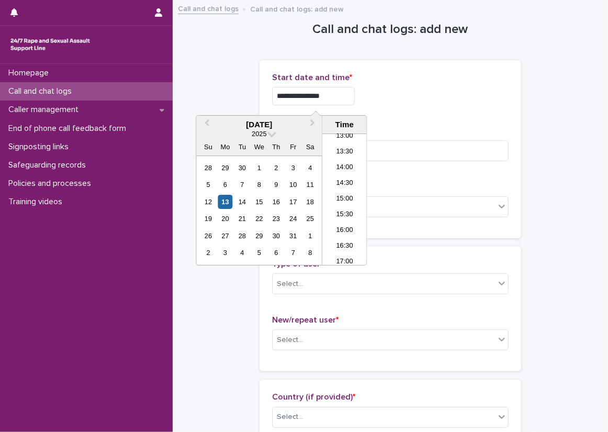
click at [405, 107] on div "**********" at bounding box center [390, 93] width 236 height 41
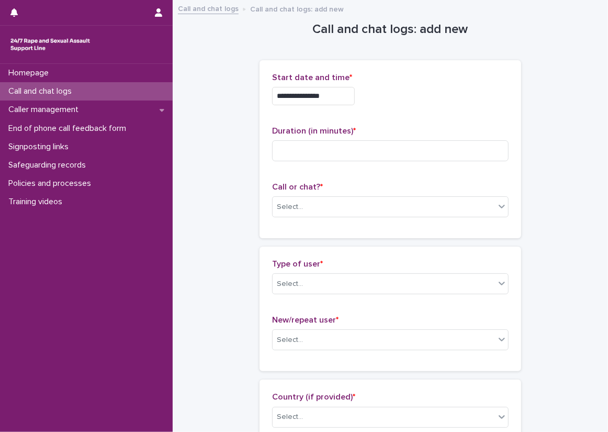
click at [405, 162] on div "Duration (in minutes) *" at bounding box center [390, 147] width 236 height 43
click at [404, 152] on input at bounding box center [390, 150] width 236 height 21
type input "*"
drag, startPoint x: 356, startPoint y: 197, endPoint x: 350, endPoint y: 204, distance: 10.0
click at [354, 198] on div "Select..." at bounding box center [390, 206] width 236 height 21
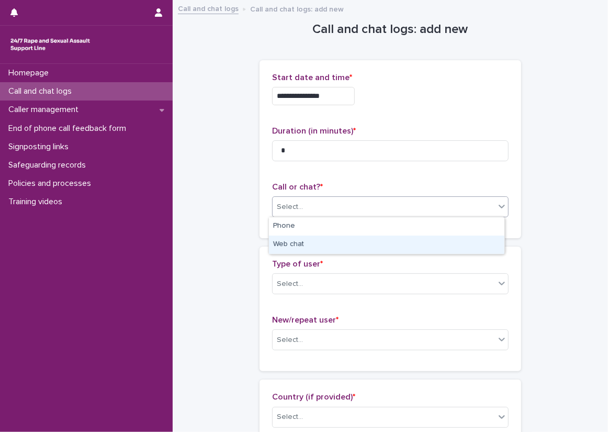
click at [319, 244] on div "Web chat" at bounding box center [386, 244] width 235 height 18
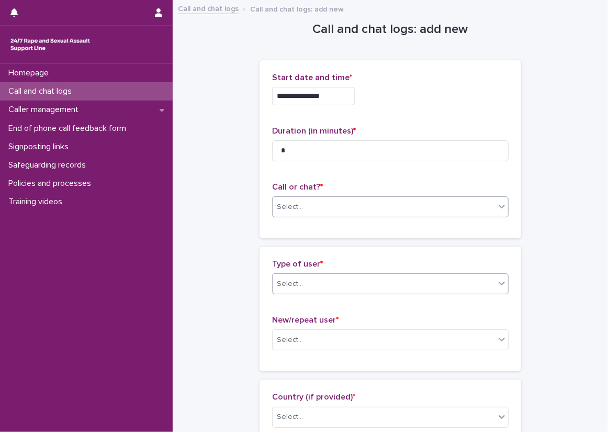
click at [316, 275] on div "Select..." at bounding box center [384, 283] width 222 height 17
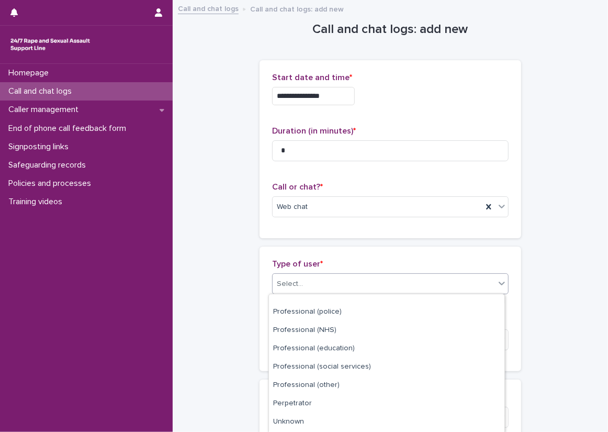
scroll to position [137, 0]
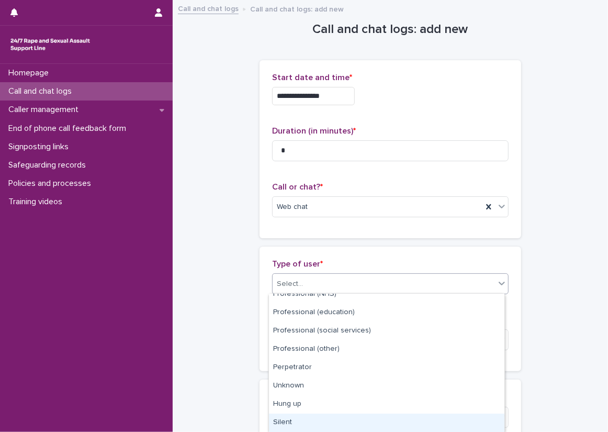
click at [305, 417] on div "Silent" at bounding box center [386, 422] width 235 height 18
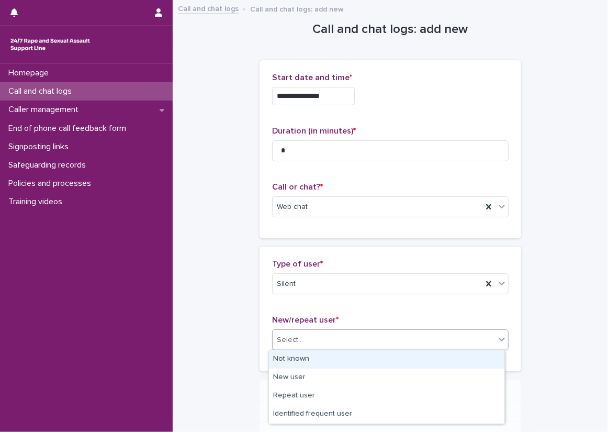
click at [293, 329] on div "Select..." at bounding box center [390, 339] width 236 height 21
click at [292, 357] on div "Not known" at bounding box center [386, 359] width 235 height 18
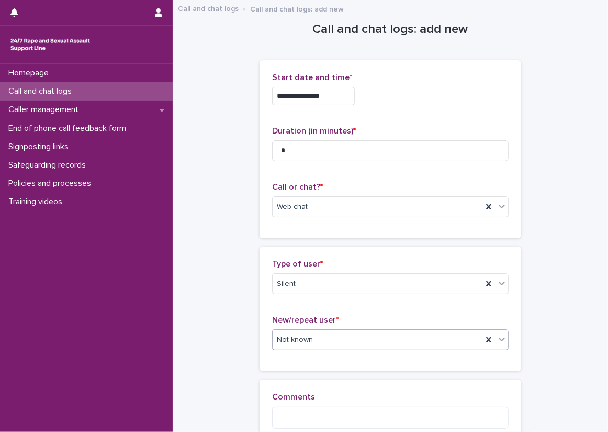
click at [228, 320] on div "**********" at bounding box center [390, 238] width 414 height 474
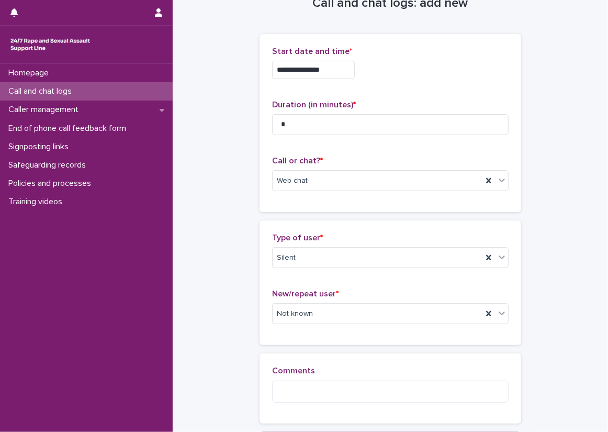
scroll to position [52, 0]
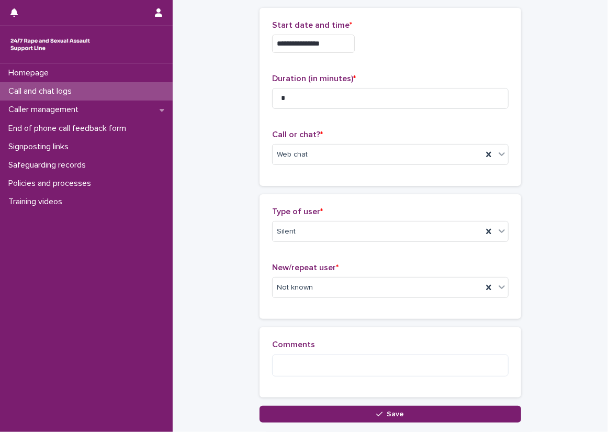
click at [223, 179] on div "**********" at bounding box center [390, 186] width 414 height 474
click at [252, 371] on div "**********" at bounding box center [390, 186] width 414 height 474
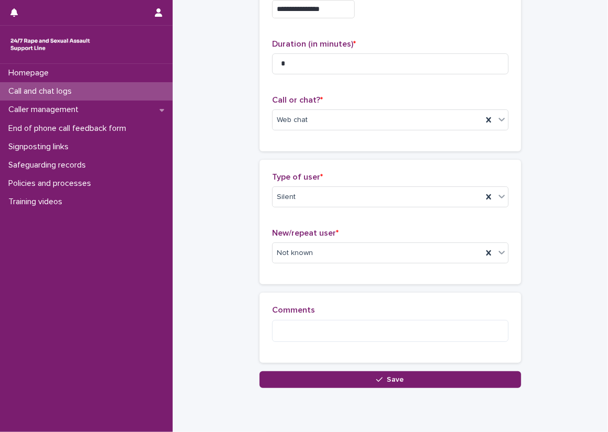
scroll to position [105, 0]
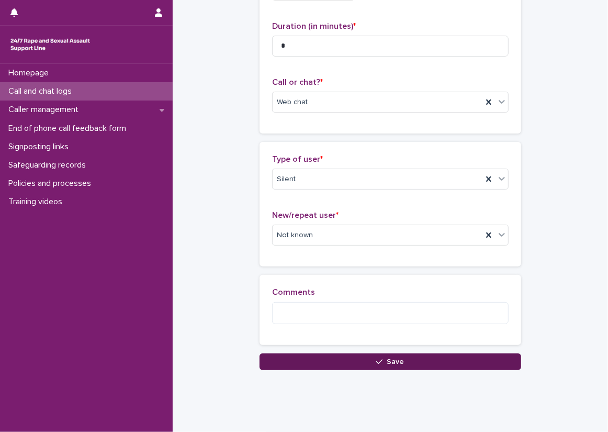
click at [353, 365] on button "Save" at bounding box center [391, 361] width 262 height 17
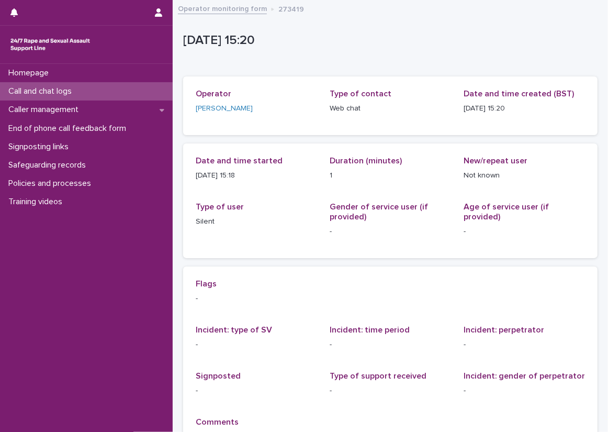
scroll to position [52, 0]
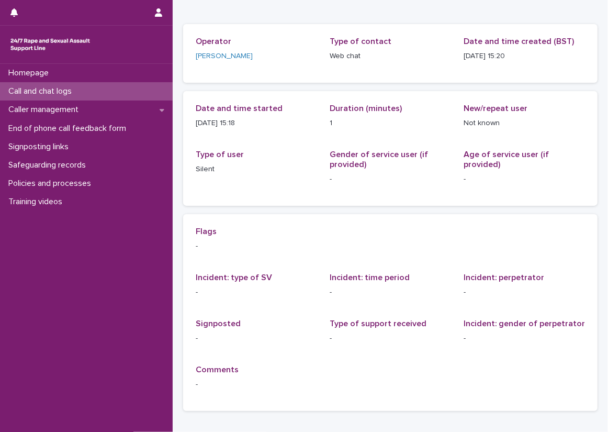
click at [155, 85] on div "Call and chat logs" at bounding box center [86, 91] width 173 height 18
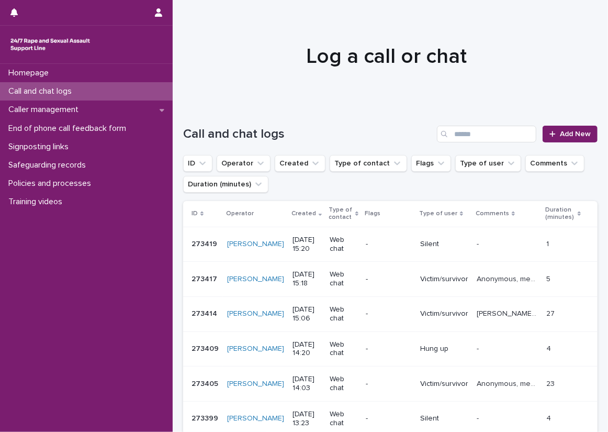
click at [191, 120] on div "Call and chat logs Add New" at bounding box center [390, 130] width 414 height 50
click at [549, 136] on icon at bounding box center [552, 133] width 6 height 7
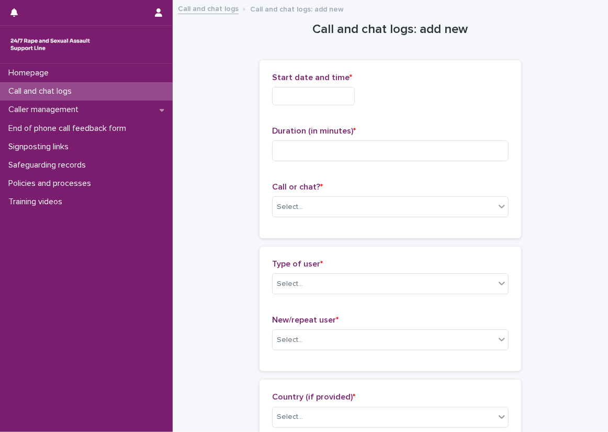
click at [318, 92] on input "text" at bounding box center [313, 96] width 83 height 18
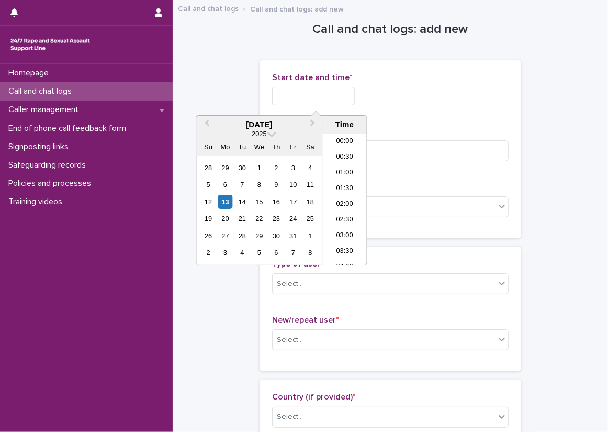
scroll to position [413, 0]
click at [339, 196] on li "15:00" at bounding box center [344, 199] width 44 height 16
click at [341, 103] on input "**********" at bounding box center [313, 96] width 83 height 18
type input "**********"
click at [422, 92] on div "**********" at bounding box center [390, 96] width 236 height 18
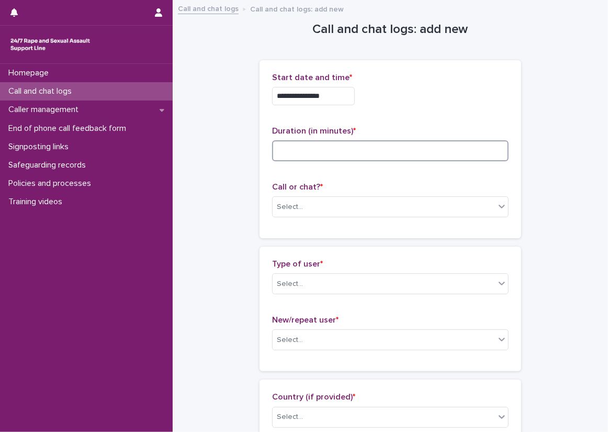
click at [378, 145] on input at bounding box center [390, 150] width 236 height 21
click at [286, 200] on div "Select..." at bounding box center [384, 206] width 222 height 17
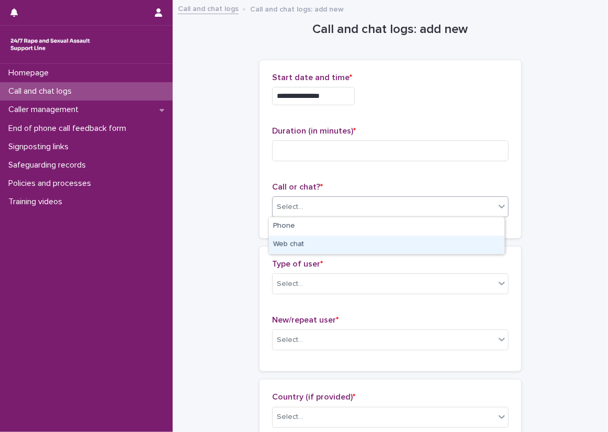
click at [302, 247] on div "Web chat" at bounding box center [386, 244] width 235 height 18
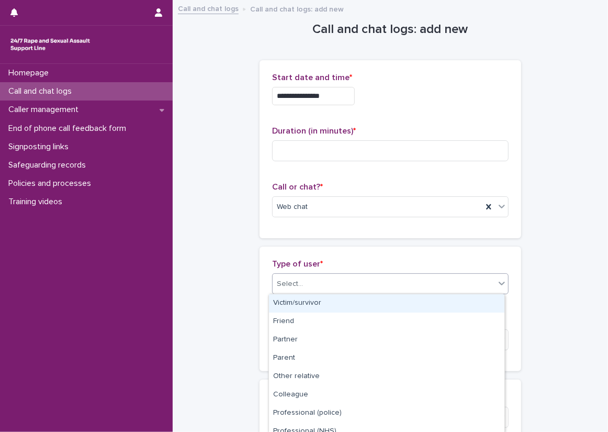
click at [307, 276] on div "Select..." at bounding box center [384, 283] width 222 height 17
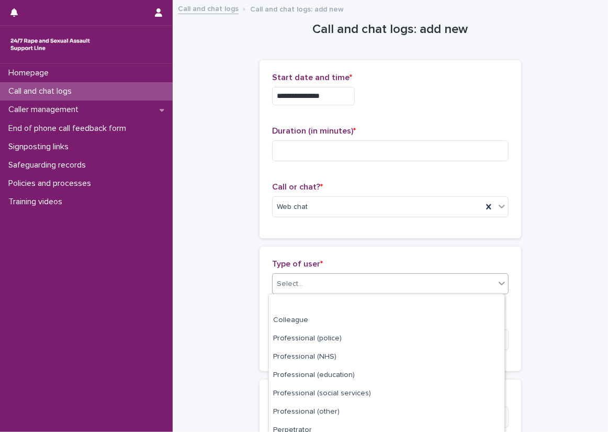
scroll to position [137, 0]
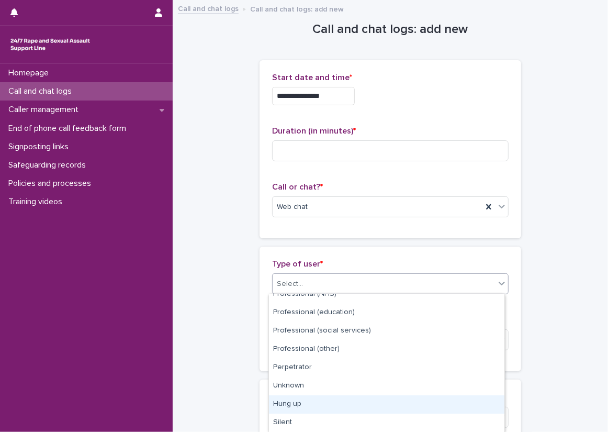
click at [289, 407] on div "Hung up" at bounding box center [386, 404] width 235 height 18
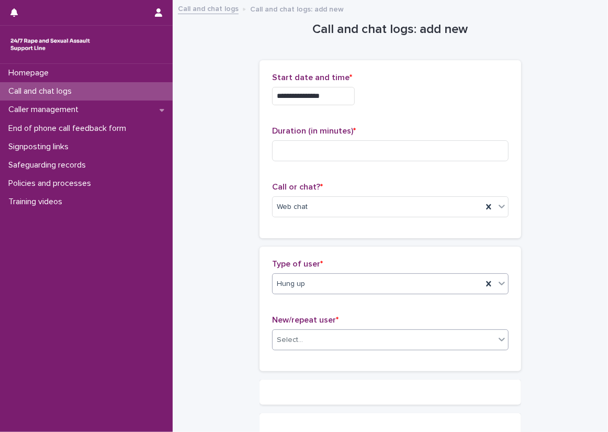
click at [291, 341] on div "Select..." at bounding box center [290, 339] width 26 height 11
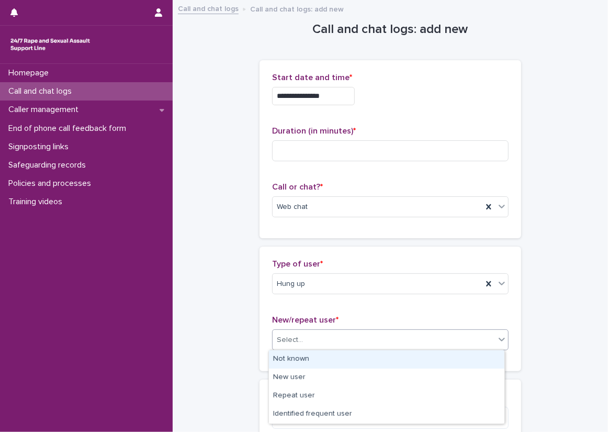
click at [289, 356] on div "Not known" at bounding box center [386, 359] width 235 height 18
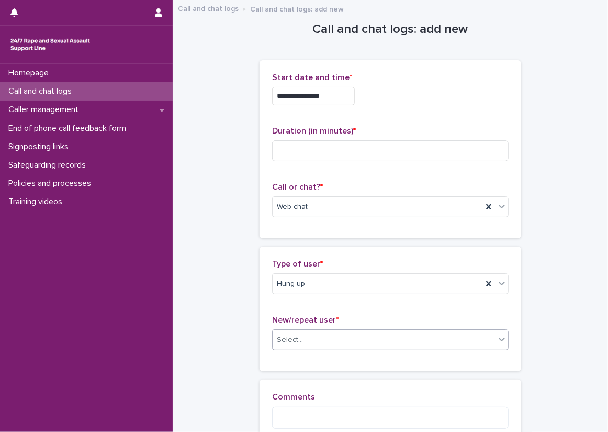
click at [239, 356] on div "**********" at bounding box center [390, 238] width 414 height 474
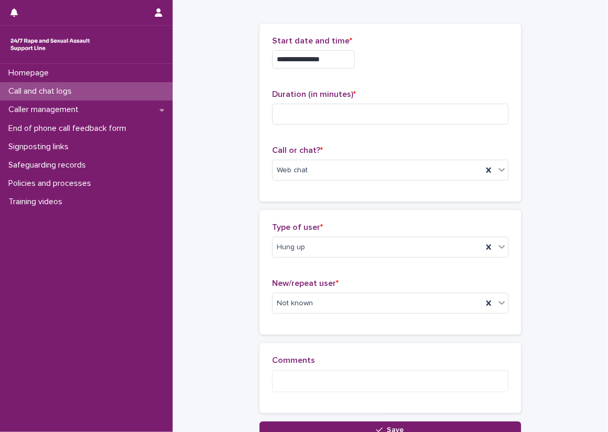
scroll to position [52, 0]
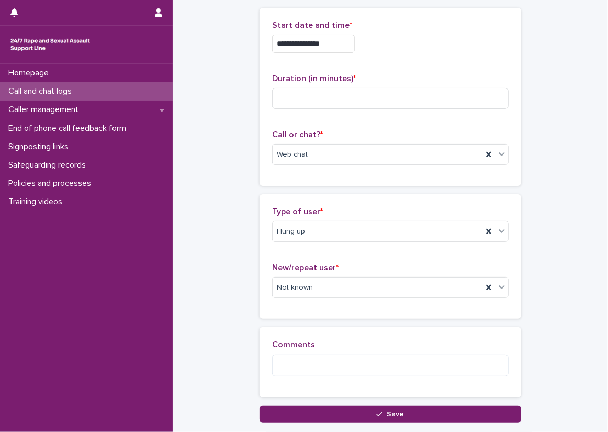
click at [235, 184] on div "**********" at bounding box center [390, 186] width 414 height 474
click at [308, 90] on input at bounding box center [390, 98] width 236 height 21
type input "*"
click at [260, 153] on div "**********" at bounding box center [391, 97] width 262 height 178
click at [227, 176] on div "**********" at bounding box center [390, 186] width 414 height 474
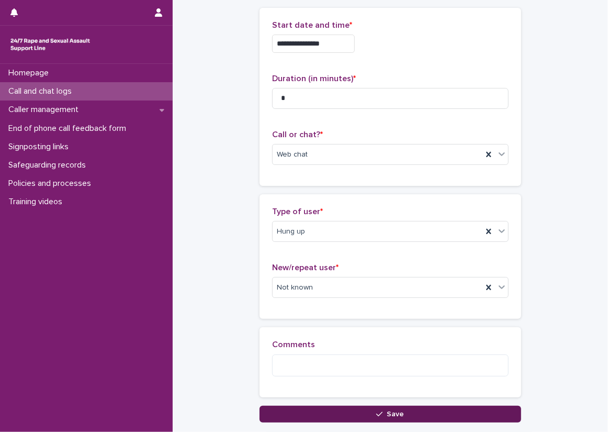
click at [336, 415] on button "Save" at bounding box center [391, 413] width 262 height 17
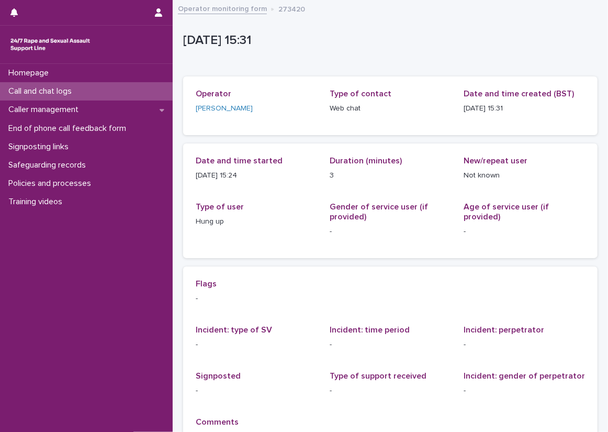
scroll to position [52, 0]
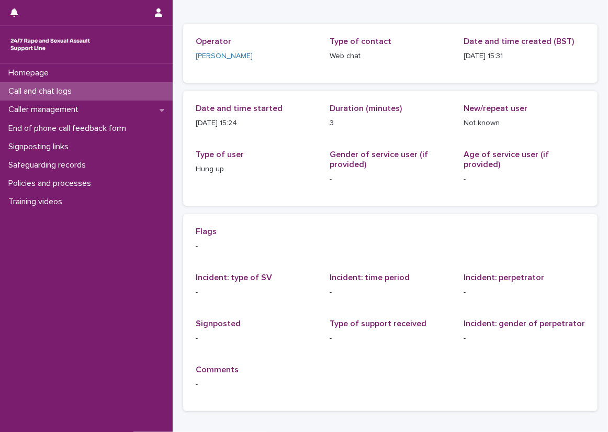
click at [121, 85] on div "Call and chat logs" at bounding box center [86, 91] width 173 height 18
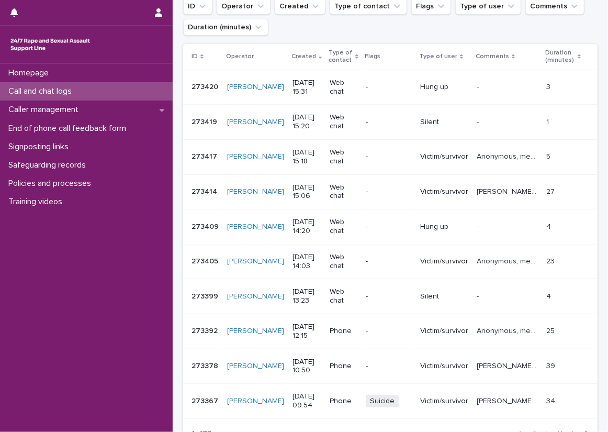
scroll to position [185, 0]
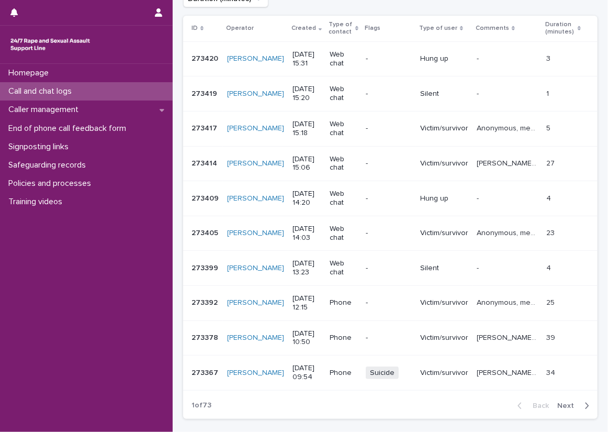
click at [562, 403] on span "Next" at bounding box center [568, 405] width 23 height 7
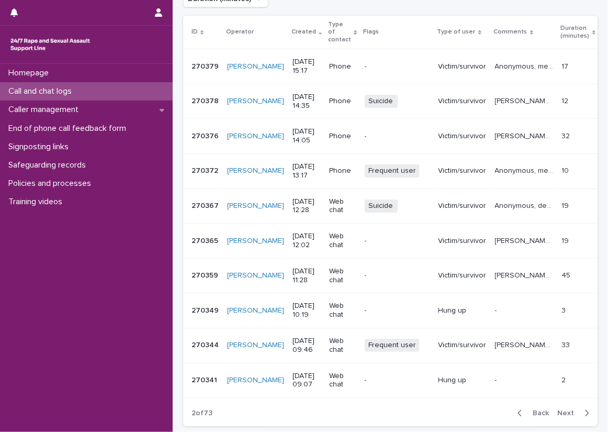
click at [526, 409] on span "Back" at bounding box center [537, 412] width 22 height 7
